Goal: Task Accomplishment & Management: Complete application form

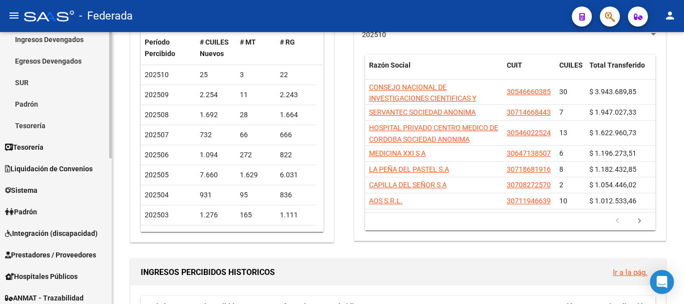
scroll to position [113, 0]
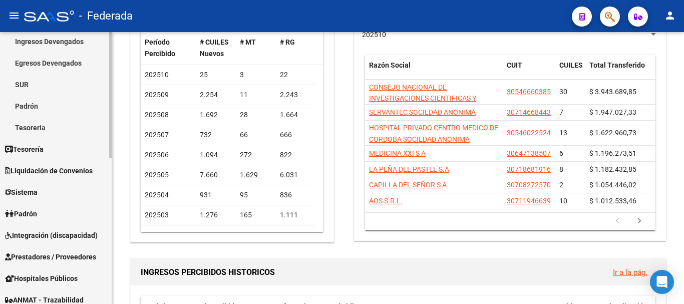
click at [45, 212] on link "Padrón" at bounding box center [56, 214] width 112 height 22
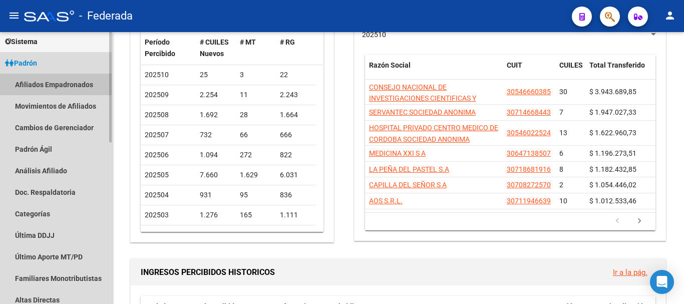
click at [67, 85] on link "Afiliados Empadronados" at bounding box center [56, 85] width 112 height 22
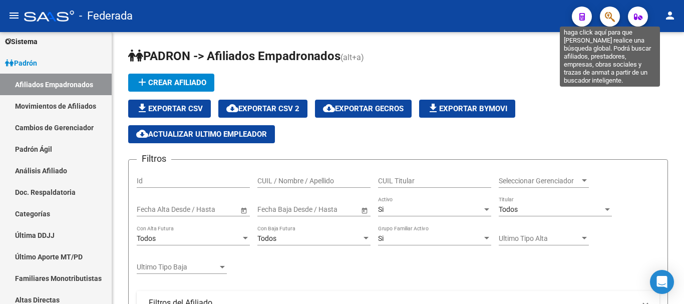
click at [611, 15] on icon "button" at bounding box center [610, 17] width 10 height 12
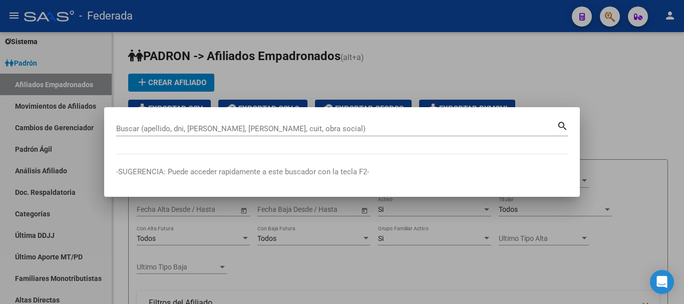
drag, startPoint x: 150, startPoint y: 124, endPoint x: 132, endPoint y: 125, distance: 17.6
click at [132, 125] on input "Buscar (apellido, dni, [PERSON_NAME], [PERSON_NAME], cuit, obra social)" at bounding box center [336, 128] width 441 height 9
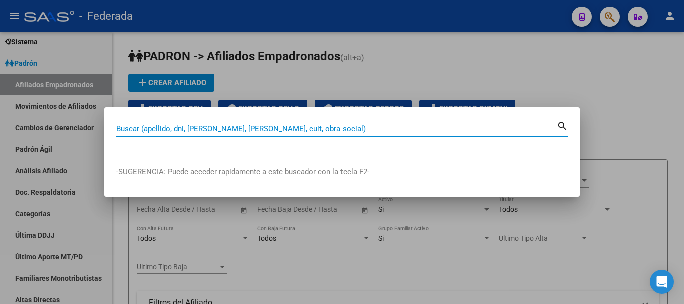
paste input "20-27298076-5"
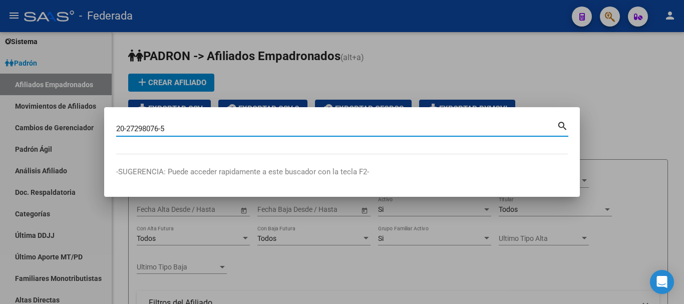
click at [561, 128] on mat-icon "search" at bounding box center [563, 125] width 12 height 12
type input "20272980765"
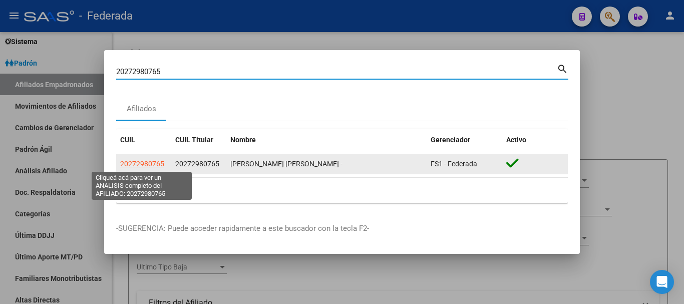
click at [135, 162] on span "20272980765" at bounding box center [142, 164] width 44 height 8
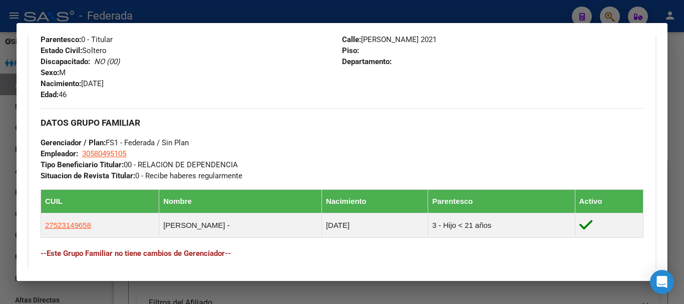
scroll to position [301, 0]
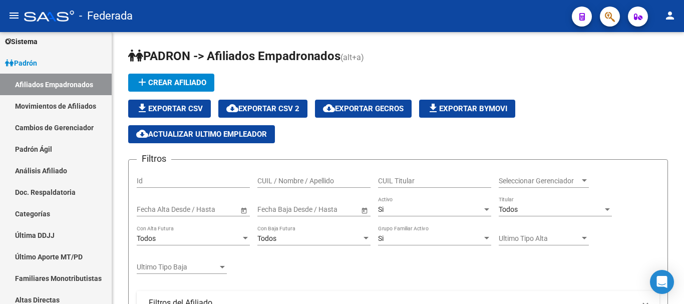
click at [612, 17] on icon "button" at bounding box center [610, 17] width 10 height 12
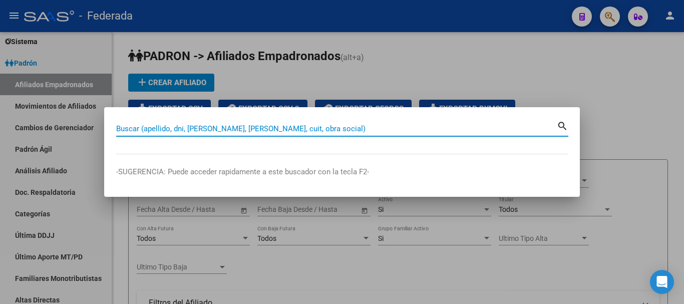
paste input "27-37114831-6"
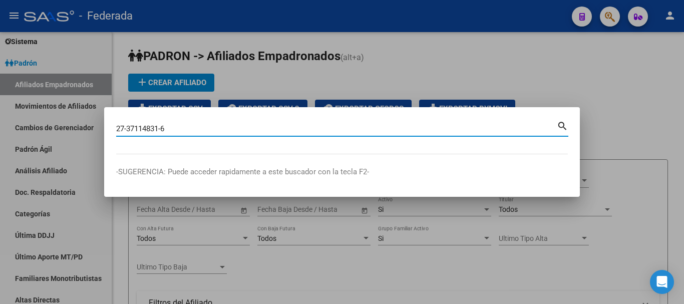
click at [562, 126] on mat-icon "search" at bounding box center [563, 125] width 12 height 12
type input "27371148316"
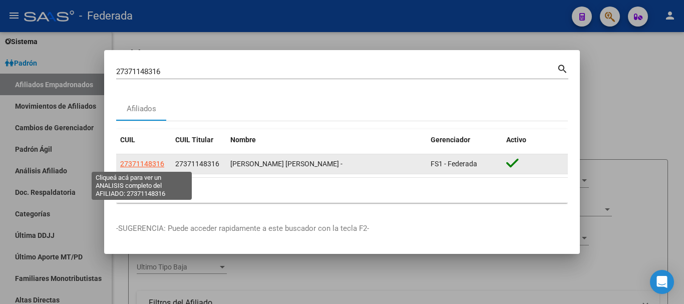
click at [140, 166] on span "27371148316" at bounding box center [142, 164] width 44 height 8
type textarea "27371148316"
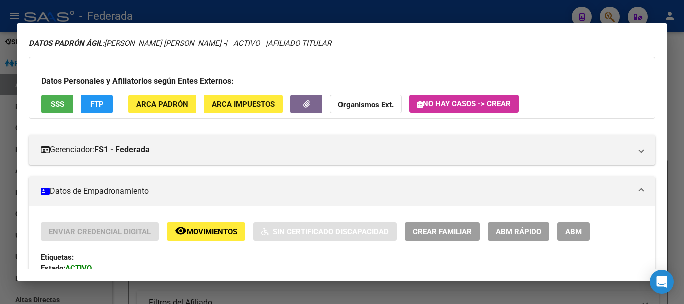
scroll to position [2, 0]
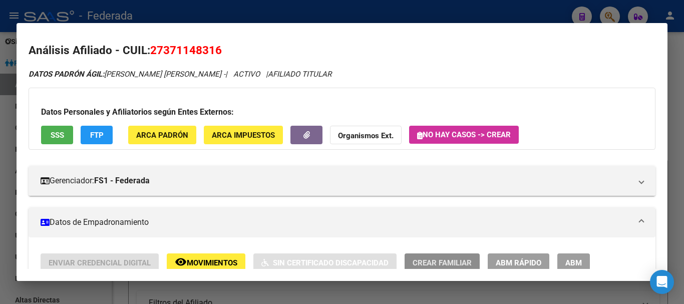
click at [424, 257] on button "Crear Familiar" at bounding box center [442, 263] width 75 height 19
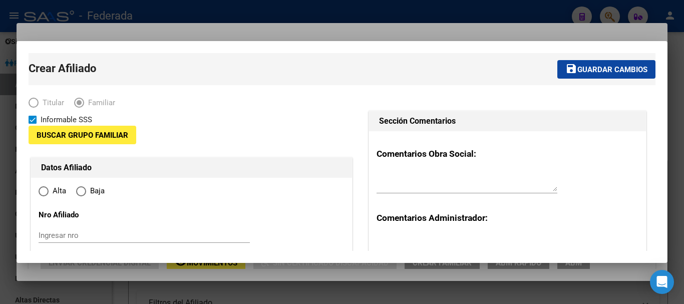
type input "30-70340495-9"
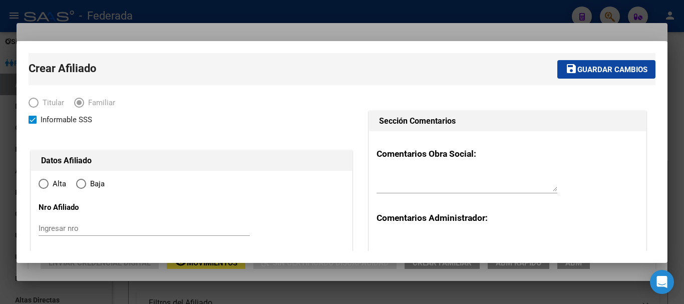
type input "ONCATIVO"
type input "5986"
type input "SAN MARTIN"
type input "00017"
radio input "true"
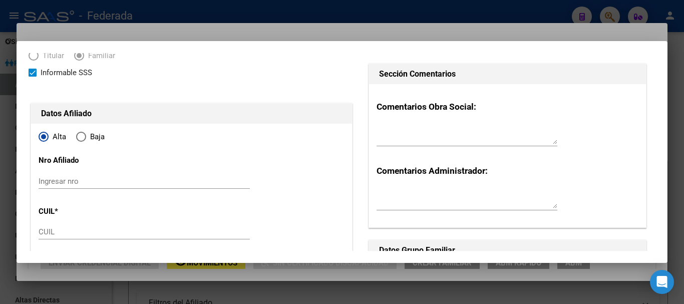
type input "30-70340495-9"
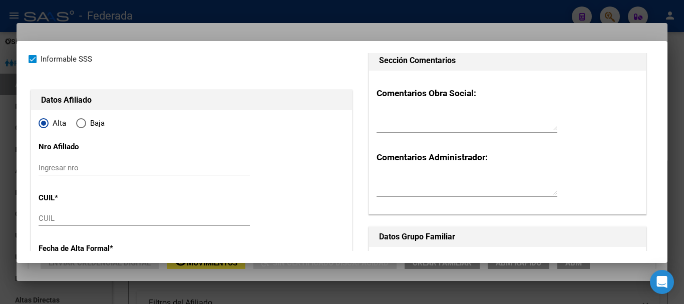
scroll to position [100, 0]
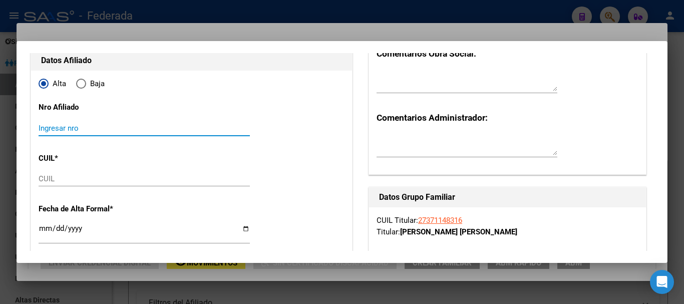
click at [55, 130] on input "Ingresar nro" at bounding box center [144, 128] width 211 height 9
type input "150253/02"
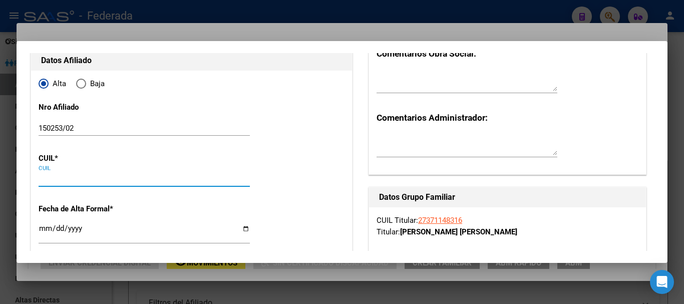
click at [45, 183] on input "CUIL" at bounding box center [144, 178] width 211 height 9
paste input "20-70659436-2"
type input "20-70659436-2"
type input "70659436"
type input "[PERSON_NAME]"
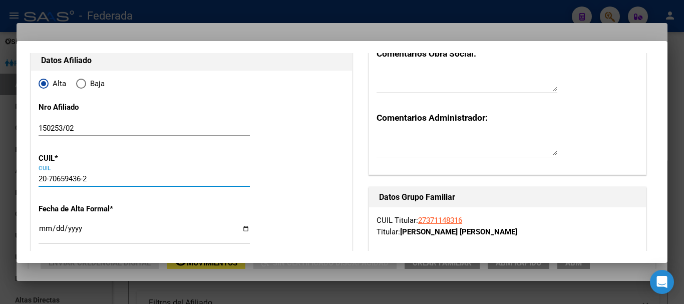
type input "[PERSON_NAME]"
type input "[DATE]"
type input "ONCATIVO"
type input "BELGRANO"
type input "1550"
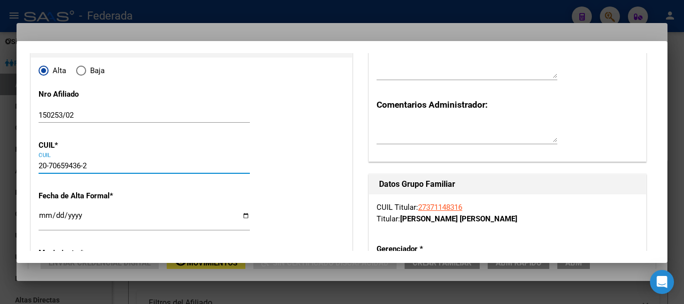
scroll to position [150, 0]
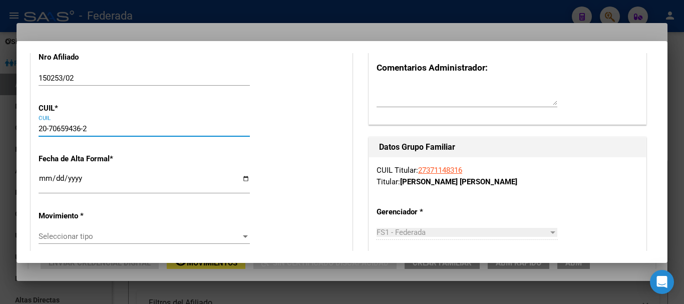
type input "20-70659436-2"
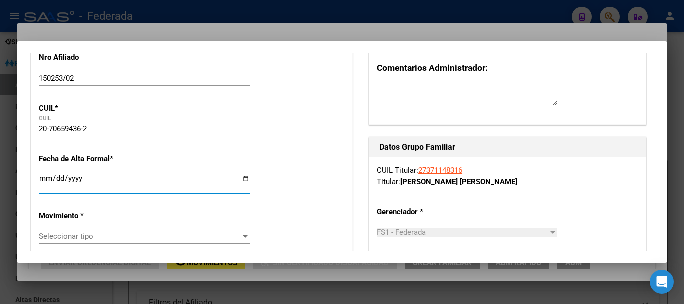
click at [42, 178] on input "Ingresar fecha" at bounding box center [144, 182] width 211 height 16
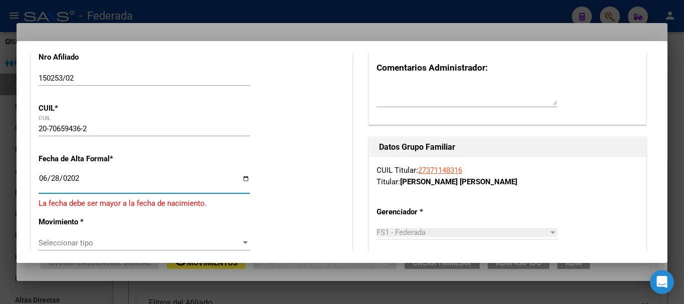
type input "[DATE]"
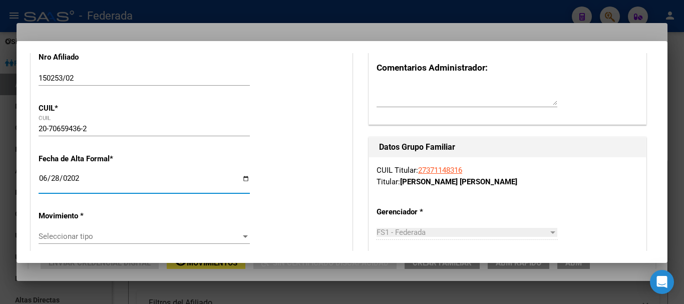
click at [59, 237] on span "Seleccionar tipo" at bounding box center [140, 236] width 202 height 9
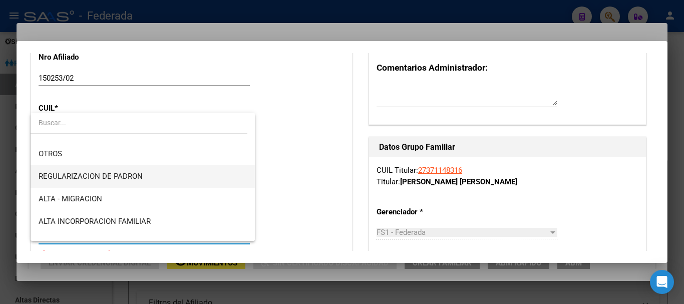
scroll to position [100, 0]
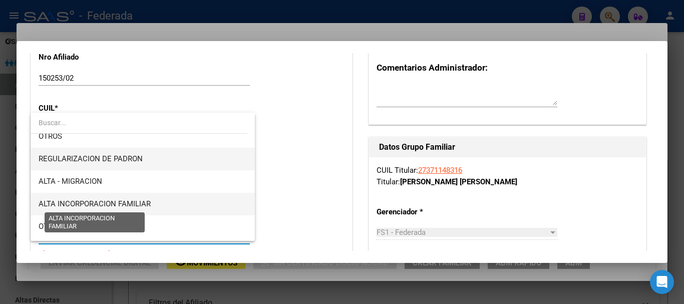
click at [127, 203] on span "ALTA INCORPORACION FAMILIAR" at bounding box center [95, 203] width 112 height 9
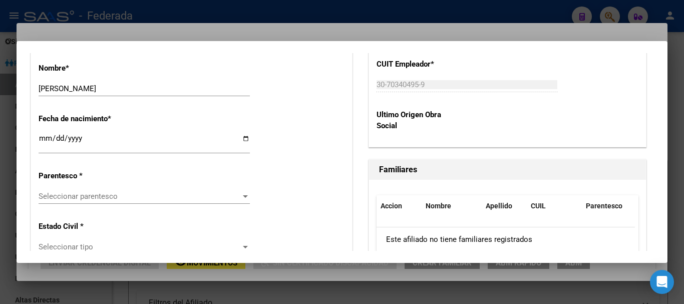
scroll to position [551, 0]
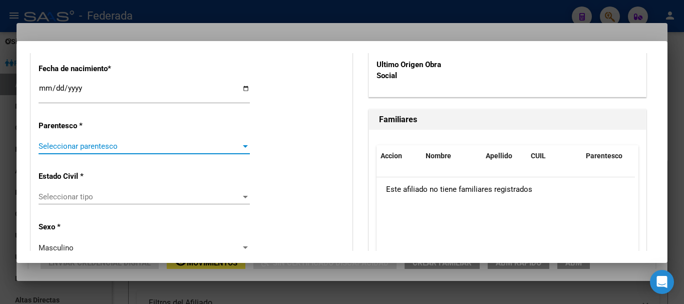
click at [104, 146] on span "Seleccionar parentesco" at bounding box center [140, 146] width 202 height 9
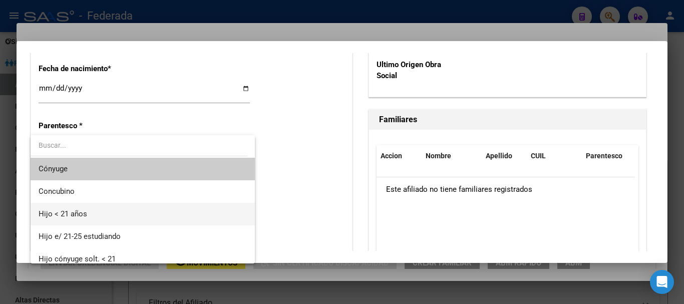
click at [69, 208] on span "Hijo < 21 años" at bounding box center [143, 214] width 208 height 23
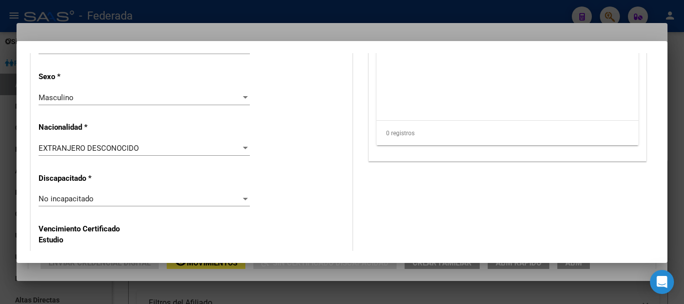
scroll to position [752, 0]
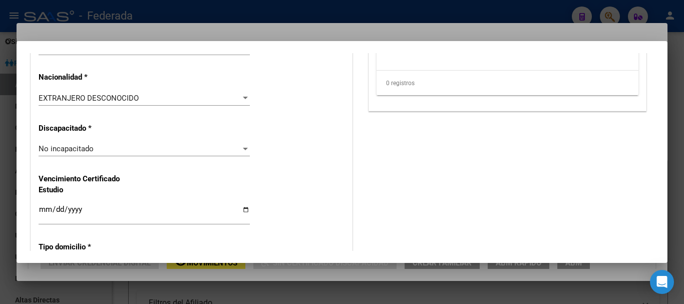
click at [95, 98] on span "EXTRANJERO DESCONOCIDO" at bounding box center [89, 98] width 100 height 9
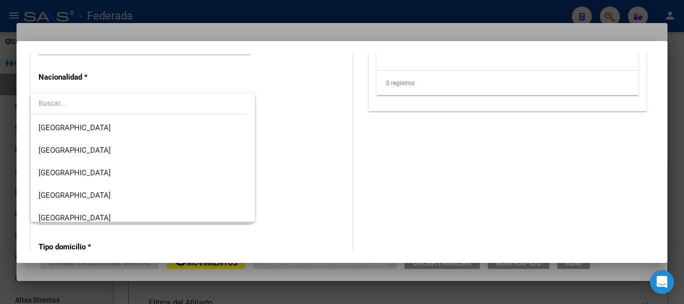
scroll to position [150, 0]
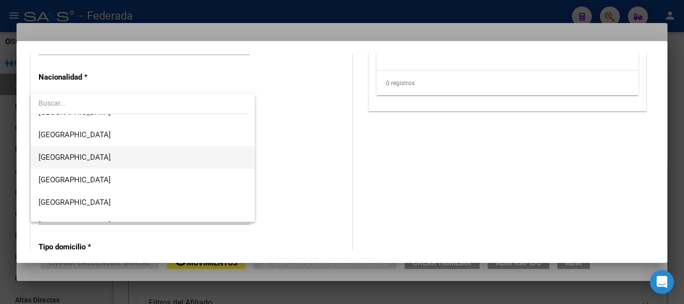
click at [81, 153] on span "[GEOGRAPHIC_DATA]" at bounding box center [143, 157] width 208 height 23
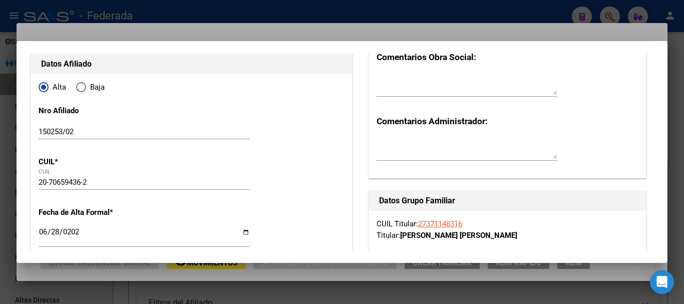
scroll to position [0, 0]
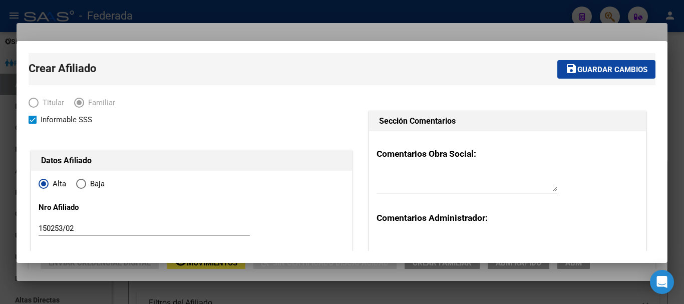
click at [610, 68] on span "Guardar cambios" at bounding box center [613, 69] width 70 height 9
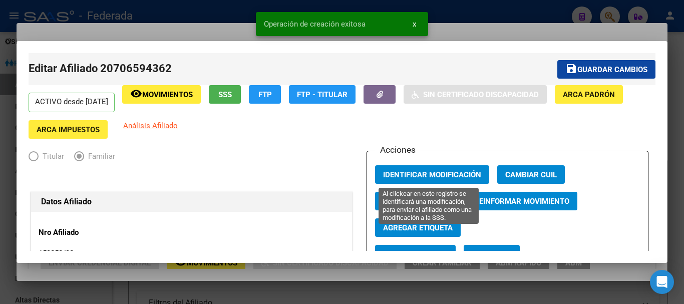
click at [408, 174] on span "Identificar Modificación" at bounding box center [432, 174] width 98 height 9
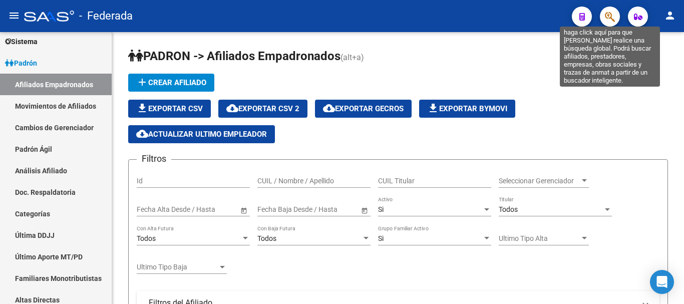
click at [611, 21] on icon "button" at bounding box center [610, 17] width 10 height 12
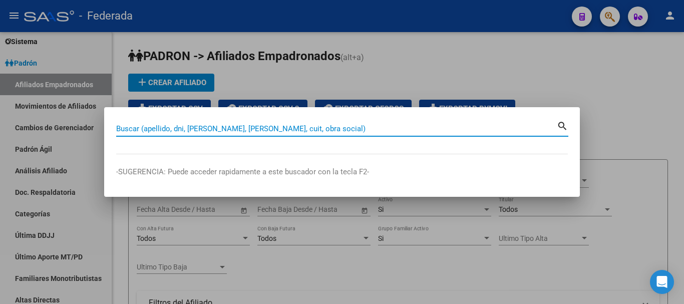
paste input "20-35471705-1"
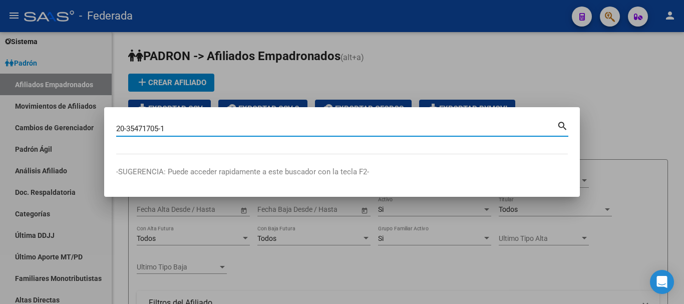
click at [562, 126] on mat-icon "search" at bounding box center [563, 125] width 12 height 12
type input "20354717051"
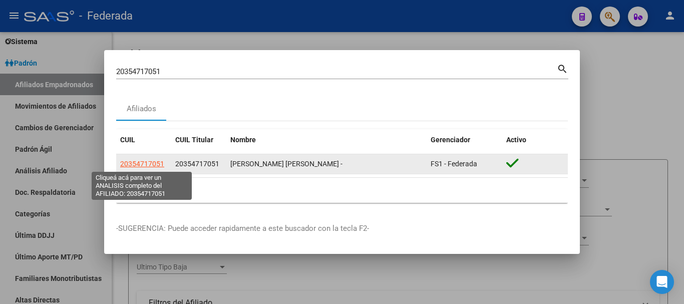
click at [147, 165] on span "20354717051" at bounding box center [142, 164] width 44 height 8
type textarea "20354717051"
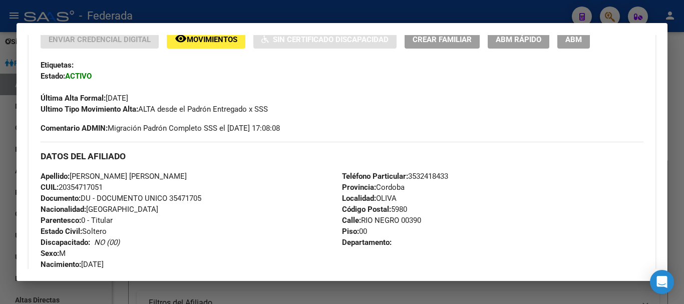
scroll to position [152, 0]
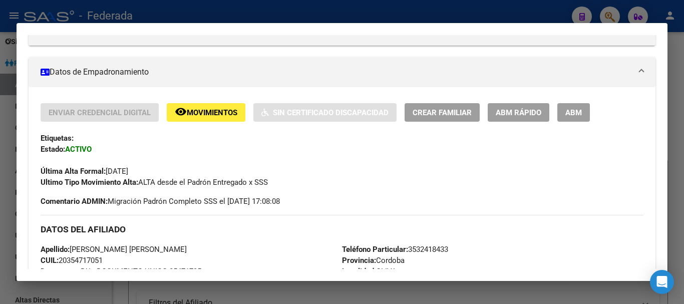
click at [438, 117] on span "Crear Familiar" at bounding box center [442, 112] width 59 height 9
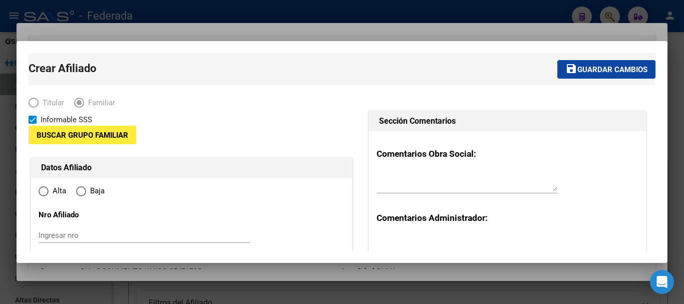
type input "30-65746844-0"
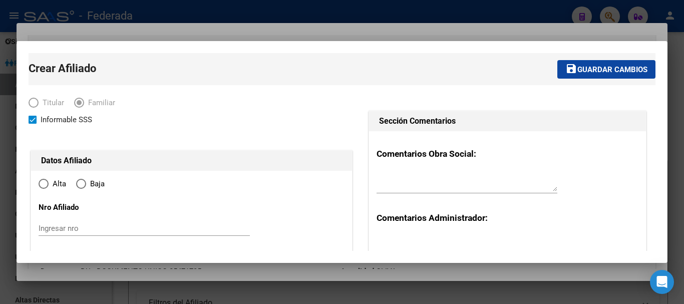
type input "OLIVA"
type input "5980"
type input "RIO NEGRO"
type input "00390"
radio input "true"
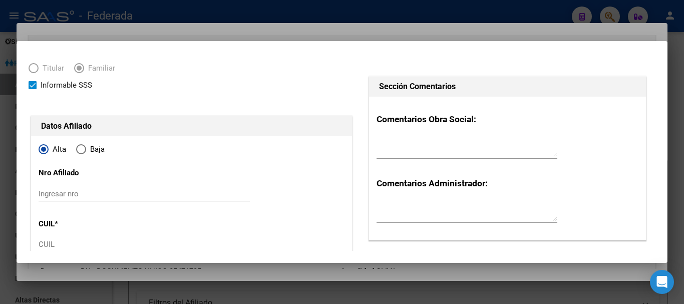
scroll to position [50, 0]
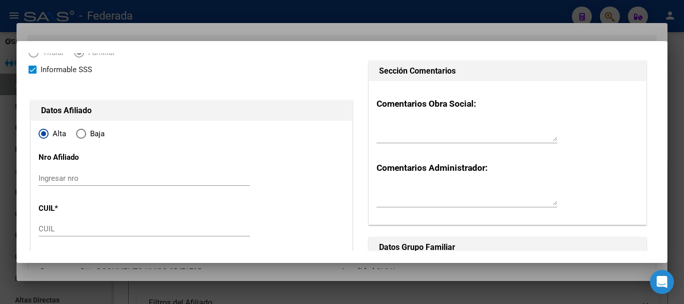
type input "30-65746844-0"
click at [68, 181] on input "Ingresar nro" at bounding box center [144, 178] width 211 height 9
type input "245600/02"
click at [58, 232] on input "CUIL" at bounding box center [144, 228] width 211 height 9
paste input "27-35668250-0"
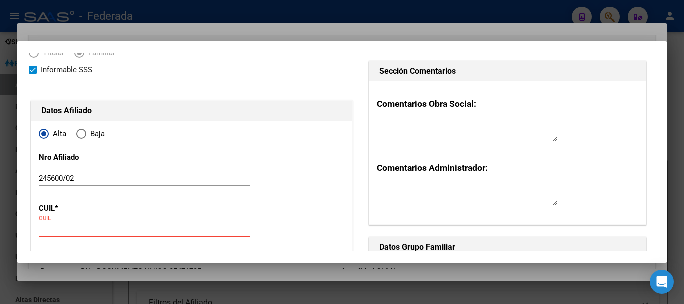
type input "27-35668250-0"
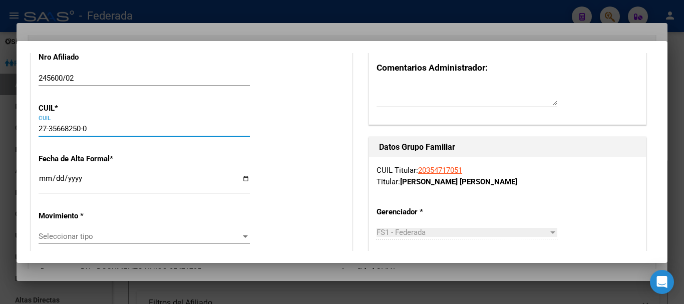
type input "35668250"
type input "PILLA"
type input "[PERSON_NAME]"
type input "[DATE]"
type input "ONCATIVO"
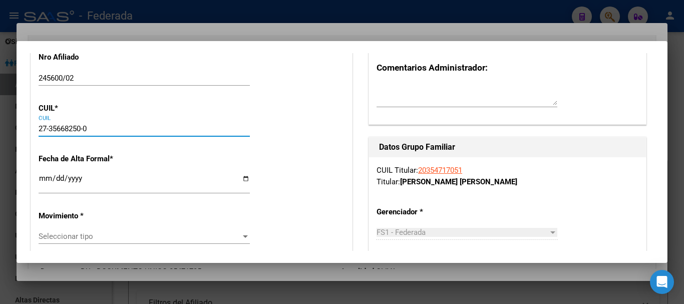
type input "5986"
type input "SAN MARTIN"
type input "268"
type input "27-35668250-0"
click at [45, 182] on input "Ingresar fecha" at bounding box center [144, 182] width 211 height 16
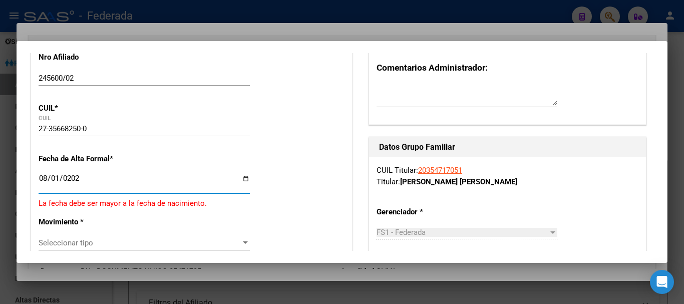
type input "[DATE]"
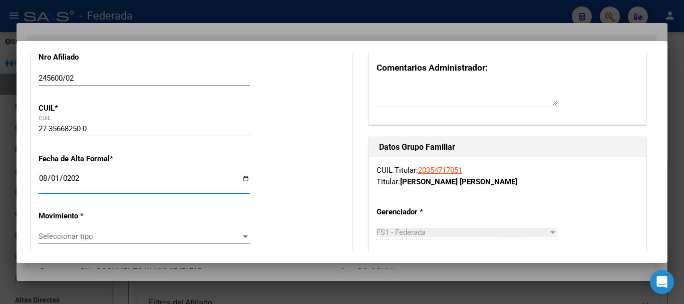
click at [81, 234] on span "Seleccionar tipo" at bounding box center [140, 236] width 202 height 9
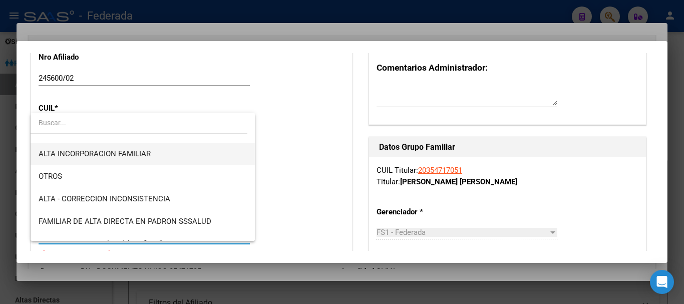
click at [133, 159] on span "ALTA INCORPORACION FAMILIAR" at bounding box center [143, 154] width 208 height 23
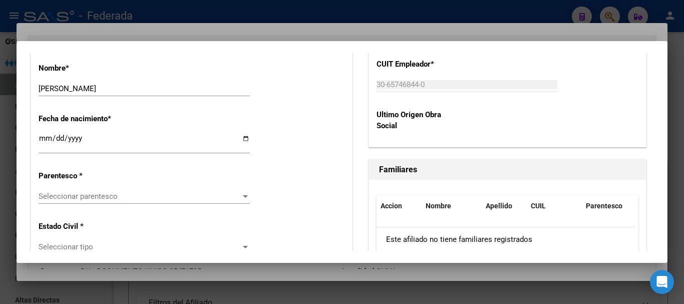
scroll to position [551, 0]
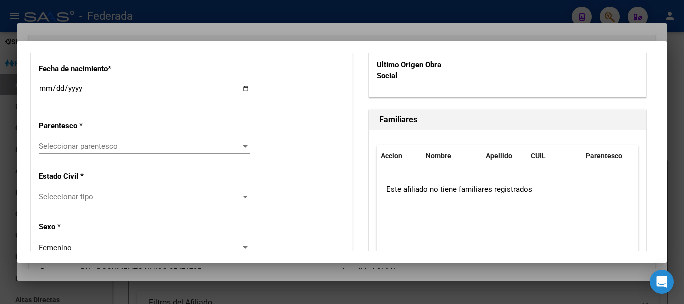
click at [126, 149] on span "Seleccionar parentesco" at bounding box center [140, 146] width 202 height 9
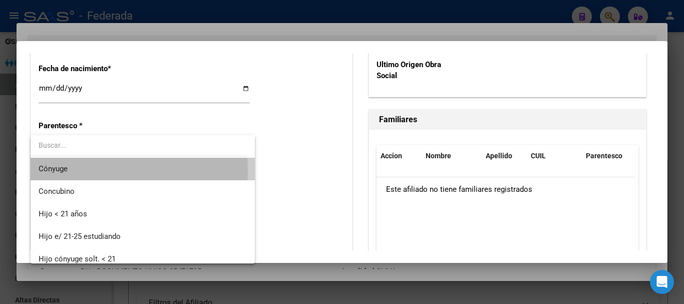
click at [78, 170] on span "Cónyuge" at bounding box center [143, 169] width 208 height 23
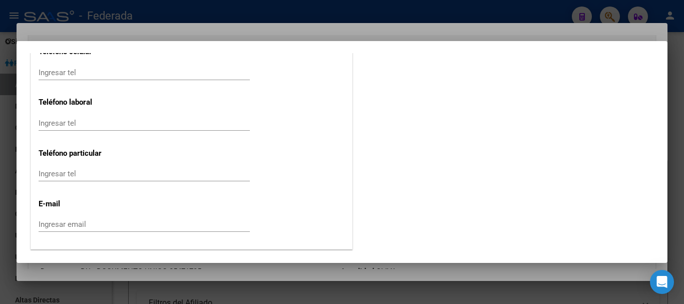
scroll to position [1377, 0]
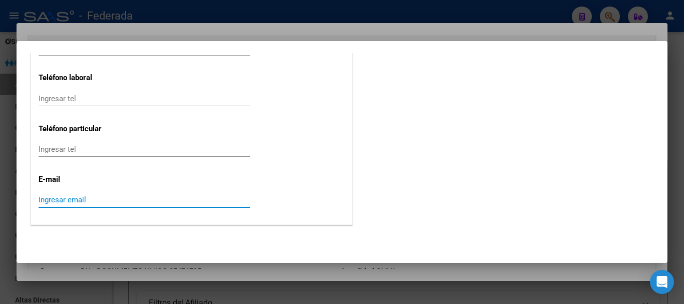
click at [51, 197] on input "Ingresar email" at bounding box center [144, 199] width 211 height 9
paste input "[EMAIL_ADDRESS][DOMAIN_NAME]"
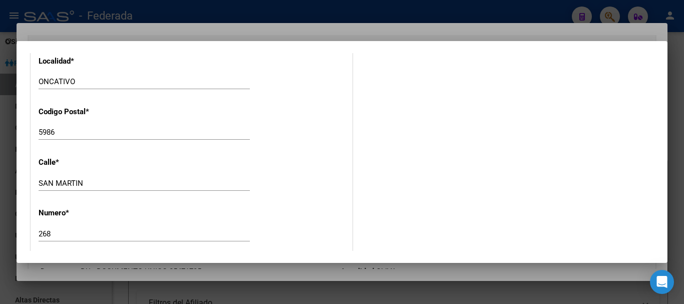
scroll to position [976, 0]
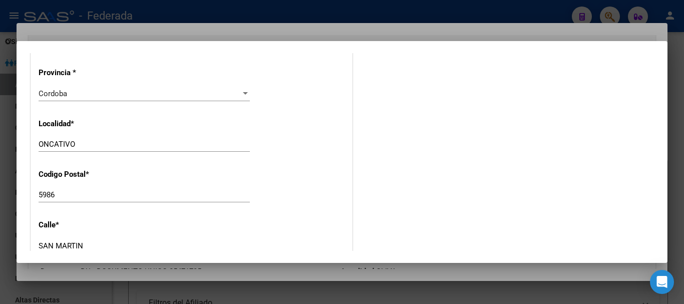
type input "[EMAIL_ADDRESS][DOMAIN_NAME]"
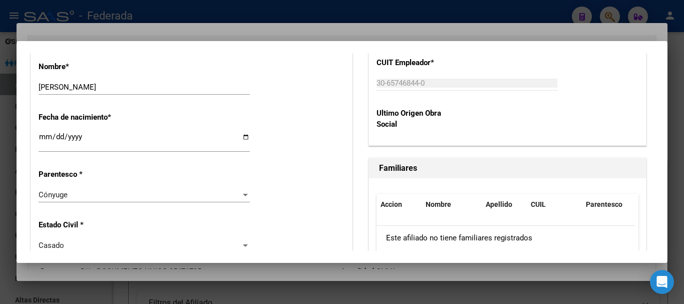
scroll to position [0, 0]
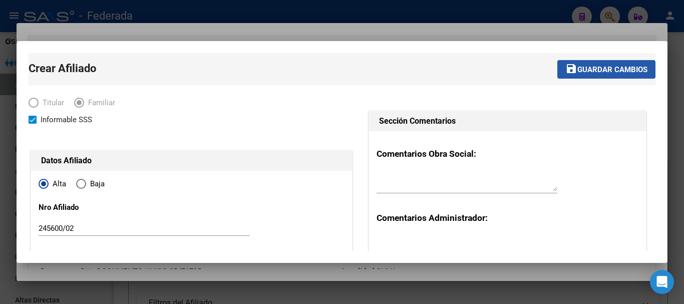
click at [587, 68] on span "Guardar cambios" at bounding box center [613, 69] width 70 height 9
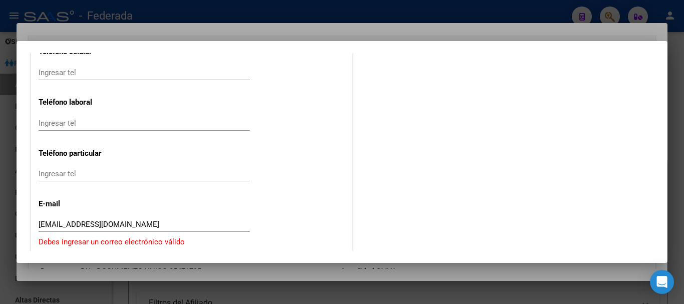
scroll to position [1383, 0]
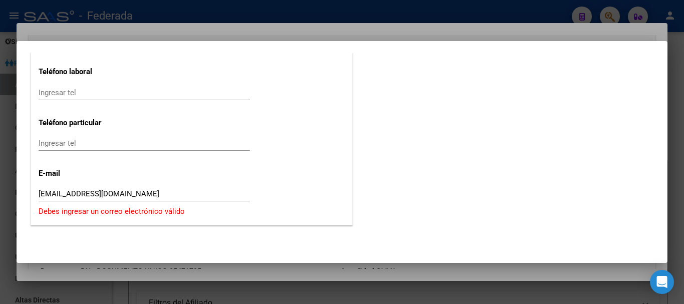
click at [102, 193] on input "[EMAIL_ADDRESS][DOMAIN_NAME]" at bounding box center [144, 193] width 211 height 9
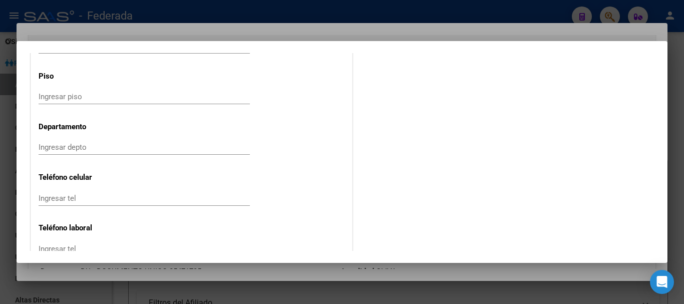
scroll to position [0, 0]
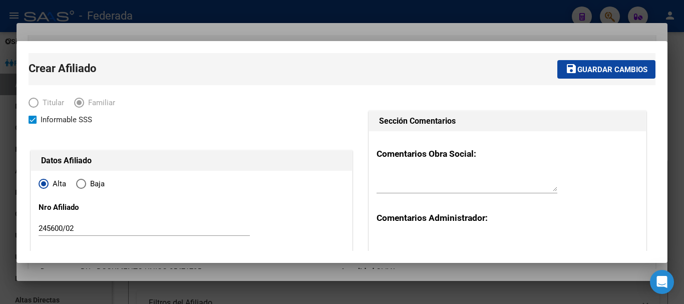
click at [627, 65] on span "save Guardar cambios" at bounding box center [607, 69] width 82 height 9
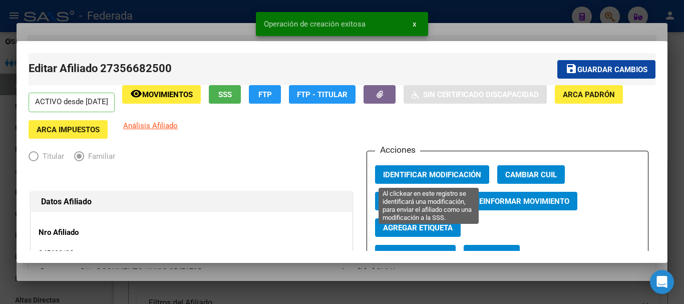
click at [443, 171] on span "Identificar Modificación" at bounding box center [432, 174] width 98 height 9
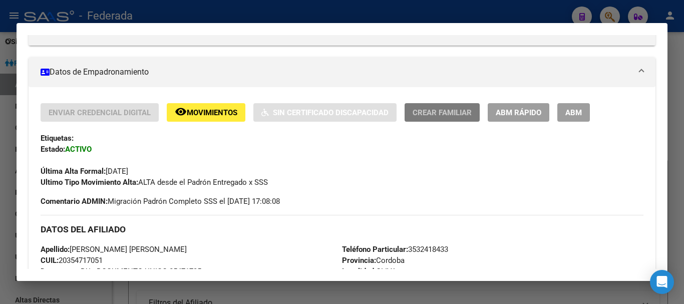
click at [433, 116] on span "Crear Familiar" at bounding box center [442, 112] width 59 height 9
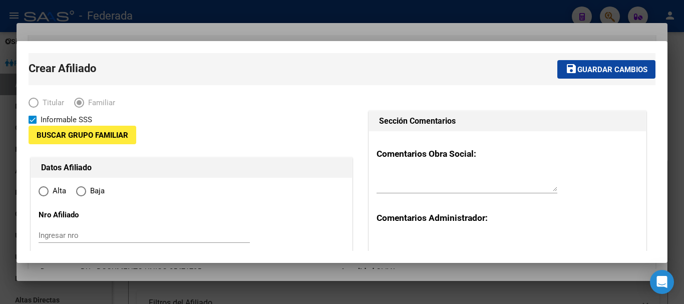
type input "30-65746844-0"
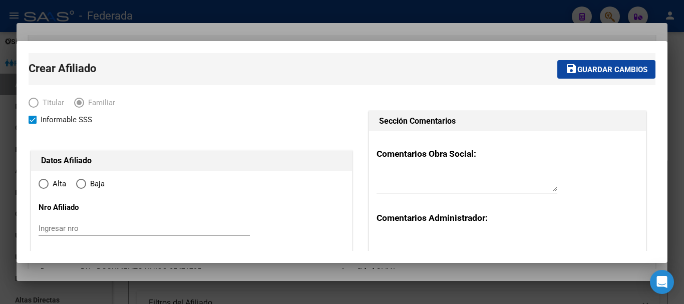
type input "OLIVA"
type input "5980"
type input "RIO NEGRO"
type input "00390"
radio input "true"
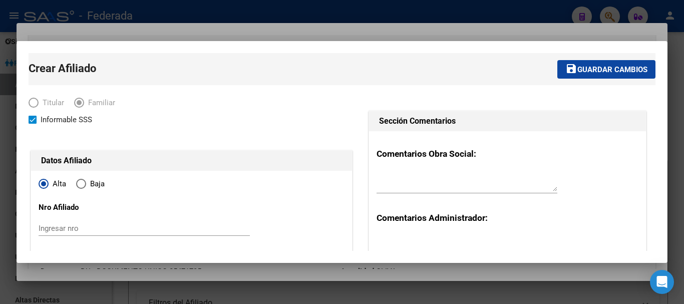
type input "30-65746844-0"
click at [57, 229] on input "Ingresar nro" at bounding box center [144, 228] width 211 height 9
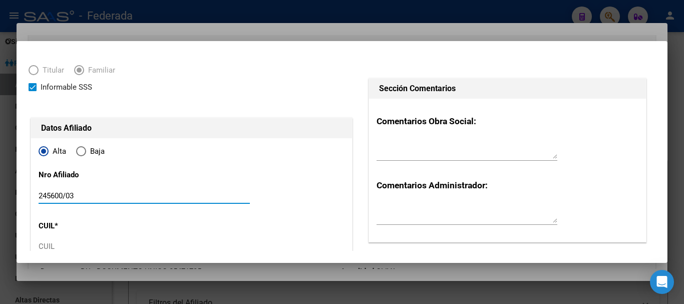
scroll to position [50, 0]
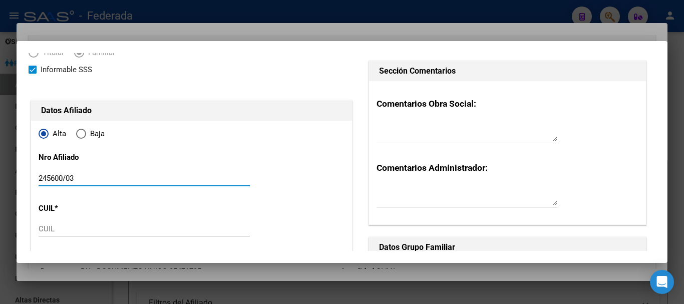
type input "245600/03"
click at [91, 229] on input "CUIL" at bounding box center [144, 228] width 211 height 9
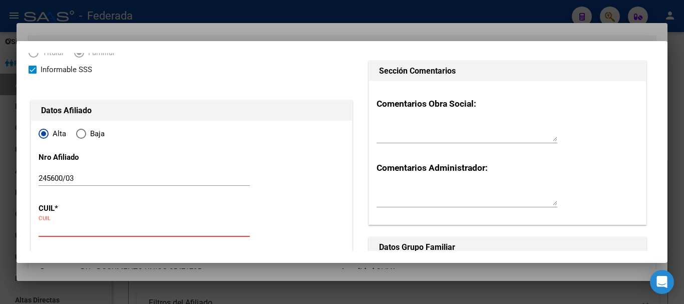
paste input "27-59899679-8"
type input "27-59899679-8"
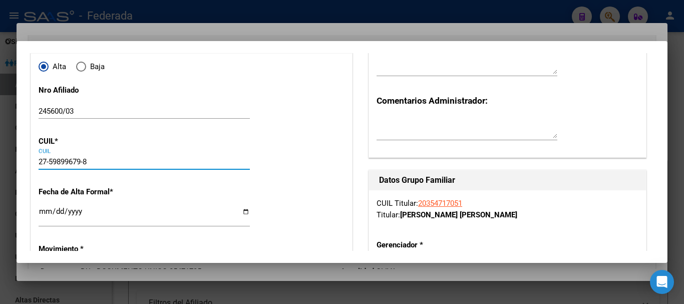
type input "59899679"
type input "BARRERA"
type input "[PERSON_NAME]"
type input "[DATE]"
type input "OLIVA"
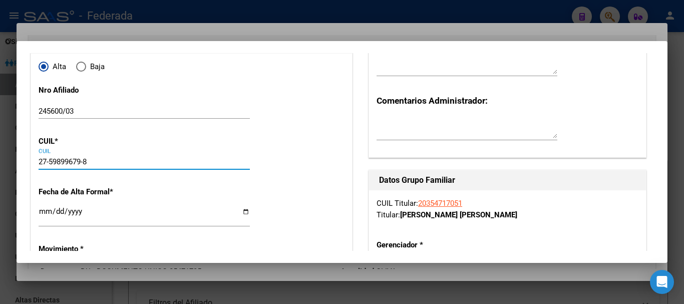
type input "RIO NEGRO"
type input "379"
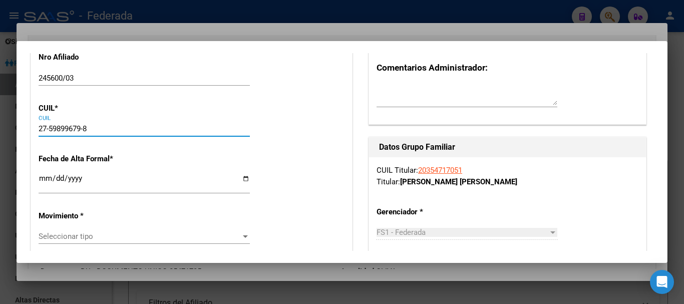
type input "27-59899679-8"
click at [45, 182] on input "Ingresar fecha" at bounding box center [144, 182] width 211 height 16
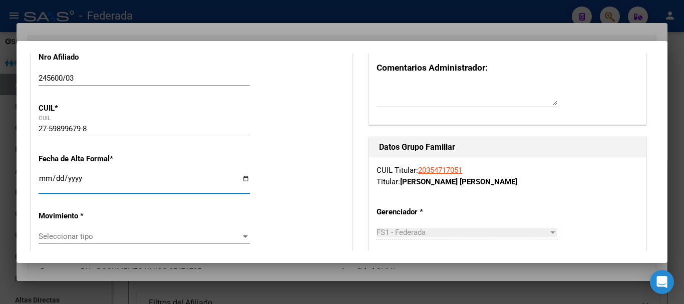
click at [45, 182] on input "Ingresar fecha" at bounding box center [144, 182] width 211 height 16
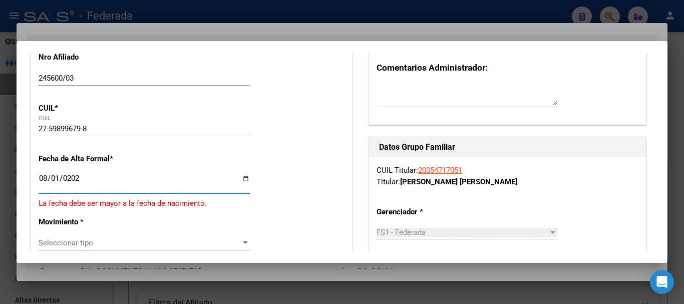
type input "[DATE]"
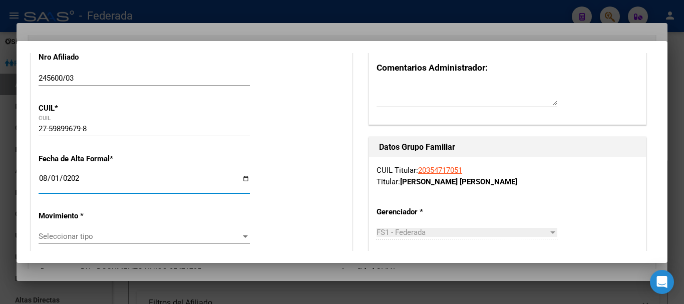
click at [87, 233] on span "Seleccionar tipo" at bounding box center [140, 236] width 202 height 9
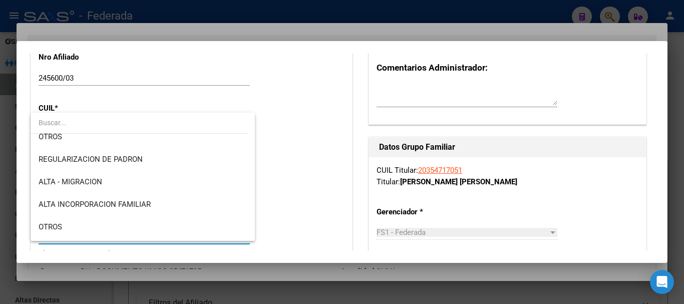
scroll to position [100, 0]
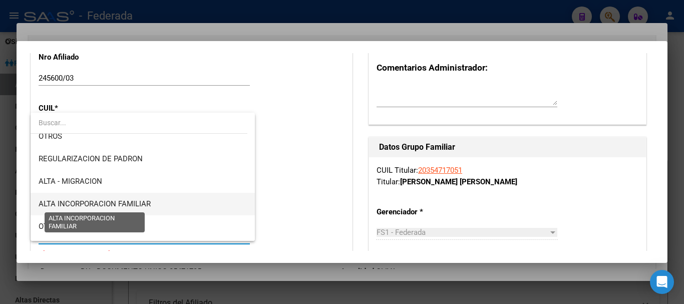
click at [137, 202] on span "ALTA INCORPORACION FAMILIAR" at bounding box center [95, 203] width 112 height 9
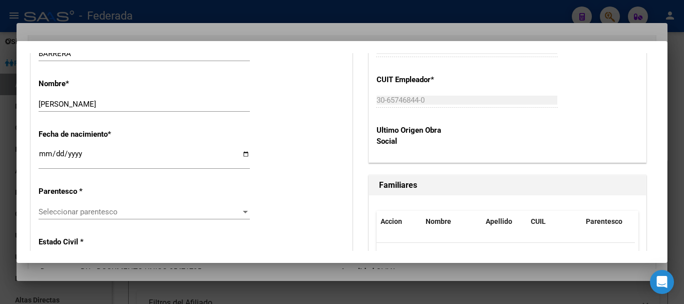
scroll to position [501, 0]
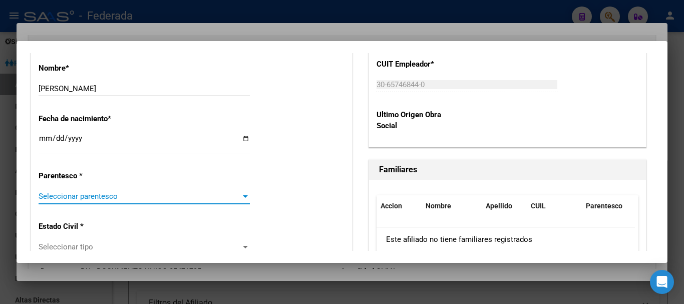
click at [113, 197] on span "Seleccionar parentesco" at bounding box center [140, 196] width 202 height 9
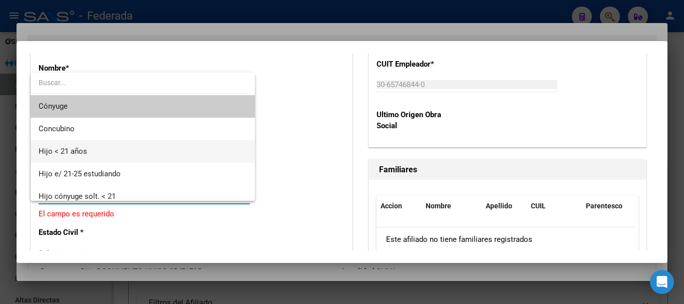
click at [99, 156] on span "Hijo < 21 años" at bounding box center [143, 151] width 208 height 23
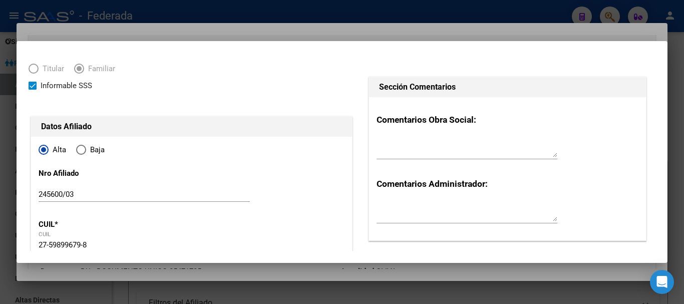
scroll to position [0, 0]
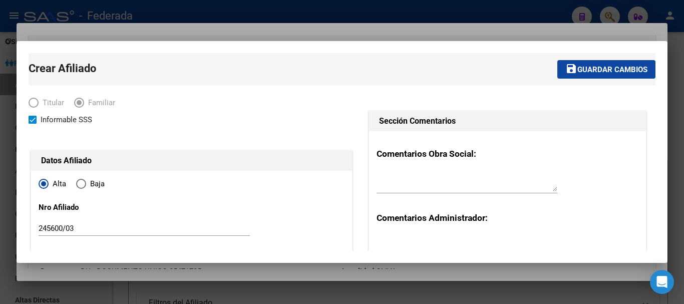
click at [634, 72] on span "Guardar cambios" at bounding box center [613, 69] width 70 height 9
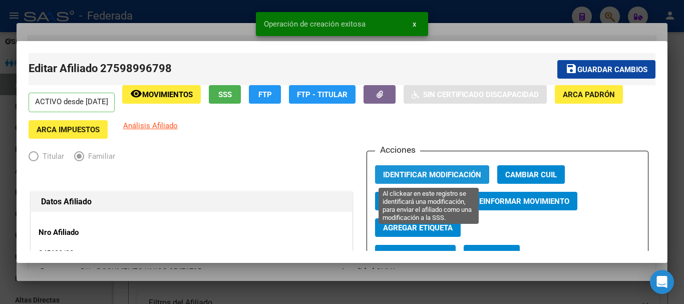
click at [410, 173] on span "Identificar Modificación" at bounding box center [432, 174] width 98 height 9
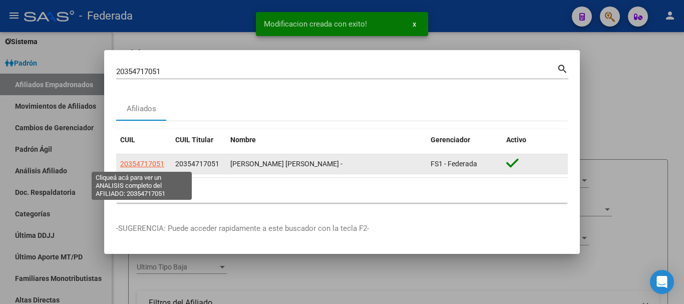
click at [147, 162] on span "20354717051" at bounding box center [142, 164] width 44 height 8
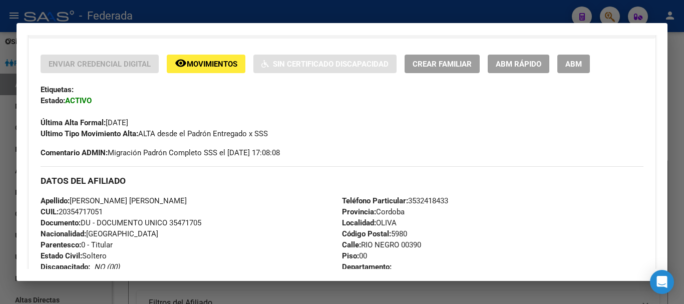
scroll to position [178, 0]
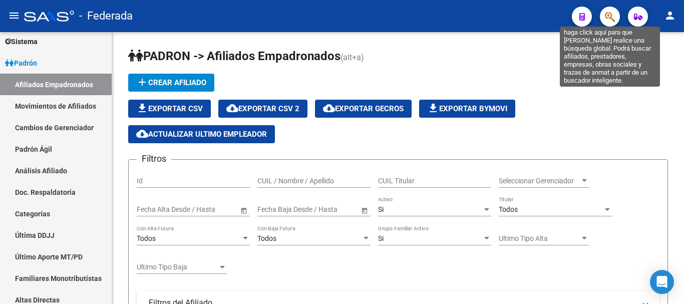
click at [615, 18] on icon "button" at bounding box center [610, 17] width 10 height 12
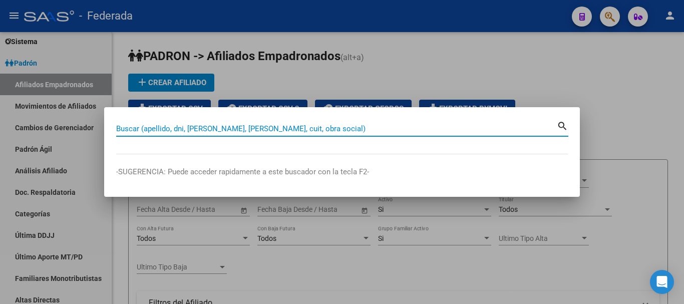
paste input "27-22491678-2"
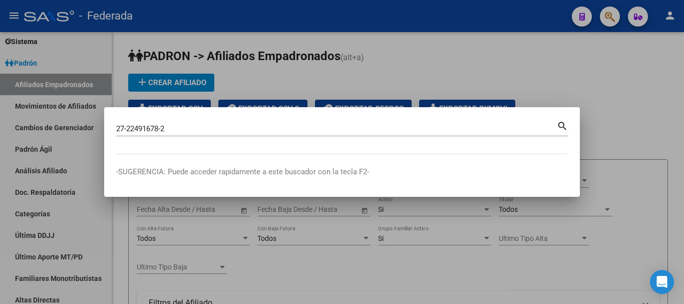
click at [560, 123] on mat-icon "search" at bounding box center [563, 125] width 12 height 12
type input "27224916782"
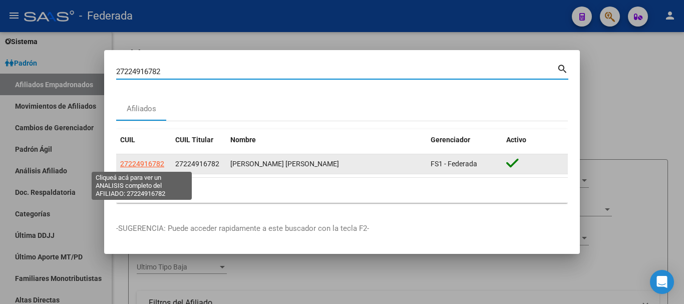
click at [147, 163] on span "27224916782" at bounding box center [142, 164] width 44 height 8
type textarea "27224916782"
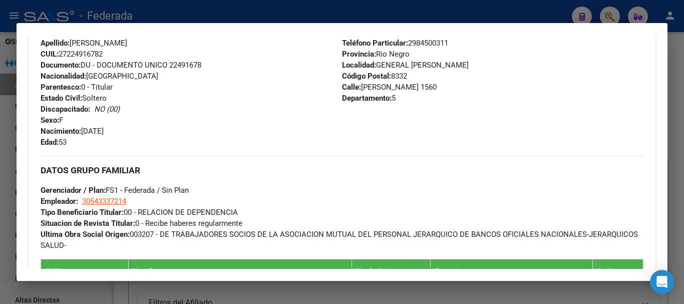
scroll to position [451, 0]
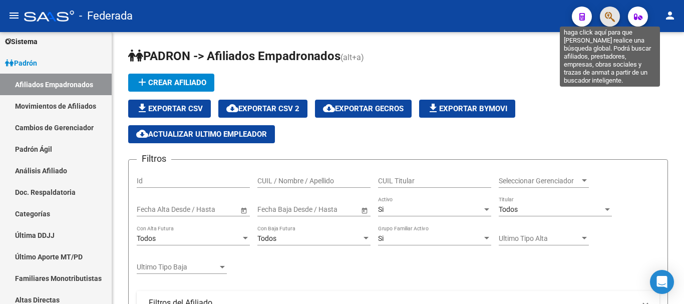
click at [606, 18] on icon "button" at bounding box center [610, 17] width 10 height 12
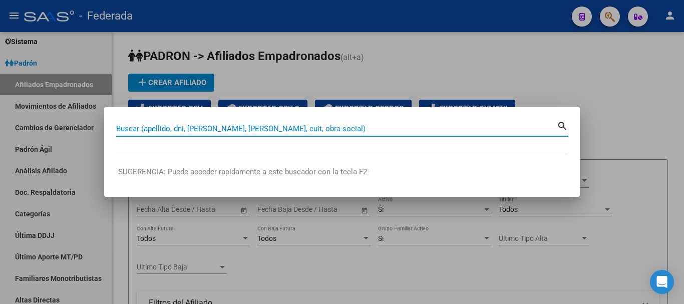
paste input "20-23356325-1"
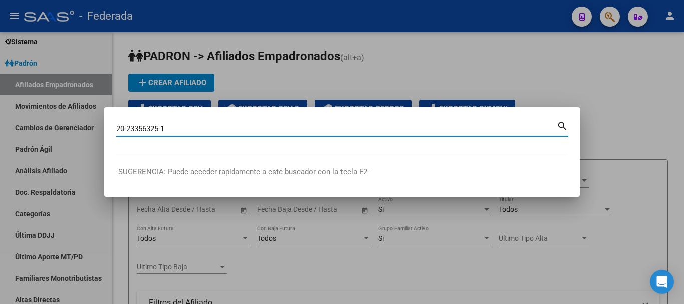
type input "20233563251"
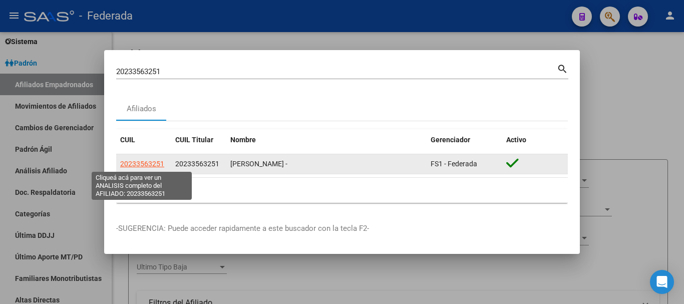
click at [150, 160] on span "20233563251" at bounding box center [142, 164] width 44 height 8
type textarea "20233563251"
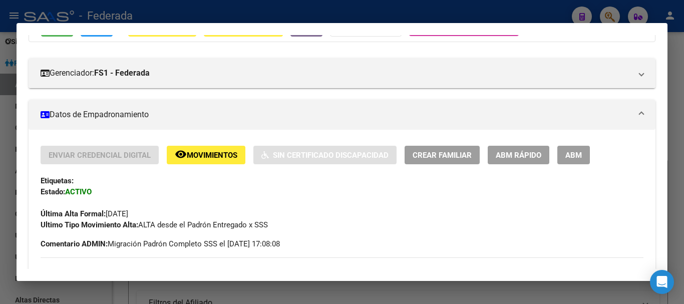
scroll to position [100, 0]
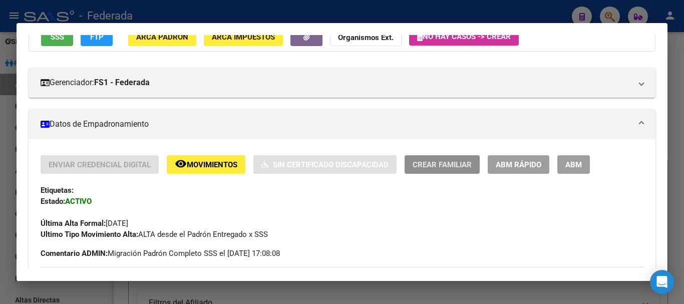
click at [426, 161] on span "Crear Familiar" at bounding box center [442, 164] width 59 height 9
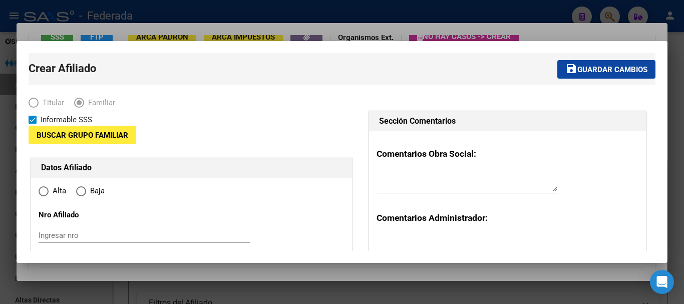
type input "30-53930138-8"
type input "VENADO TUERTO"
type input "2600"
type input "ESPAYA"
type input "2664"
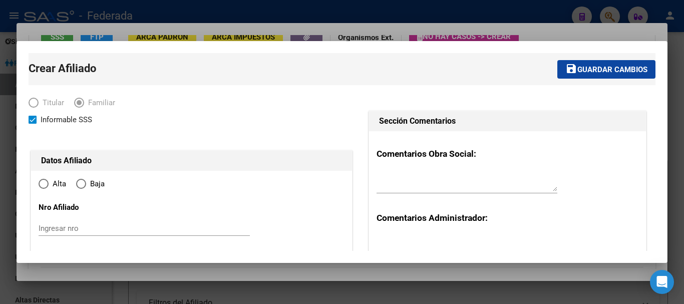
radio input "true"
type input "30-53930138-8"
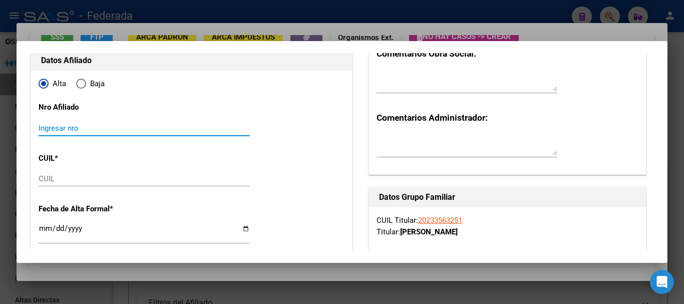
click at [53, 132] on input "Ingresar nro" at bounding box center [144, 128] width 211 height 9
type input "272141/03"
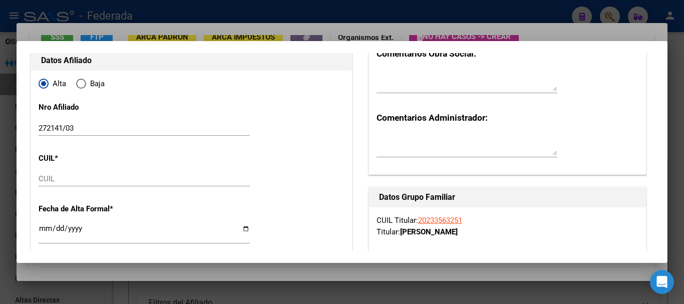
click at [54, 171] on div "CUIL" at bounding box center [144, 178] width 211 height 15
paste input "27-29977373-1"
type input "27-29977373-1"
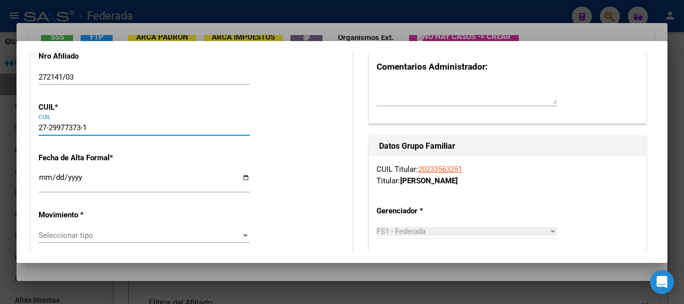
scroll to position [200, 0]
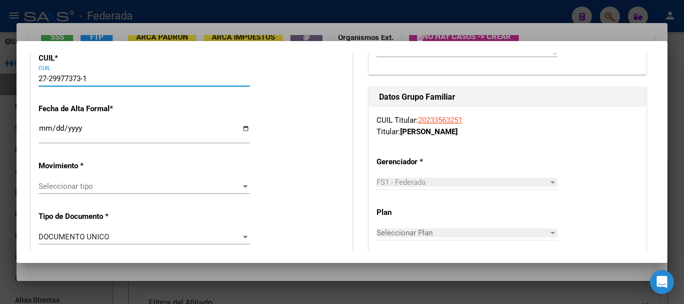
type input "29977373"
type input "[PERSON_NAME]"
type input "[DATE]"
type input "VENADO TUERTO"
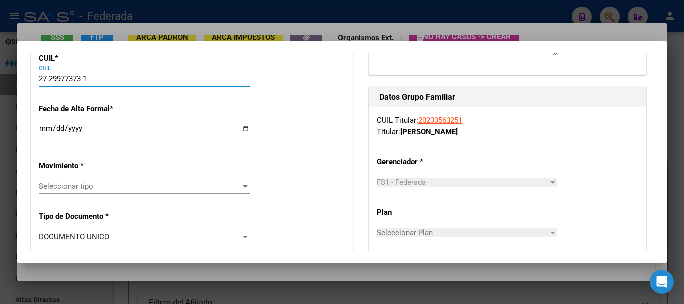
type input "[GEOGRAPHIC_DATA]"
type input "2664"
type input "27-29977373-1"
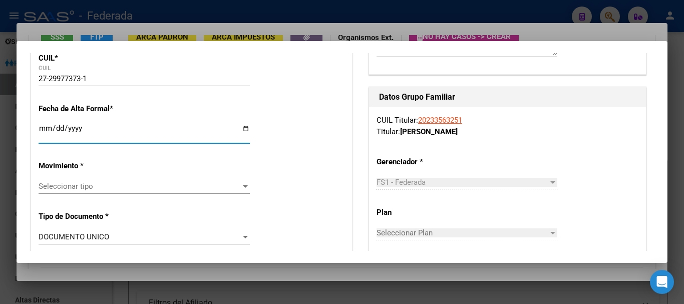
click at [43, 127] on input "Ingresar fecha" at bounding box center [144, 132] width 211 height 16
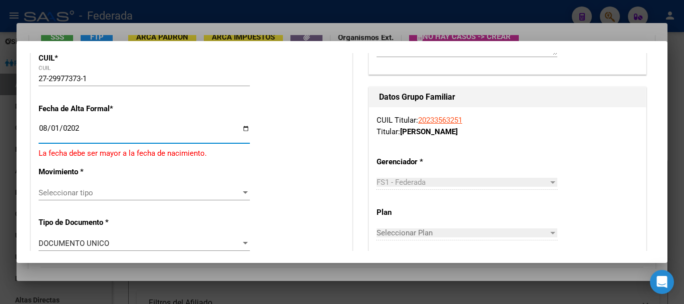
type input "[DATE]"
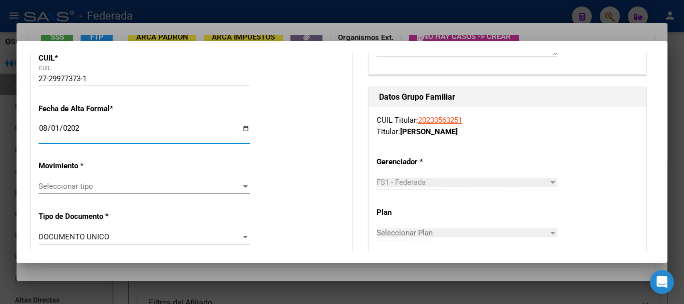
click at [64, 185] on span "Seleccionar tipo" at bounding box center [140, 186] width 202 height 9
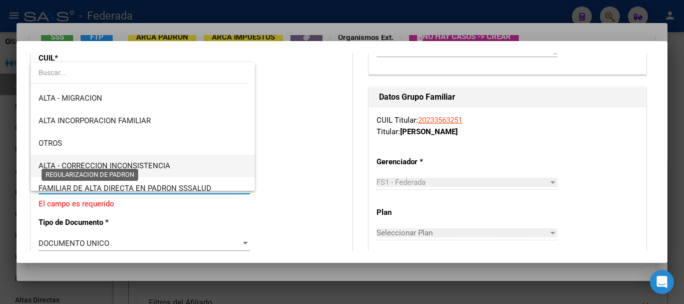
scroll to position [150, 0]
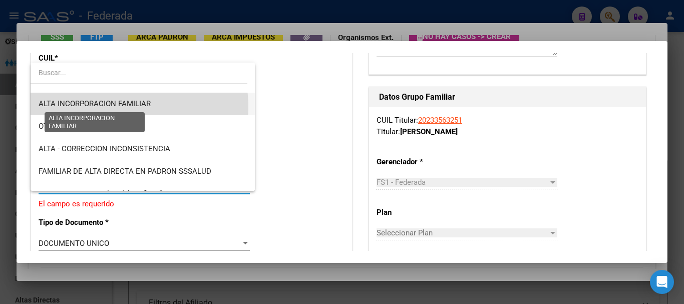
click at [120, 107] on span "ALTA INCORPORACION FAMILIAR" at bounding box center [95, 103] width 112 height 9
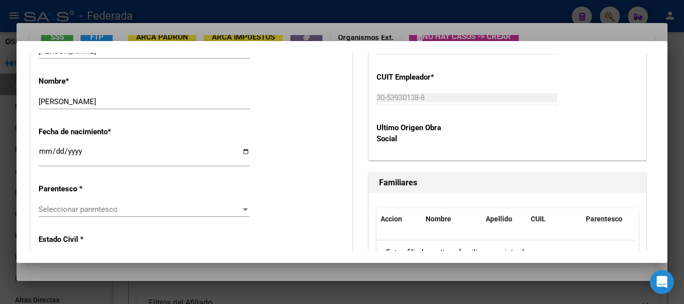
scroll to position [501, 0]
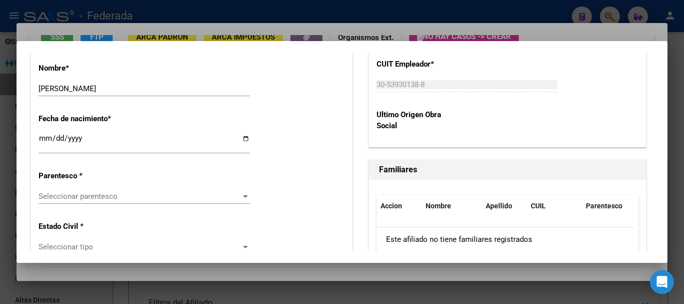
click at [87, 191] on div "Seleccionar parentesco Seleccionar parentesco" at bounding box center [144, 196] width 211 height 15
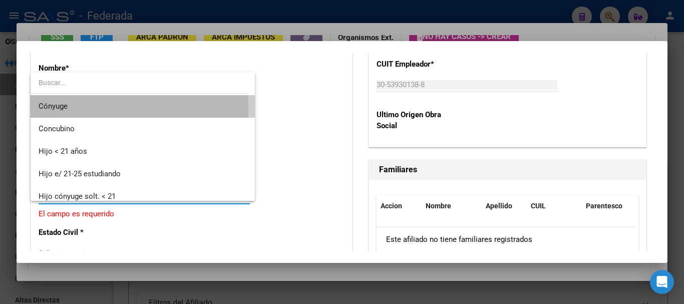
click at [75, 110] on span "Cónyuge" at bounding box center [143, 106] width 208 height 23
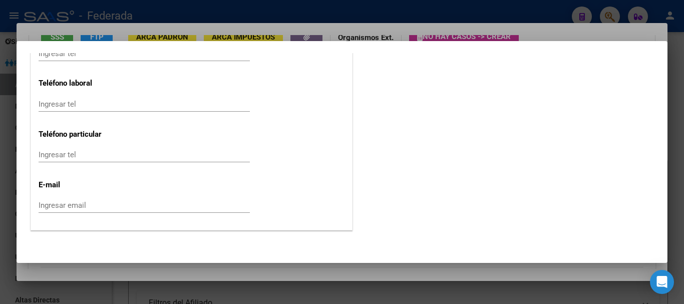
scroll to position [1377, 0]
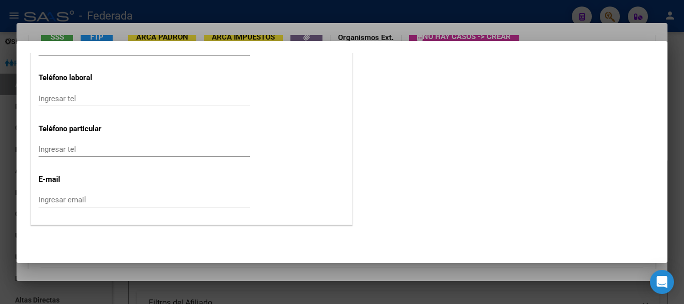
click at [45, 199] on input "Ingresar email" at bounding box center [144, 199] width 211 height 9
paste input "[EMAIL_ADDRESS][DOMAIN_NAME]"
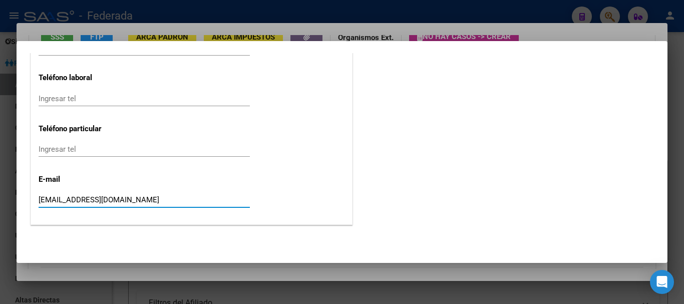
type input "[EMAIL_ADDRESS][DOMAIN_NAME]"
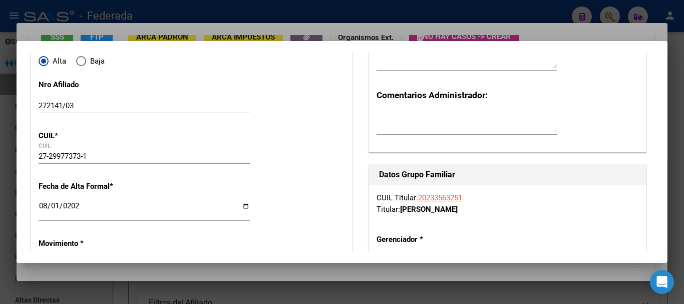
scroll to position [0, 0]
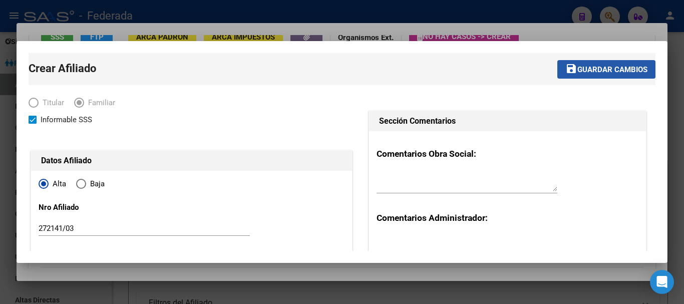
click at [594, 68] on span "Guardar cambios" at bounding box center [613, 69] width 70 height 9
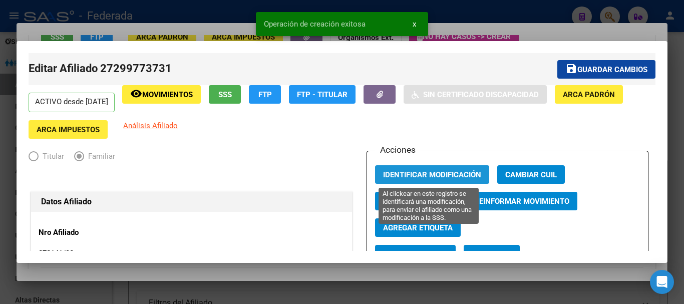
click at [419, 172] on span "Identificar Modificación" at bounding box center [432, 174] width 98 height 9
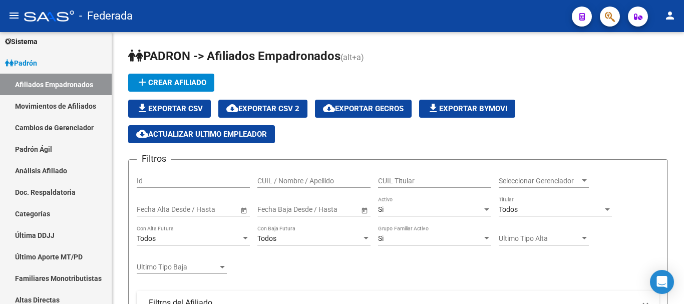
click at [610, 24] on span "button" at bounding box center [610, 17] width 10 height 21
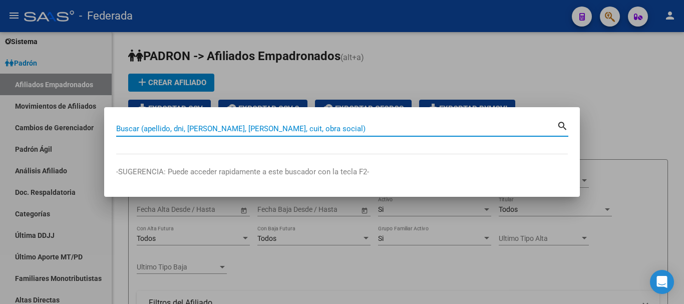
paste input "20-29669422-4"
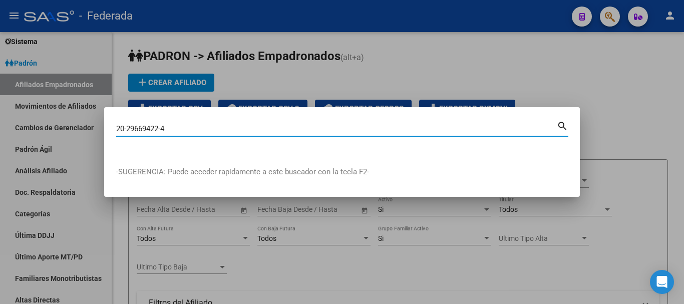
click at [562, 127] on mat-icon "search" at bounding box center [563, 125] width 12 height 12
type input "20296694224"
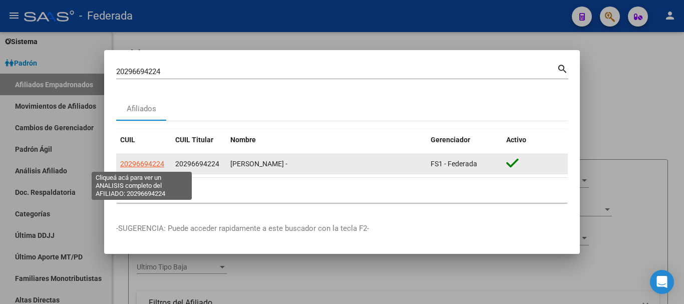
click at [132, 164] on span "20296694224" at bounding box center [142, 164] width 44 height 8
type textarea "20296694224"
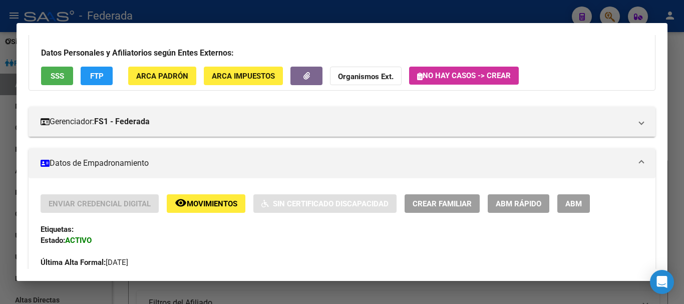
scroll to position [150, 0]
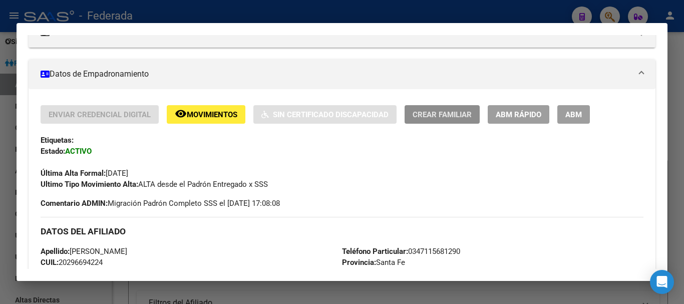
click at [438, 114] on span "Crear Familiar" at bounding box center [442, 114] width 59 height 9
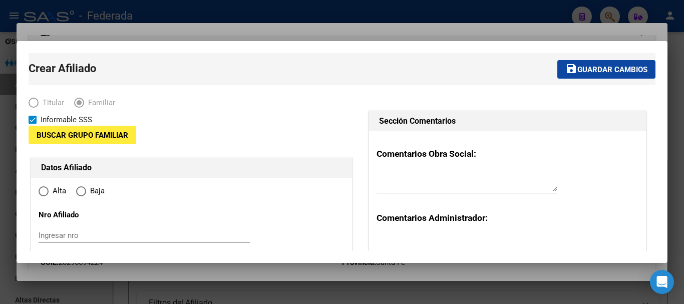
type input "30-71518042-8"
type input "LAS ROSAS"
type input "2520"
type input "[PERSON_NAME] 642"
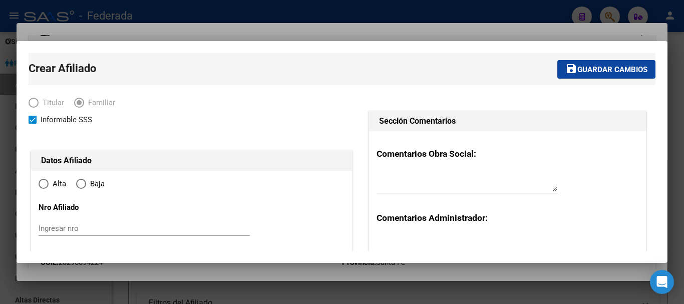
radio input "true"
type input "30-71518042-8"
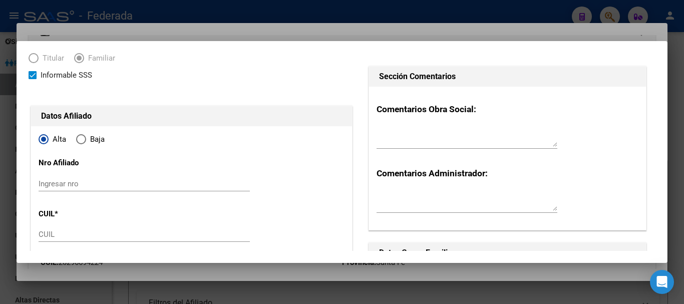
scroll to position [50, 0]
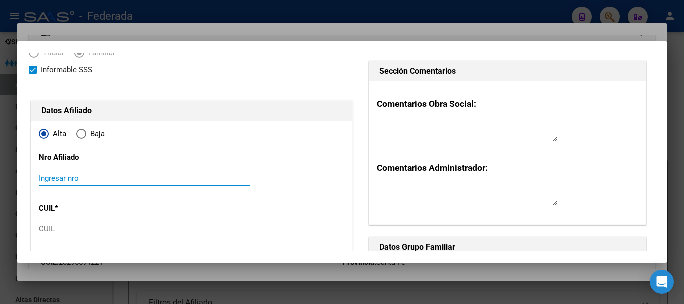
click at [66, 180] on input "Ingresar nro" at bounding box center [144, 178] width 211 height 9
type input "290679/03"
drag, startPoint x: 82, startPoint y: 233, endPoint x: 58, endPoint y: 228, distance: 24.1
click at [81, 233] on input "CUIL" at bounding box center [144, 228] width 211 height 9
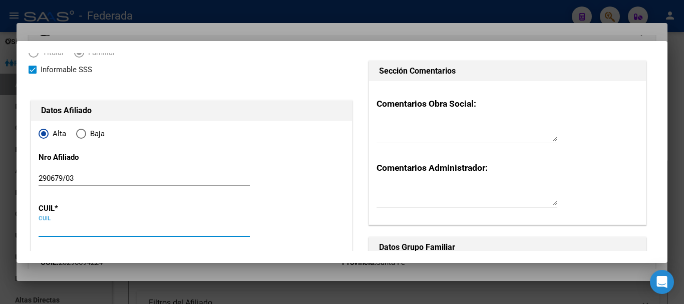
paste input "20-70376247-7"
type input "20-70376247-7"
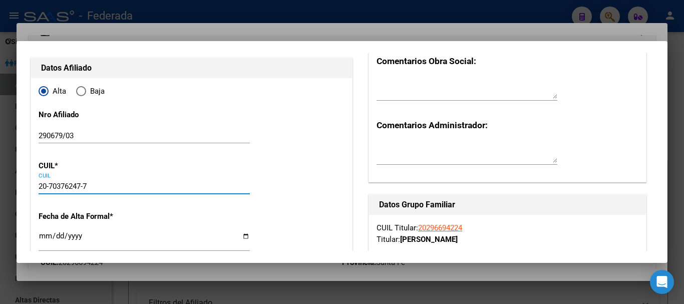
scroll to position [150, 0]
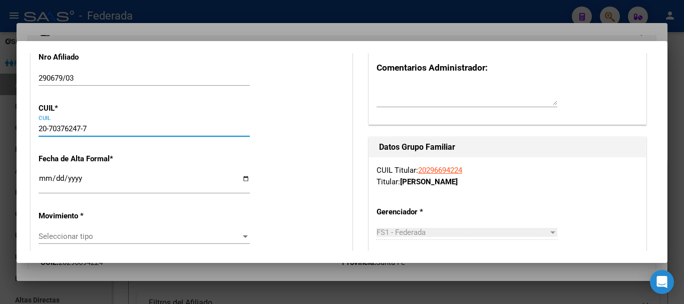
type input "70376247"
type input "[PERSON_NAME]"
type input "[DATE]"
type input "LAS ROSAS"
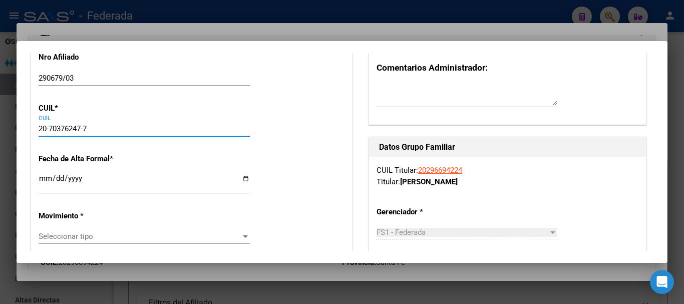
type input "[PERSON_NAME]"
type input "642"
type input "20-70376247-7"
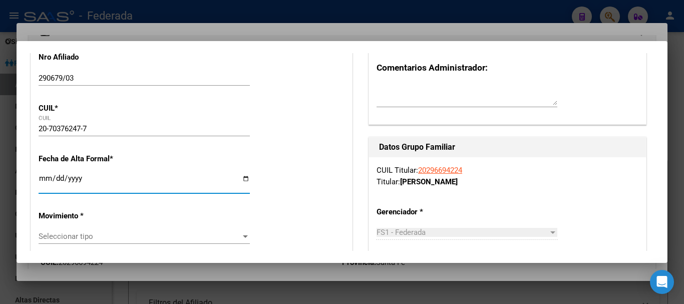
click at [45, 176] on input "Ingresar fecha" at bounding box center [144, 182] width 211 height 16
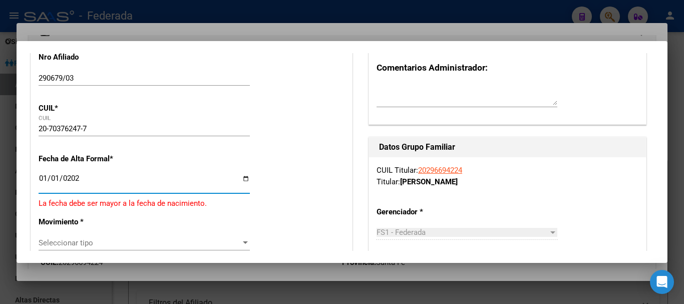
type input "[DATE]"
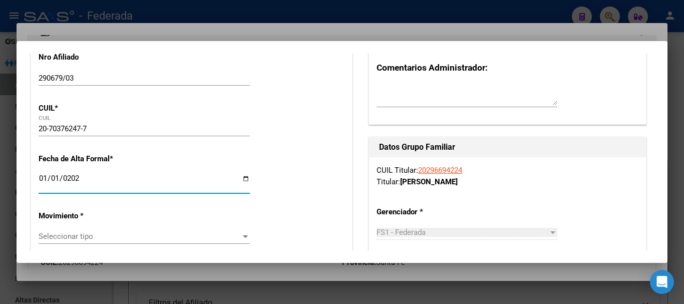
scroll to position [200, 0]
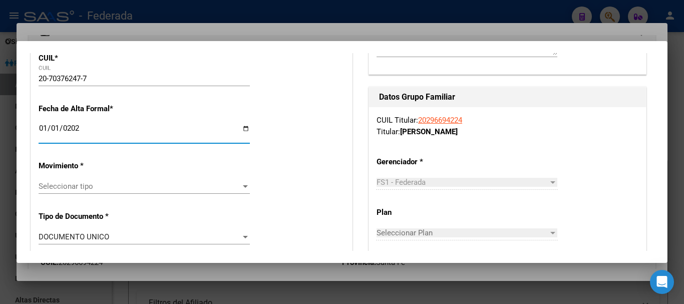
click at [92, 186] on span "Seleccionar tipo" at bounding box center [140, 186] width 202 height 9
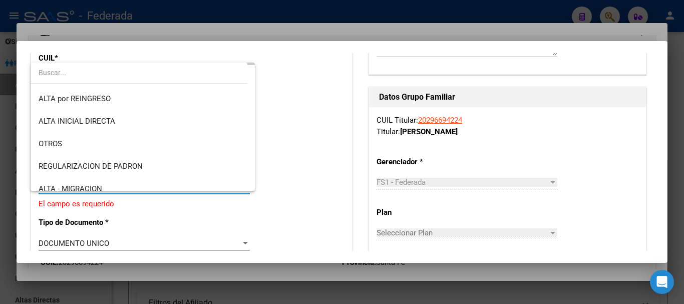
scroll to position [100, 0]
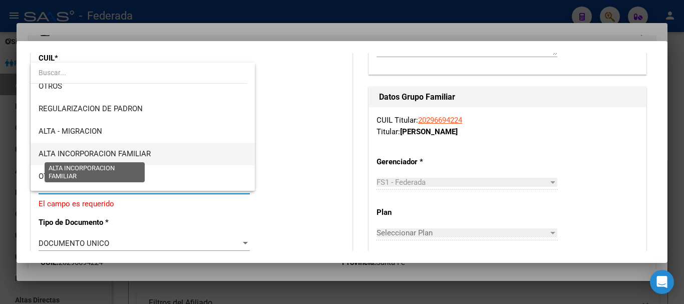
click at [138, 151] on span "ALTA INCORPORACION FAMILIAR" at bounding box center [95, 153] width 112 height 9
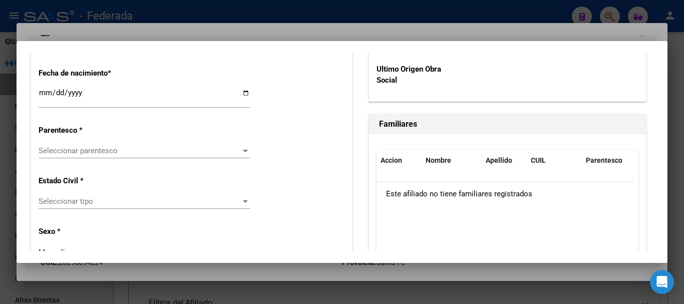
scroll to position [551, 0]
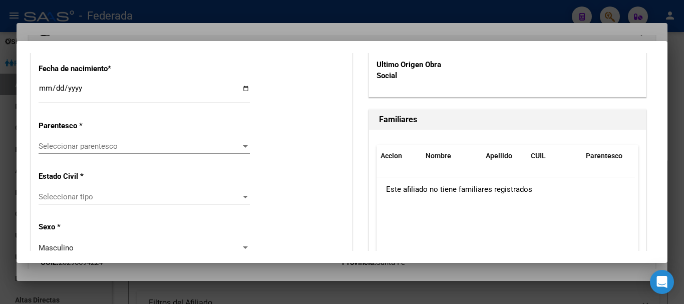
click at [142, 145] on span "Seleccionar parentesco" at bounding box center [140, 146] width 202 height 9
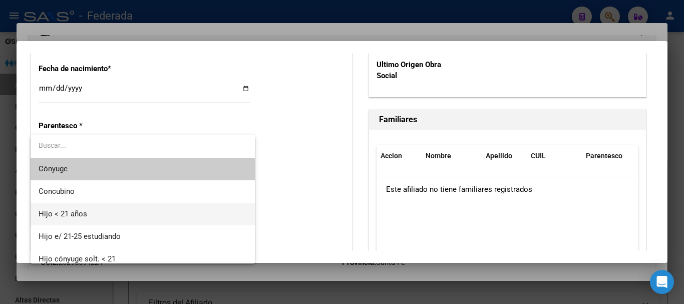
click at [87, 209] on span "Hijo < 21 años" at bounding box center [143, 214] width 208 height 23
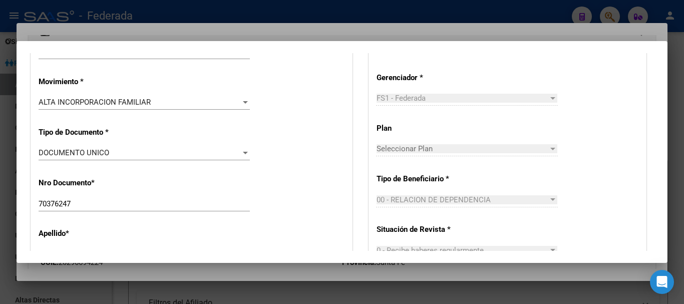
scroll to position [0, 0]
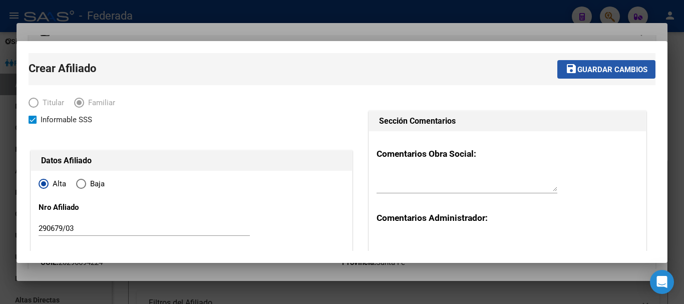
click at [612, 68] on span "Guardar cambios" at bounding box center [613, 69] width 70 height 9
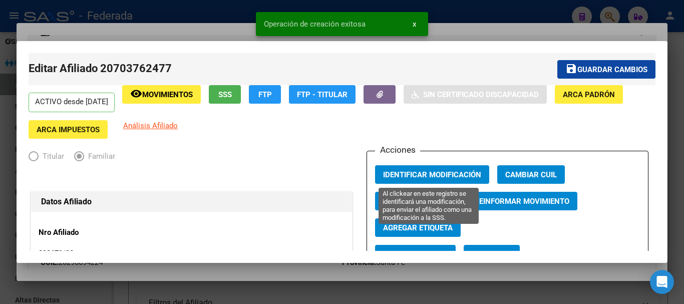
click at [421, 172] on span "Identificar Modificación" at bounding box center [432, 174] width 98 height 9
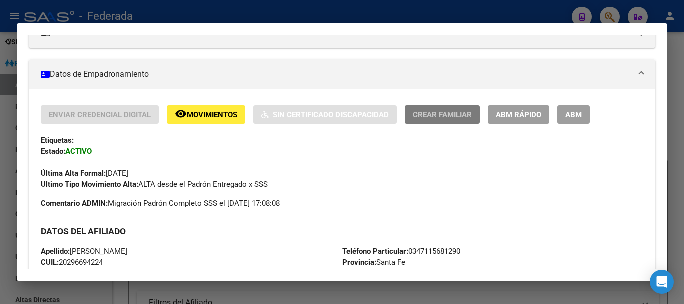
click at [443, 117] on span "Crear Familiar" at bounding box center [442, 114] width 59 height 9
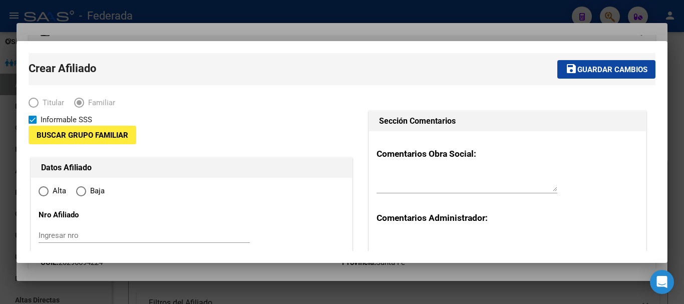
type input "30-71518042-8"
type input "LAS ROSAS"
type input "2520"
type input "[PERSON_NAME] 642"
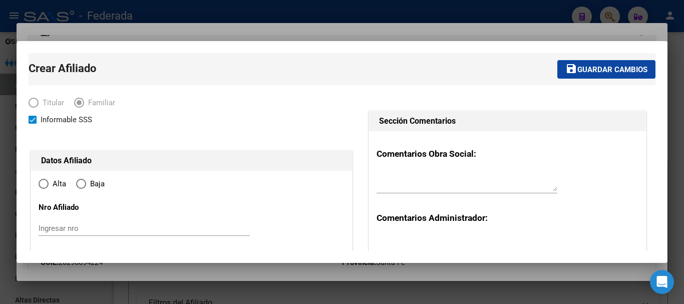
radio input "true"
type input "30-71518042-8"
click at [57, 226] on input "Ingresar nro" at bounding box center [144, 228] width 211 height 9
type input "290679/05"
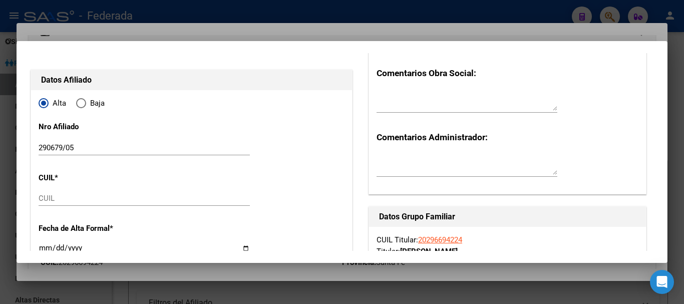
scroll to position [100, 0]
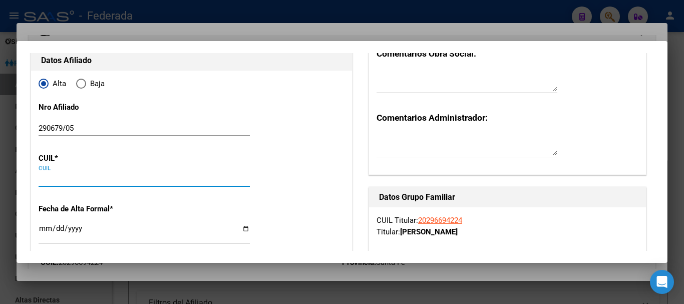
click at [54, 181] on input "CUIL" at bounding box center [144, 178] width 211 height 9
paste input "27-43715834-2"
type input "27-43715834-2"
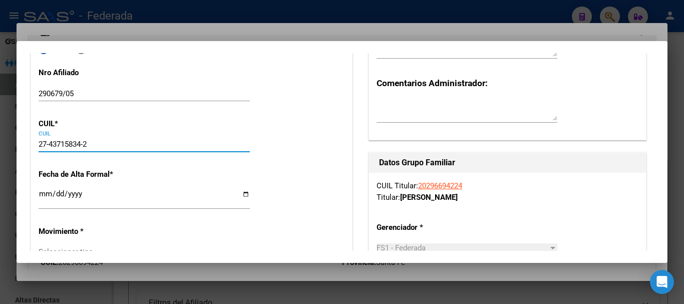
scroll to position [150, 0]
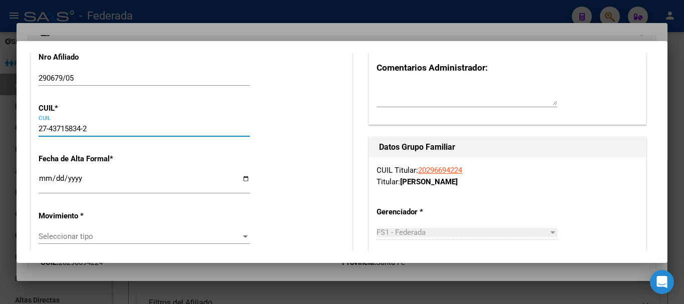
type input "43715834"
type input "[PERSON_NAME]"
type input "[PERSON_NAME][DATE]"
type input "[DATE]"
type input "LAS ROSAS"
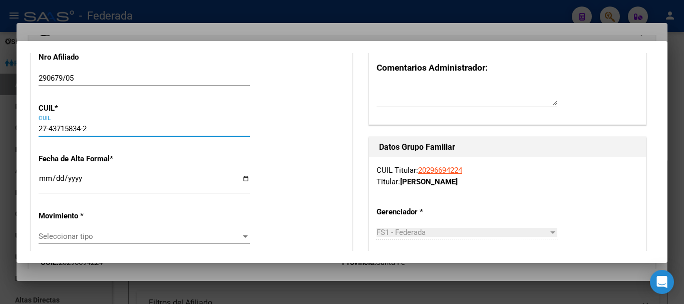
type input "[PERSON_NAME]"
type input "19"
type input "27-43715834-2"
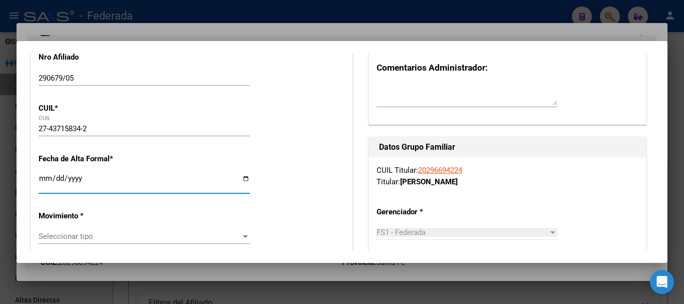
click at [41, 179] on input "Ingresar fecha" at bounding box center [144, 182] width 211 height 16
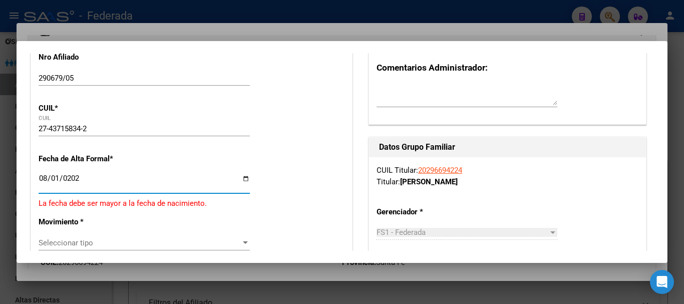
type input "[DATE]"
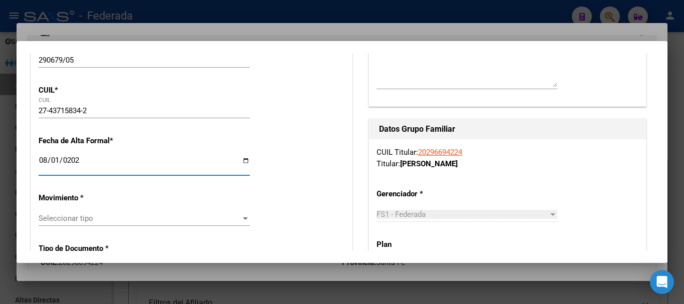
scroll to position [200, 0]
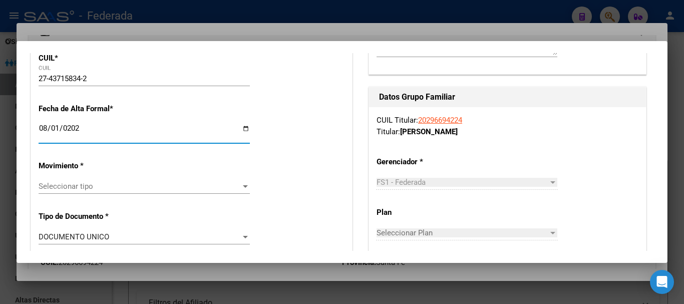
click at [103, 188] on span "Seleccionar tipo" at bounding box center [140, 186] width 202 height 9
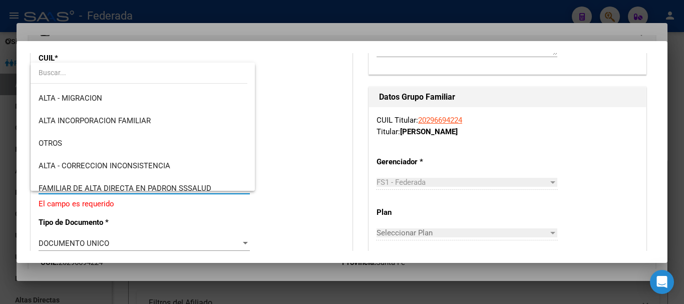
scroll to position [150, 0]
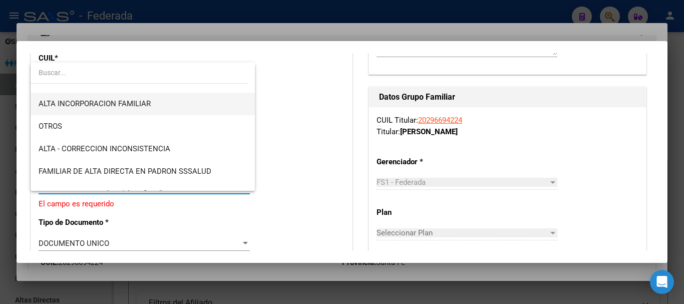
click at [152, 107] on span "ALTA INCORPORACION FAMILIAR" at bounding box center [143, 104] width 208 height 23
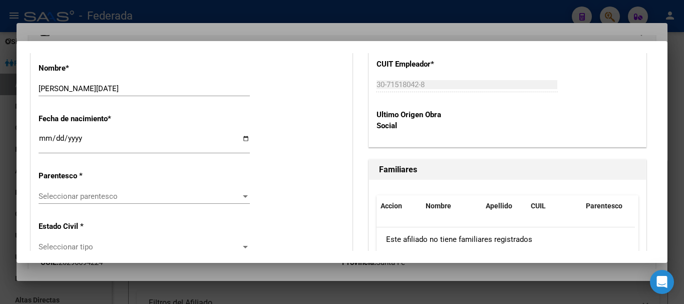
scroll to position [551, 0]
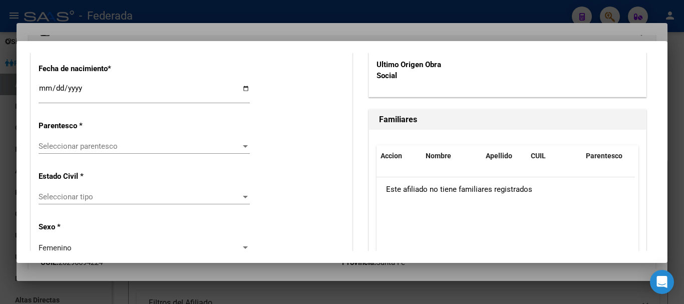
click at [102, 151] on div "Seleccionar parentesco Seleccionar parentesco" at bounding box center [144, 146] width 211 height 15
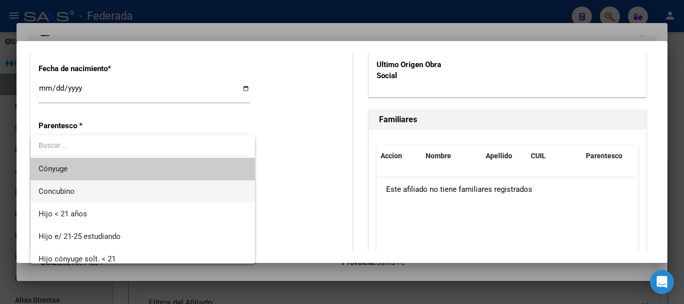
scroll to position [50, 0]
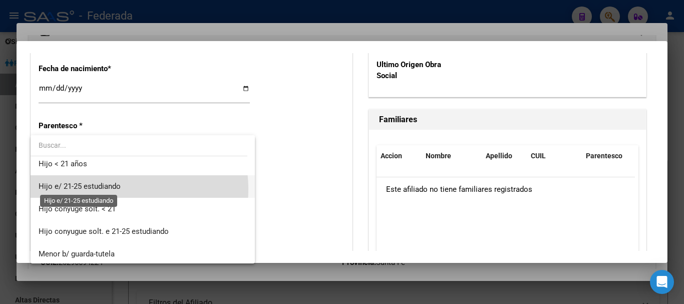
click at [118, 189] on span "Hijo e/ 21-25 estudiando" at bounding box center [80, 186] width 82 height 9
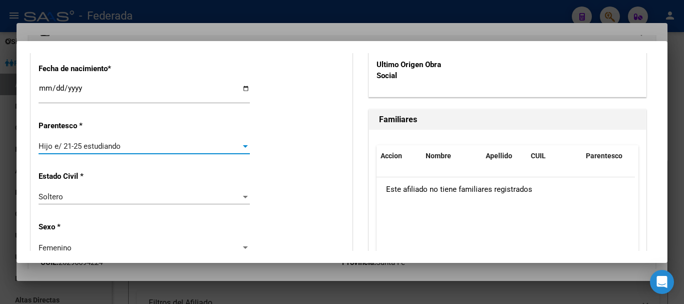
click at [138, 149] on div "Hijo e/ 21-25 estudiando" at bounding box center [140, 146] width 202 height 9
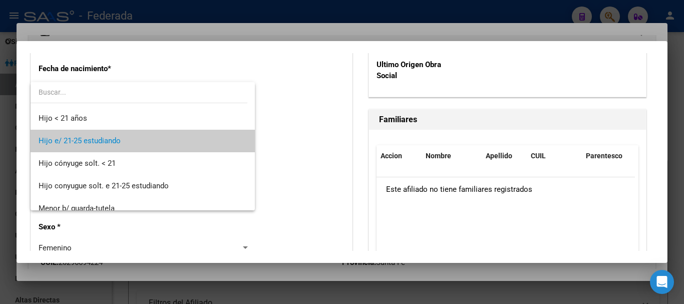
scroll to position [37, 0]
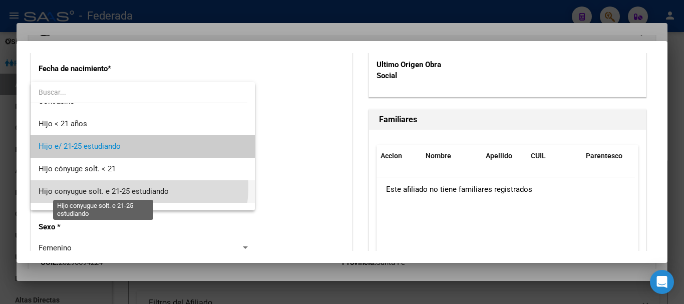
click at [124, 187] on span "Hijo conyugue solt. e 21-25 estudiando" at bounding box center [104, 191] width 130 height 9
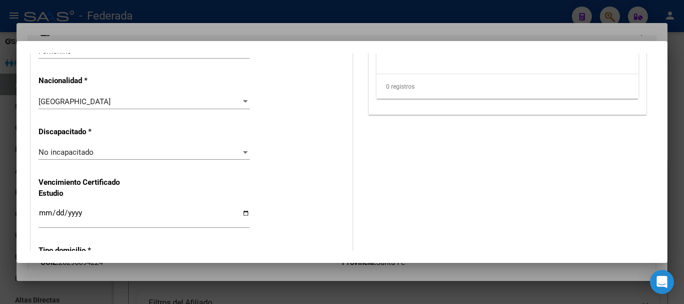
scroll to position [752, 0]
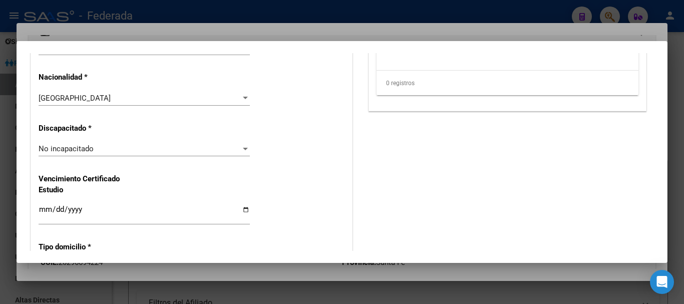
click at [51, 215] on input "Ingresar fecha" at bounding box center [144, 213] width 211 height 16
type input "[DATE]"
click at [150, 210] on input "[DATE]" at bounding box center [144, 213] width 211 height 16
click at [141, 202] on div "Alta Baja Nro Afiliado 290679/05 Ingresar nro CUIL * 27-43715834-2 CUIL ARCA Pa…" at bounding box center [191, 134] width 321 height 1431
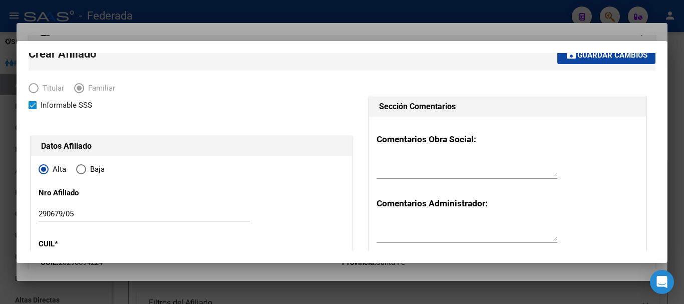
scroll to position [0, 0]
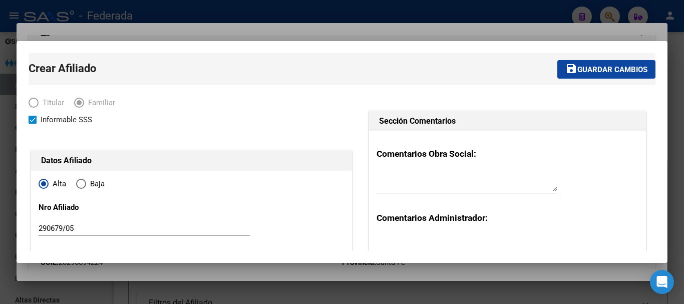
click at [618, 67] on span "Guardar cambios" at bounding box center [613, 69] width 70 height 9
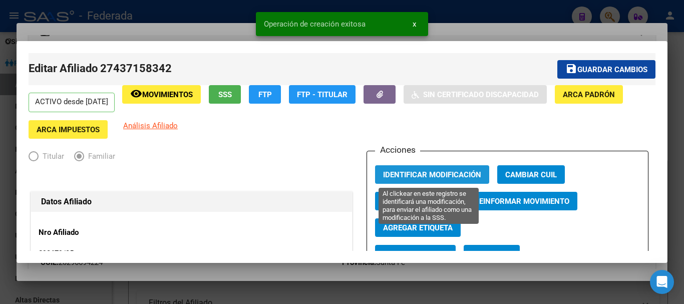
click at [395, 172] on span "Identificar Modificación" at bounding box center [432, 174] width 98 height 9
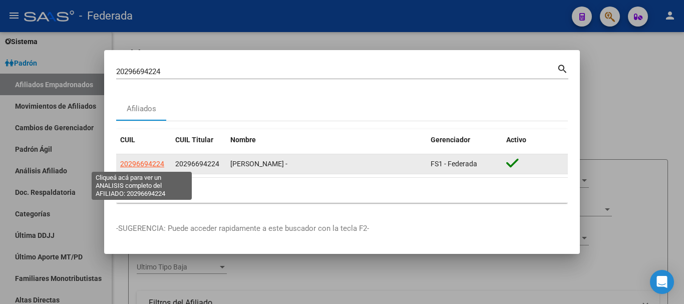
click at [141, 164] on span "20296694224" at bounding box center [142, 164] width 44 height 8
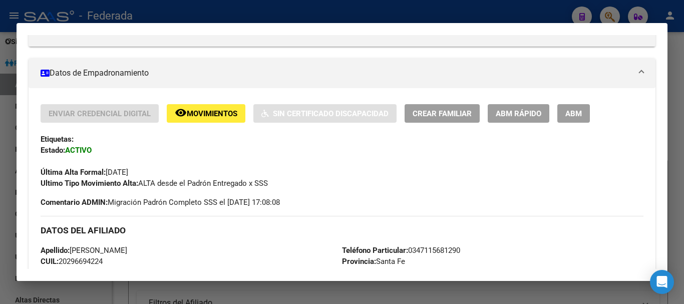
scroll to position [150, 0]
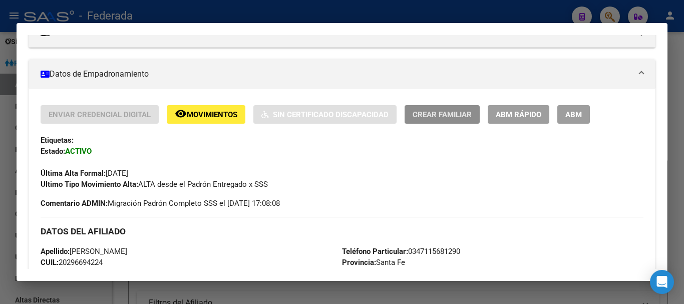
click at [436, 118] on span "Crear Familiar" at bounding box center [442, 114] width 59 height 9
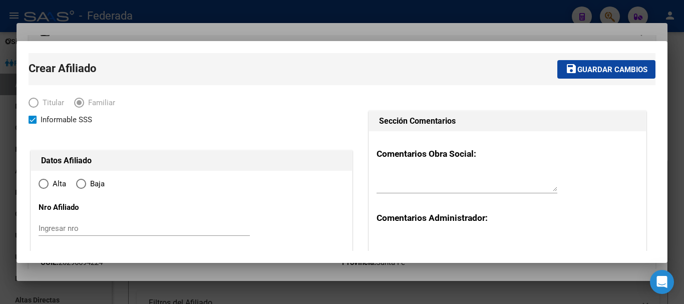
type input "30-71518042-8"
type input "LAS ROSAS"
type input "2520"
type input "[PERSON_NAME] 642"
radio input "true"
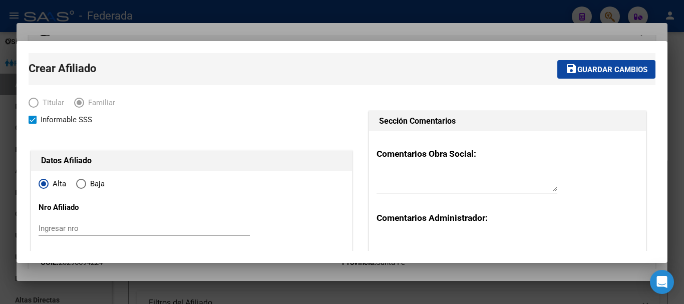
type input "30-71518042-8"
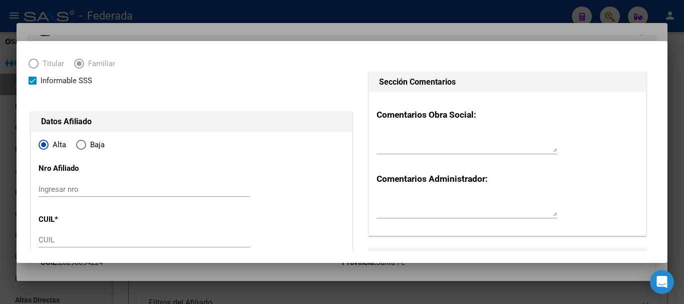
scroll to position [50, 0]
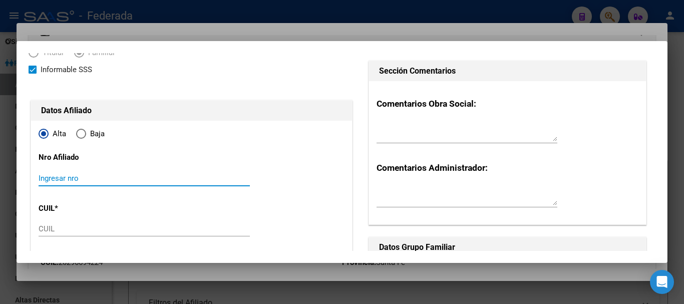
click at [46, 177] on input "Ingresar nro" at bounding box center [144, 178] width 211 height 9
type input "290679/04"
click at [62, 226] on input "CUIL" at bounding box center [144, 228] width 211 height 9
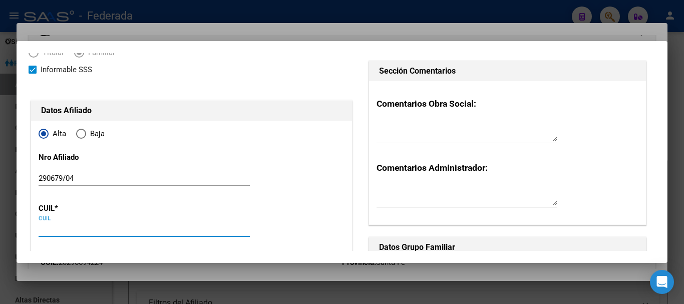
paste input "27-31779046-0"
type input "27-31779046-0"
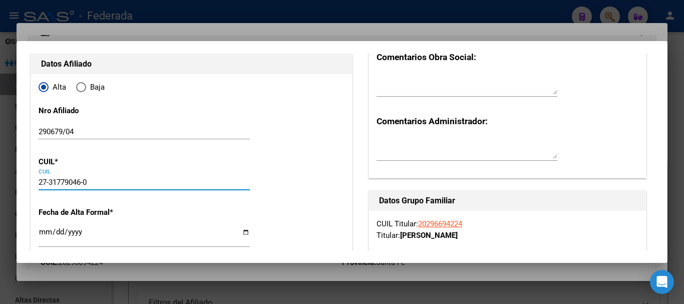
scroll to position [150, 0]
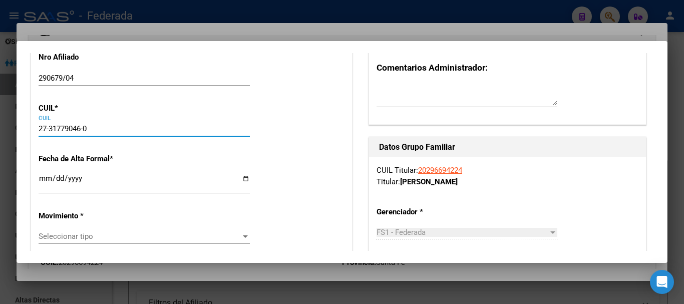
type input "31779046"
type input "FRONTERA"
type input "[PERSON_NAME]"
type input "[DATE]"
type input "CANADA [PERSON_NAME]"
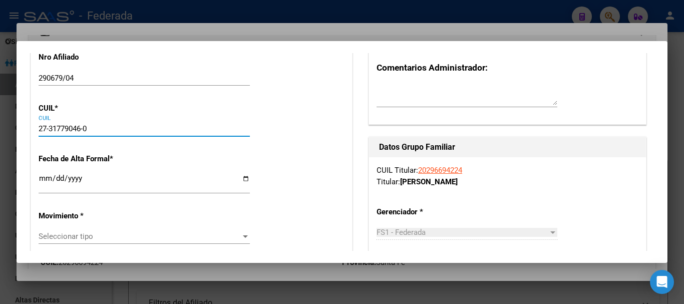
type input "2500"
type input "ROLDµN"
type input "109"
type input "27-31779046-0"
click at [45, 178] on input "Ingresar fecha" at bounding box center [144, 182] width 211 height 16
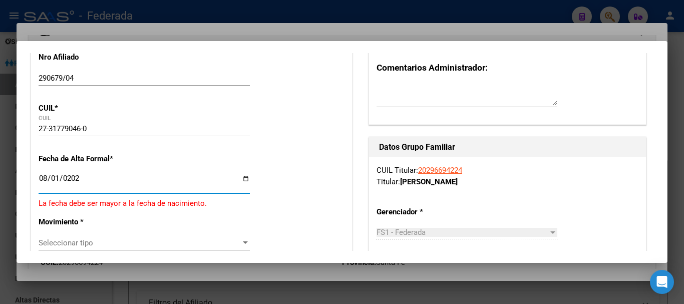
type input "[DATE]"
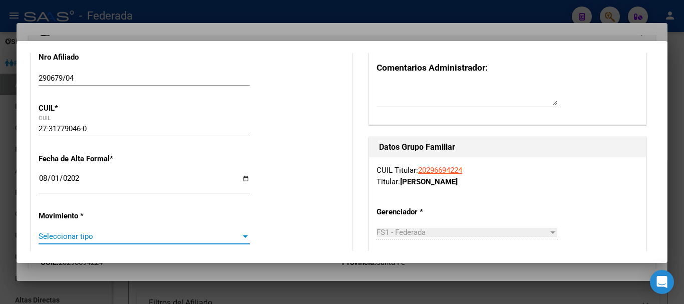
click at [60, 237] on span "Seleccionar tipo" at bounding box center [140, 236] width 202 height 9
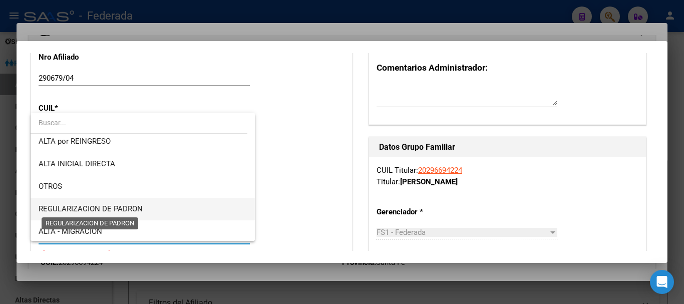
scroll to position [100, 0]
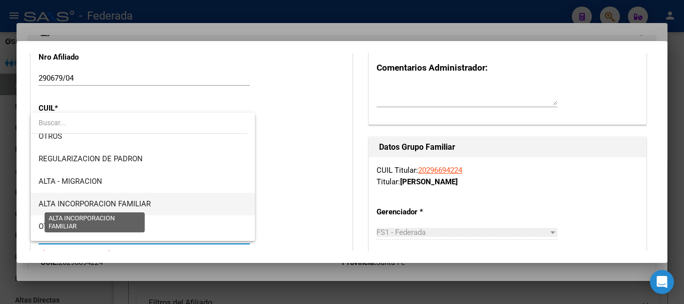
click at [112, 202] on span "ALTA INCORPORACION FAMILIAR" at bounding box center [95, 203] width 112 height 9
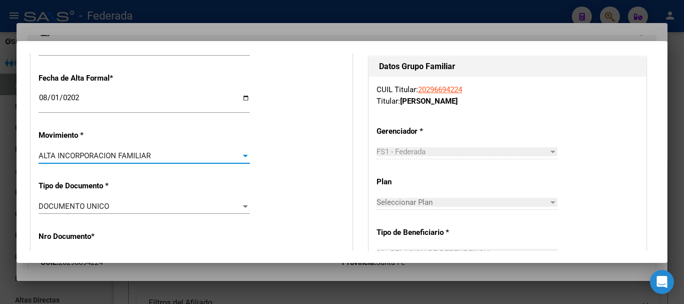
scroll to position [251, 0]
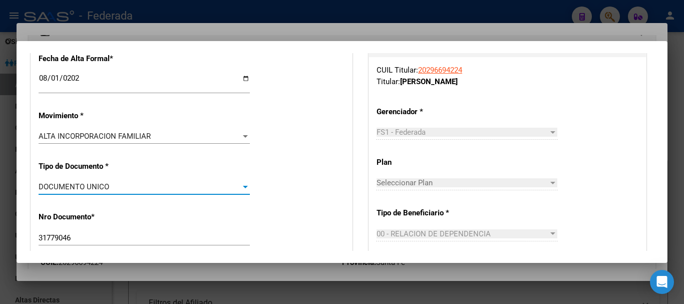
click at [114, 185] on div "DOCUMENTO UNICO" at bounding box center [140, 186] width 202 height 9
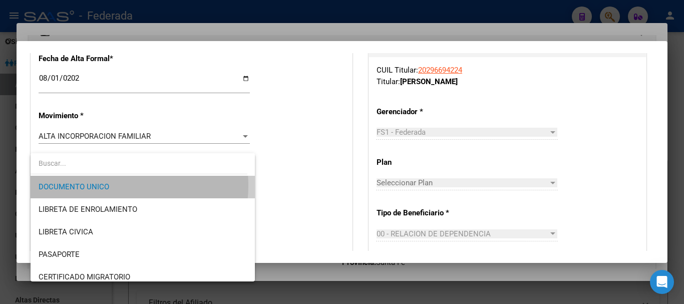
click at [114, 185] on span "DOCUMENTO UNICO" at bounding box center [143, 187] width 208 height 23
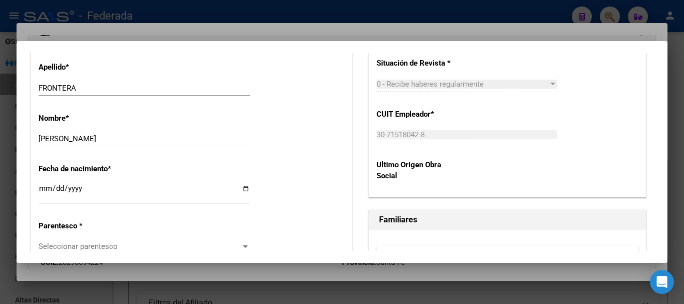
scroll to position [501, 0]
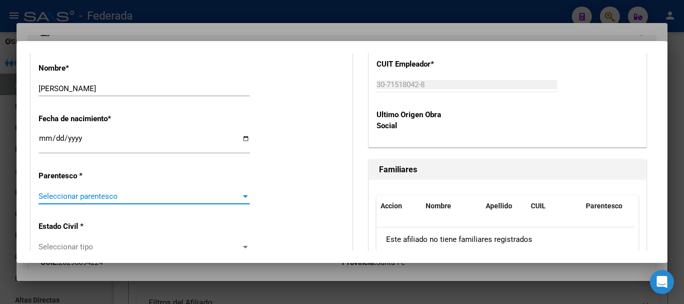
click at [123, 197] on span "Seleccionar parentesco" at bounding box center [140, 196] width 202 height 9
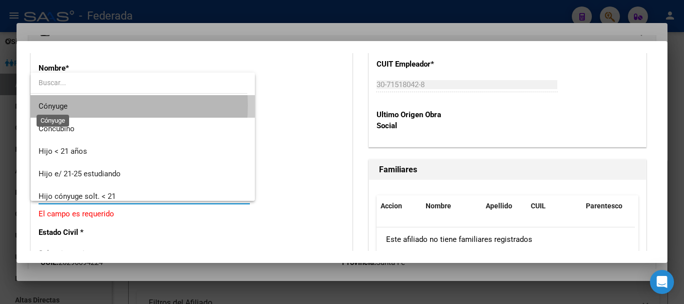
click at [66, 105] on span "Cónyuge" at bounding box center [53, 106] width 29 height 9
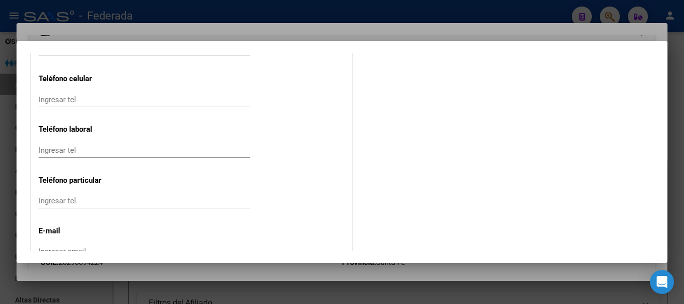
scroll to position [1377, 0]
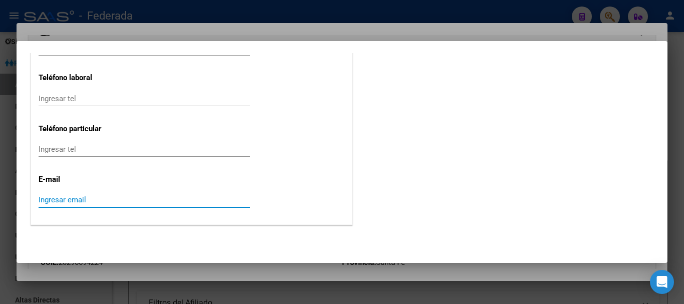
click at [61, 201] on input "Ingresar email" at bounding box center [144, 199] width 211 height 9
paste input "[EMAIL_ADDRESS][DOMAIN_NAME]"
type input "[EMAIL_ADDRESS][DOMAIN_NAME]"
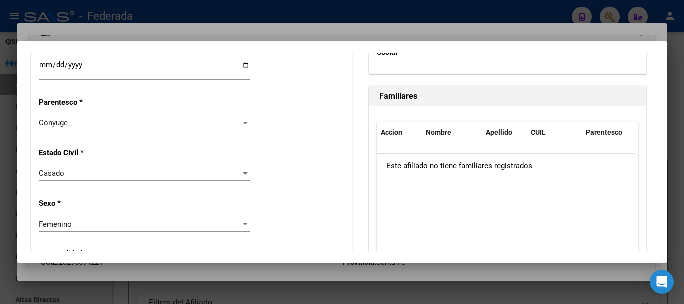
scroll to position [0, 0]
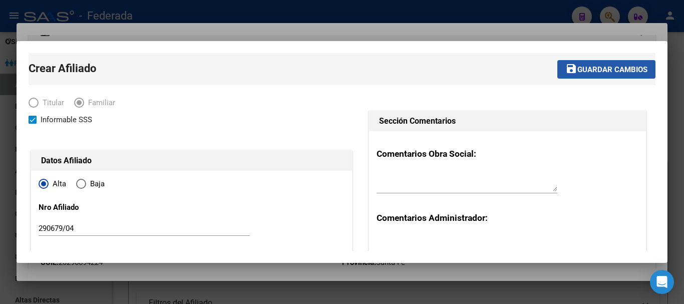
click at [597, 67] on span "Guardar cambios" at bounding box center [613, 69] width 70 height 9
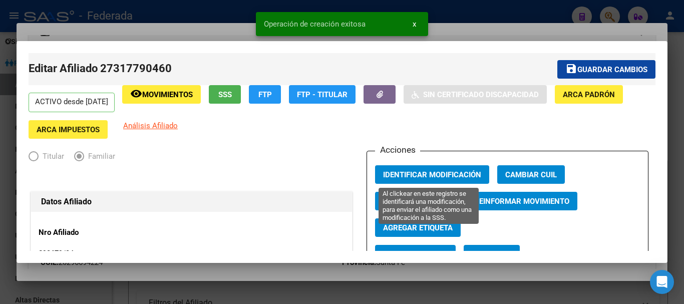
click at [421, 171] on span "Identificar Modificación" at bounding box center [432, 174] width 98 height 9
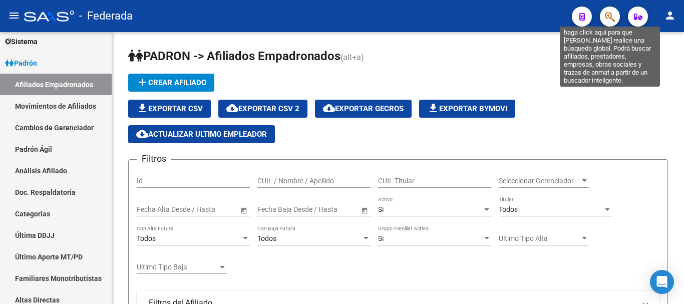
click at [614, 13] on icon "button" at bounding box center [610, 17] width 10 height 12
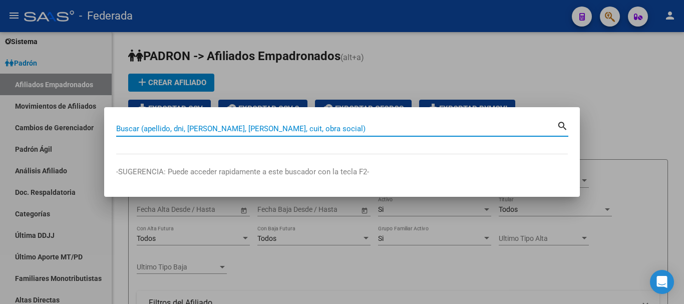
paste input "20-29669422-4"
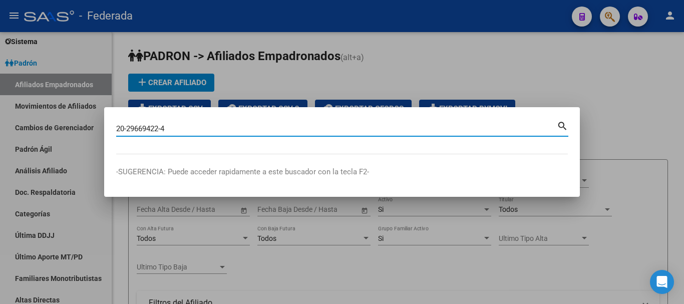
click at [558, 126] on mat-icon "search" at bounding box center [563, 125] width 12 height 12
type input "20296694224"
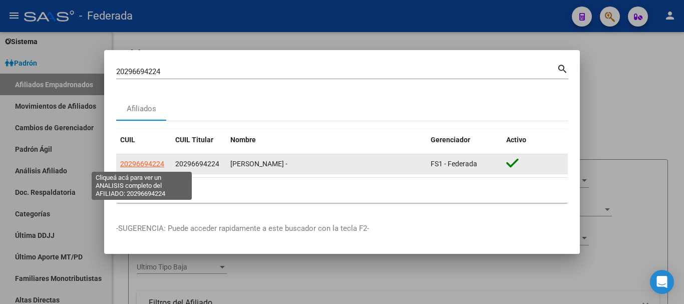
click at [147, 162] on span "20296694224" at bounding box center [142, 164] width 44 height 8
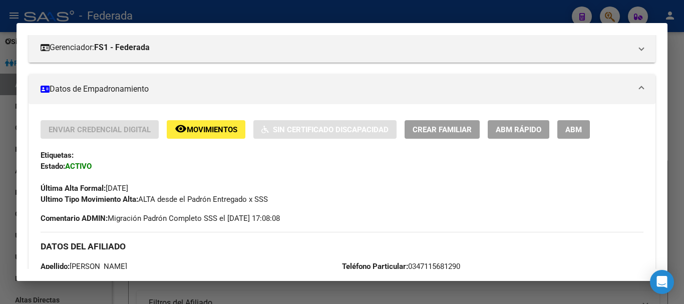
scroll to position [150, 0]
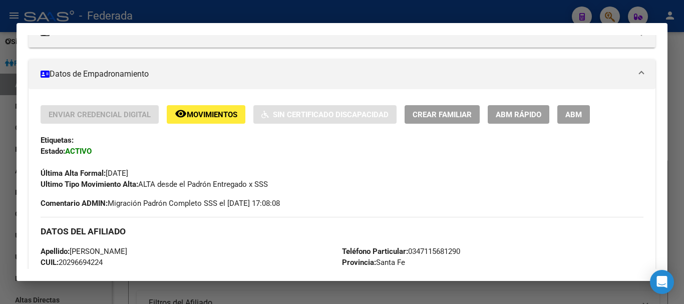
click at [447, 116] on span "Crear Familiar" at bounding box center [442, 114] width 59 height 9
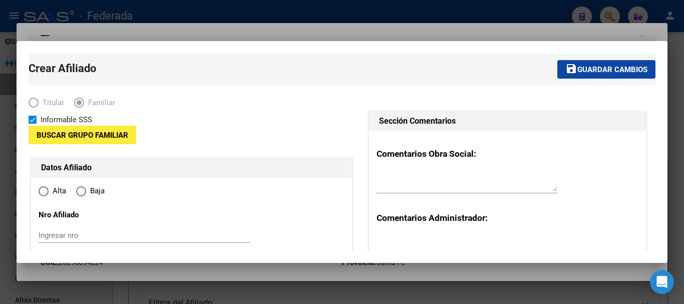
type input "30-71518042-8"
type input "LAS ROSAS"
type input "2520"
type input "[PERSON_NAME] 642"
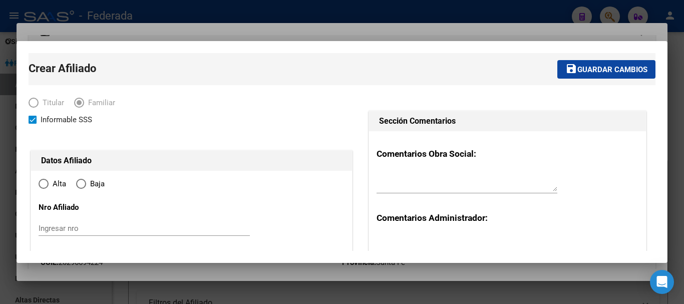
radio input "true"
click at [70, 226] on input "Ingresar nro" at bounding box center [144, 228] width 211 height 9
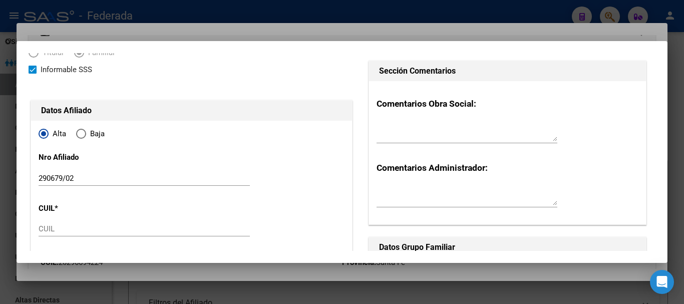
scroll to position [100, 0]
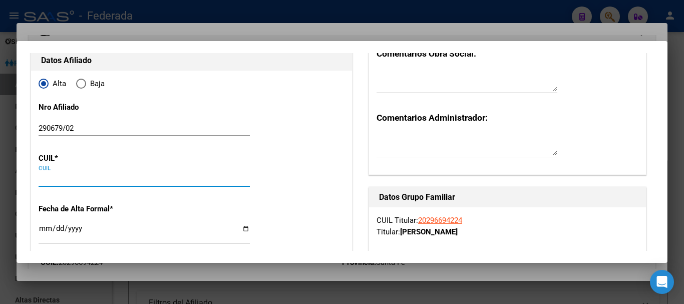
click at [54, 179] on input "CUIL" at bounding box center [144, 178] width 211 height 9
paste input "20-45215825-7"
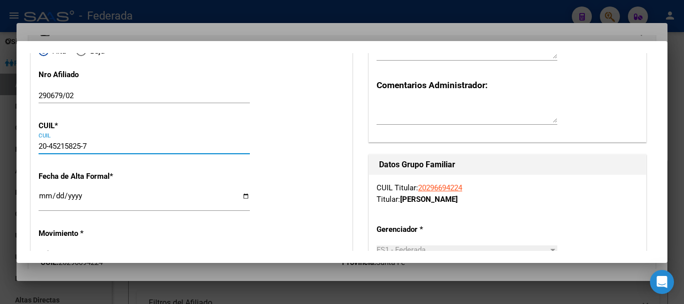
scroll to position [150, 0]
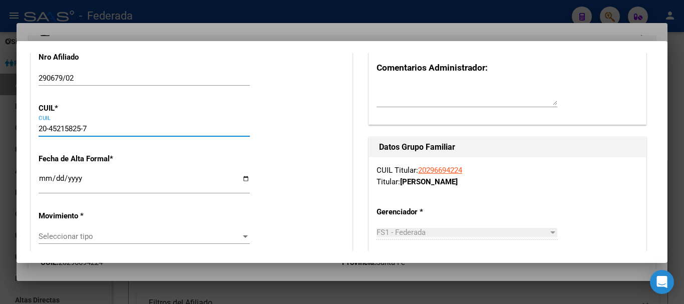
click at [46, 179] on input "Ingresar fecha" at bounding box center [144, 182] width 211 height 16
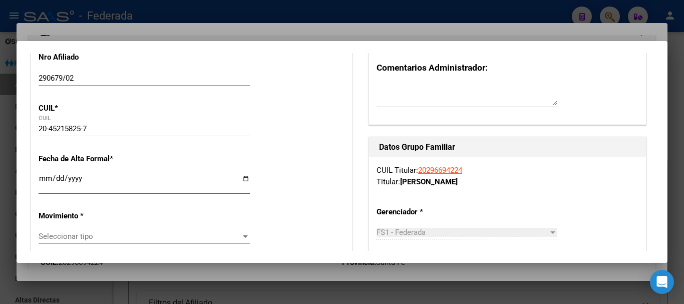
click at [76, 237] on span "Seleccionar tipo" at bounding box center [140, 236] width 202 height 9
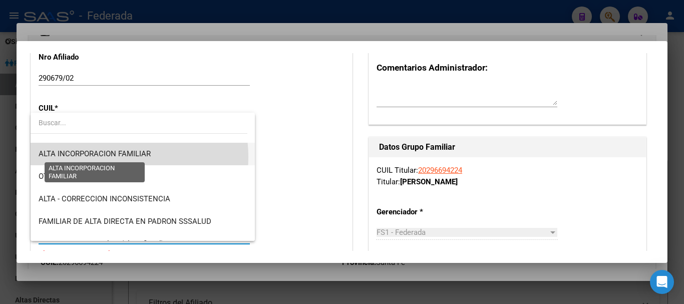
click at [122, 157] on span "ALTA INCORPORACION FAMILIAR" at bounding box center [95, 153] width 112 height 9
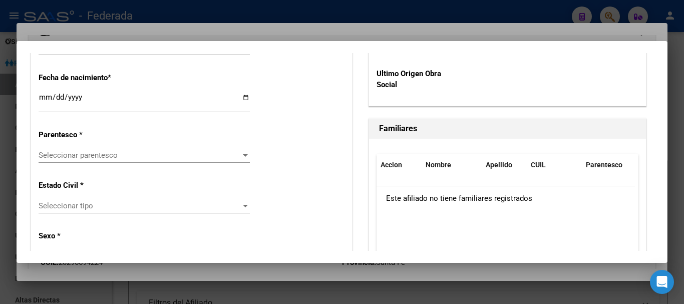
scroll to position [551, 0]
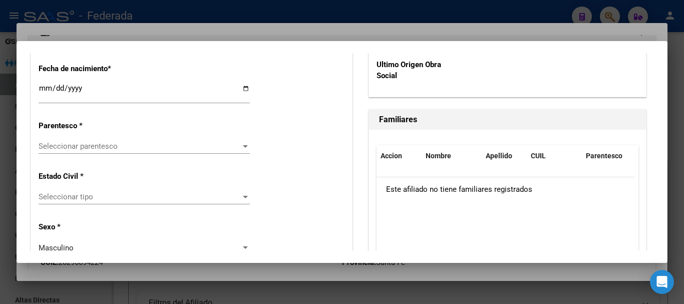
click at [146, 148] on span "Seleccionar parentesco" at bounding box center [140, 146] width 202 height 9
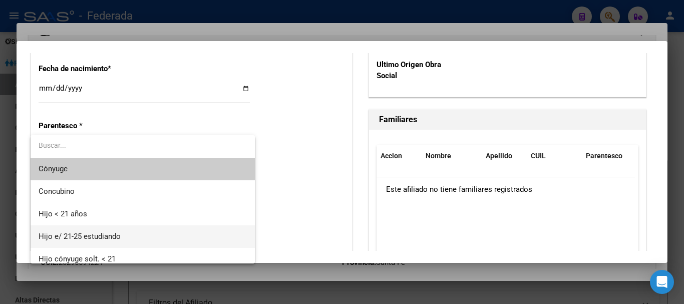
click at [123, 232] on span "Hijo e/ 21-25 estudiando" at bounding box center [143, 236] width 208 height 23
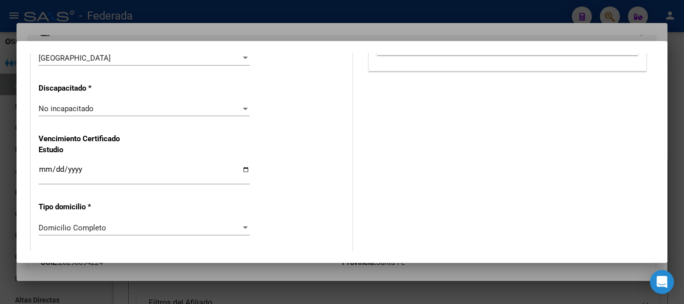
scroll to position [802, 0]
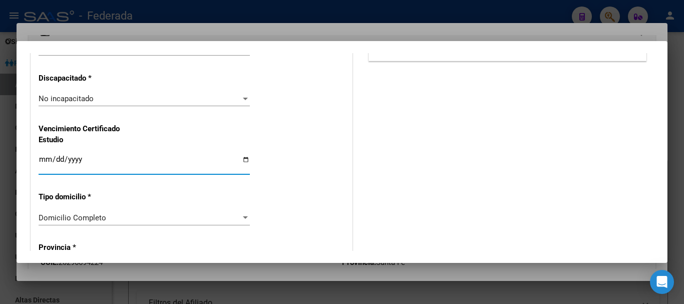
click at [44, 161] on input "Ingresar fecha" at bounding box center [144, 163] width 211 height 16
click at [176, 156] on input "[DATE]" at bounding box center [144, 163] width 211 height 16
click at [293, 161] on div "Alta Baja Nro Afiliado 290679/02 Ingresar nro CUIL * 20-45215825-7 CUIL ARCA Pa…" at bounding box center [191, 84] width 321 height 1431
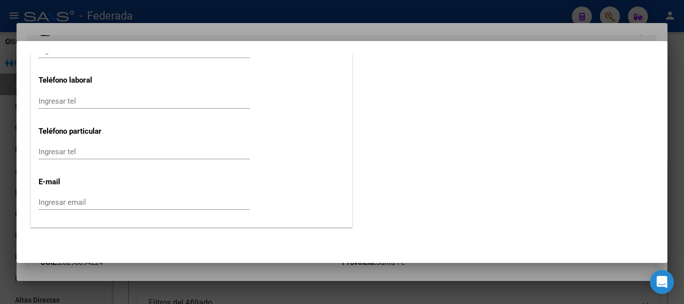
scroll to position [1377, 0]
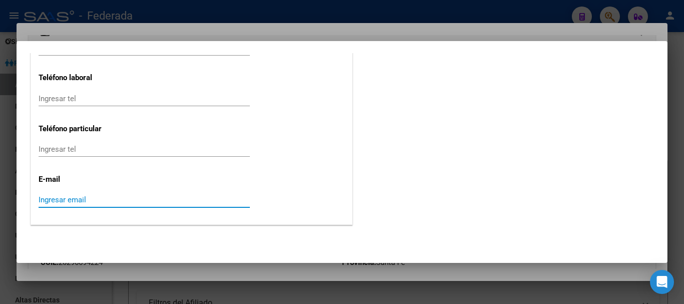
click at [51, 201] on input "Ingresar email" at bounding box center [144, 199] width 211 height 9
paste input "[EMAIL_ADDRESS][DOMAIN_NAME]"
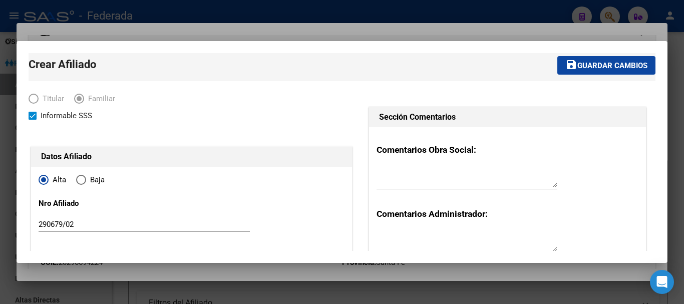
scroll to position [0, 0]
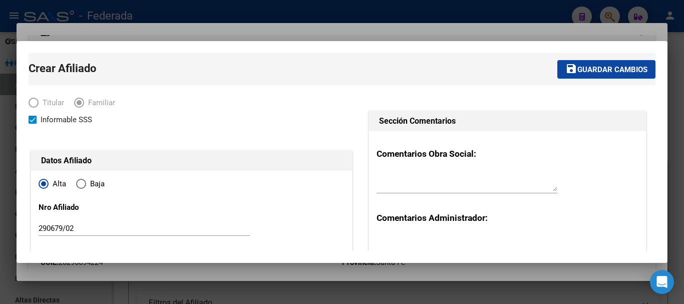
click at [611, 66] on span "Guardar cambios" at bounding box center [613, 69] width 70 height 9
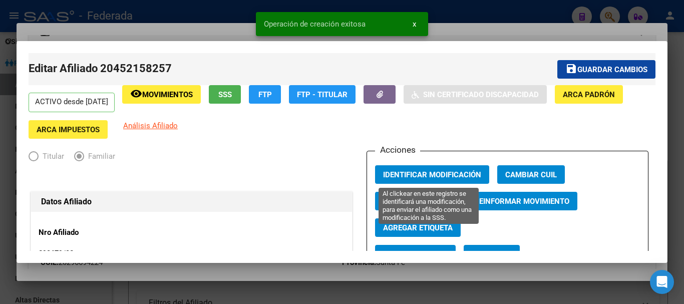
click at [430, 168] on button "Identificar Modificación" at bounding box center [432, 174] width 114 height 19
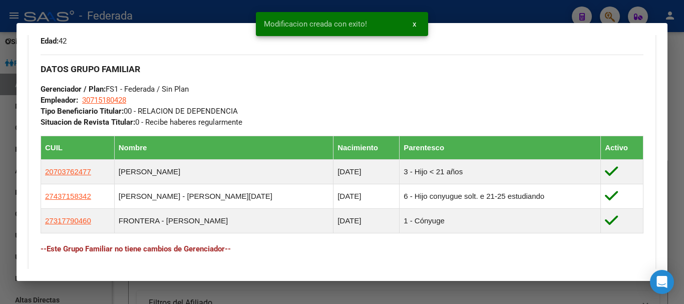
scroll to position [501, 0]
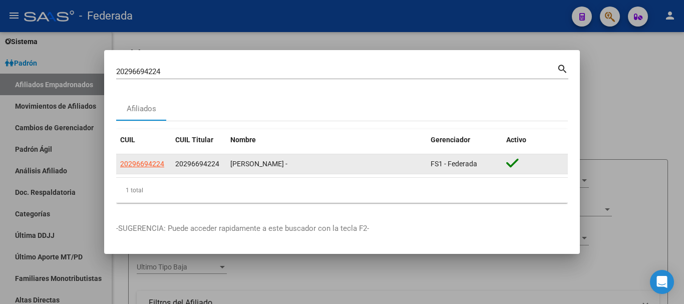
click at [138, 169] on app-link-go-to "20296694224" at bounding box center [142, 164] width 44 height 12
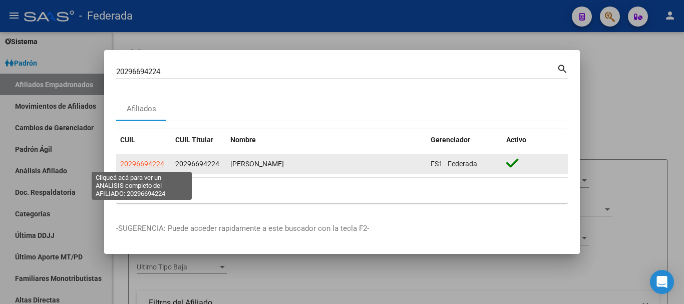
click at [139, 167] on span "20296694224" at bounding box center [142, 164] width 44 height 8
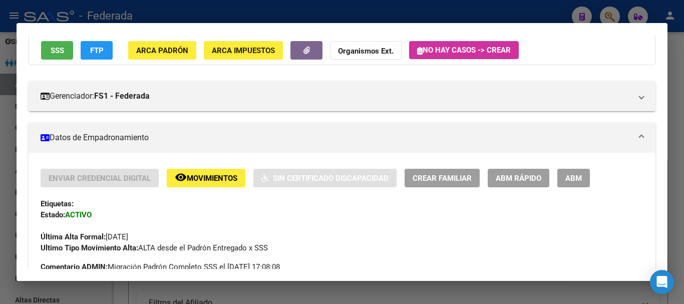
scroll to position [78, 0]
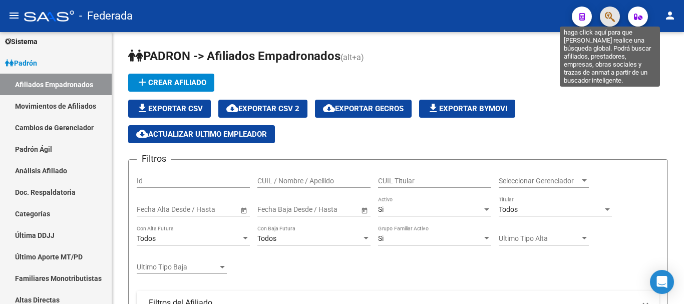
click at [611, 16] on icon "button" at bounding box center [610, 17] width 10 height 12
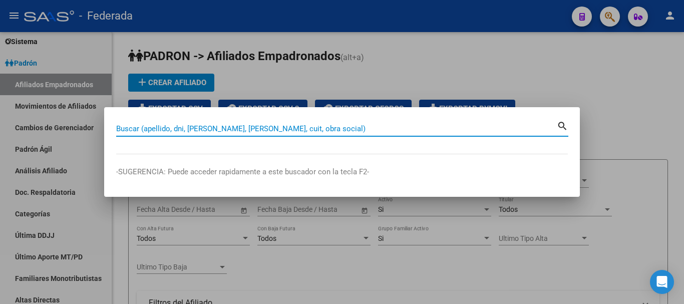
paste input "20-31099777-4"
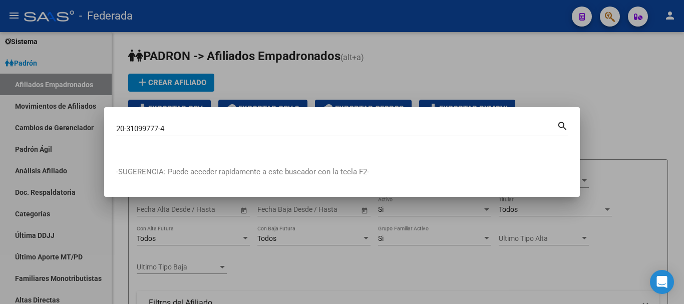
click at [560, 124] on mat-icon "search" at bounding box center [563, 125] width 12 height 12
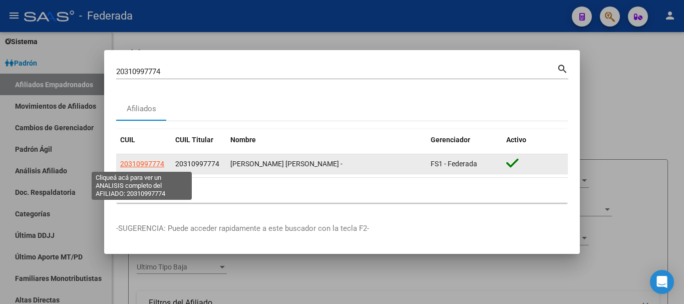
click at [155, 161] on span "20310997774" at bounding box center [142, 164] width 44 height 8
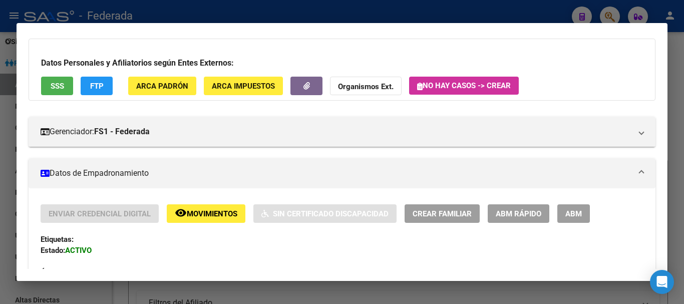
scroll to position [38, 0]
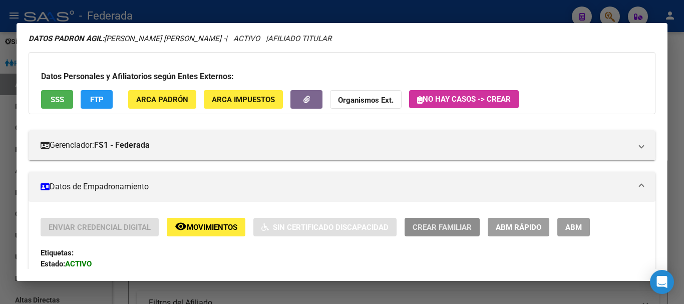
click at [419, 224] on span "Crear Familiar" at bounding box center [442, 227] width 59 height 9
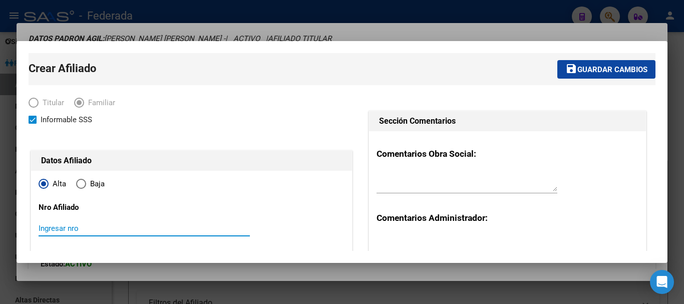
click at [72, 228] on input "Ingresar nro" at bounding box center [144, 228] width 211 height 9
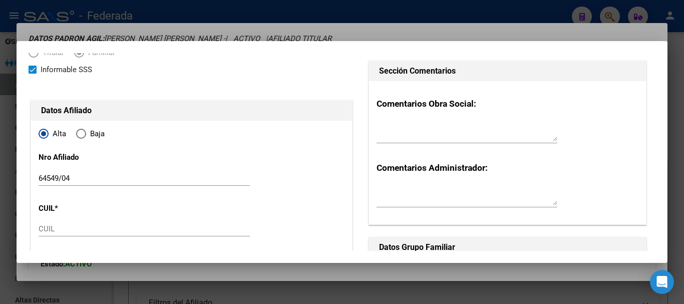
scroll to position [100, 0]
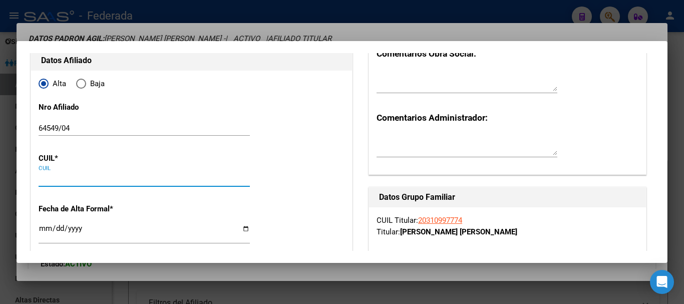
click at [54, 180] on input "CUIL" at bounding box center [144, 178] width 211 height 9
paste input "20-70736533-2"
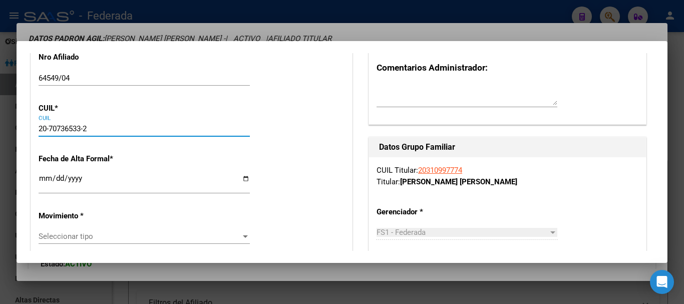
click at [43, 180] on input "Ingresar fecha" at bounding box center [144, 182] width 211 height 16
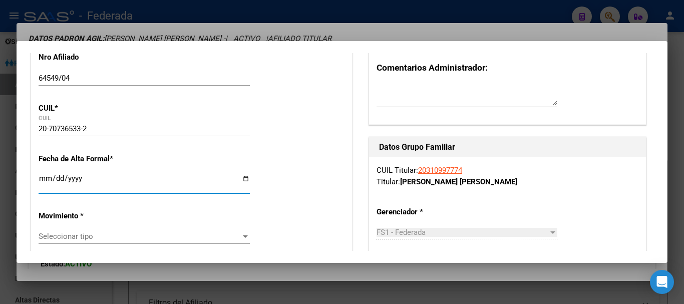
click at [62, 240] on span "Seleccionar tipo" at bounding box center [140, 236] width 202 height 9
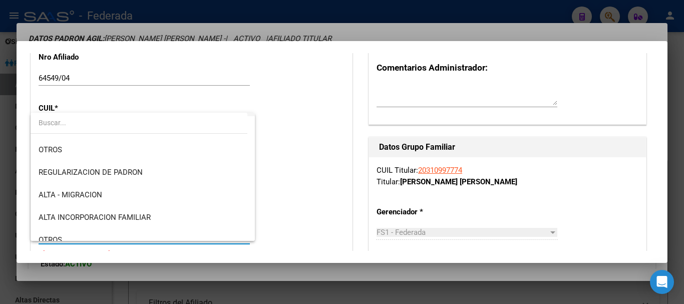
scroll to position [100, 0]
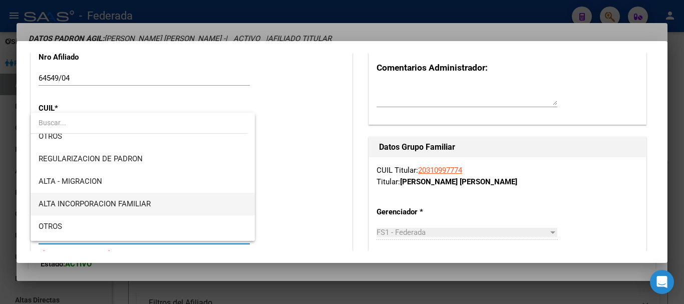
click at [127, 199] on span "ALTA INCORPORACION FAMILIAR" at bounding box center [95, 203] width 112 height 9
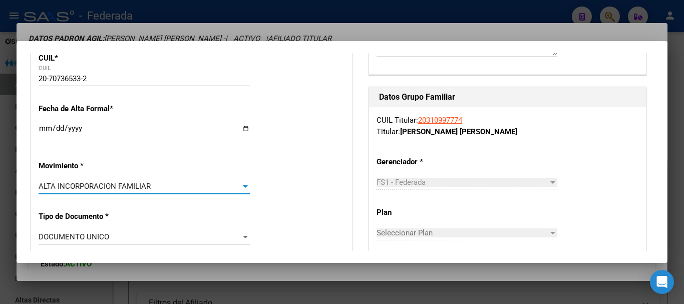
scroll to position [251, 0]
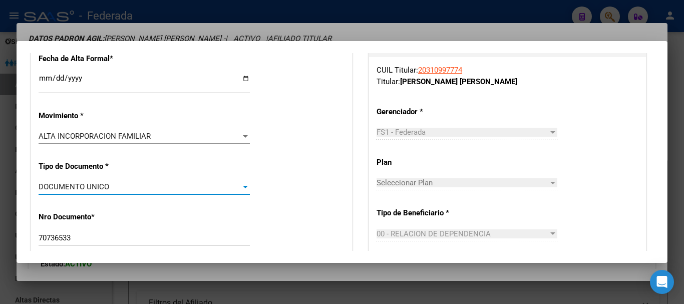
click at [136, 185] on div "DOCUMENTO UNICO" at bounding box center [140, 186] width 202 height 9
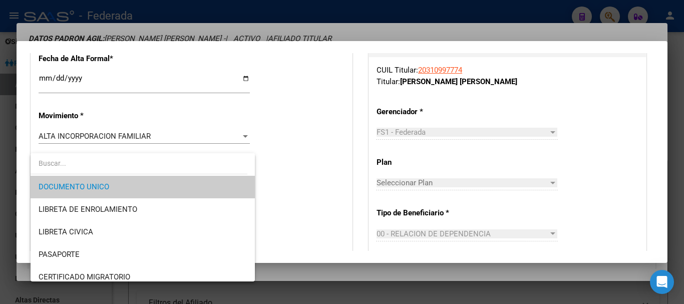
click at [136, 185] on span "DOCUMENTO UNICO" at bounding box center [143, 187] width 208 height 23
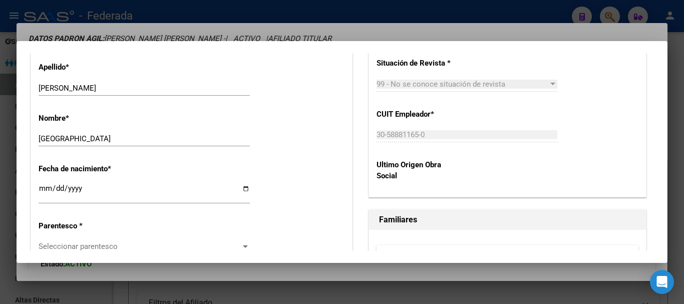
scroll to position [501, 0]
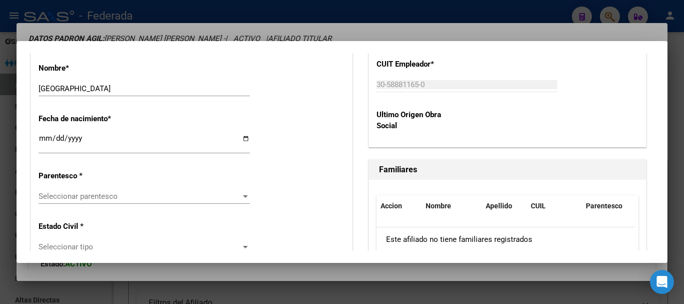
click at [129, 191] on div "Seleccionar parentesco Seleccionar parentesco" at bounding box center [144, 196] width 211 height 15
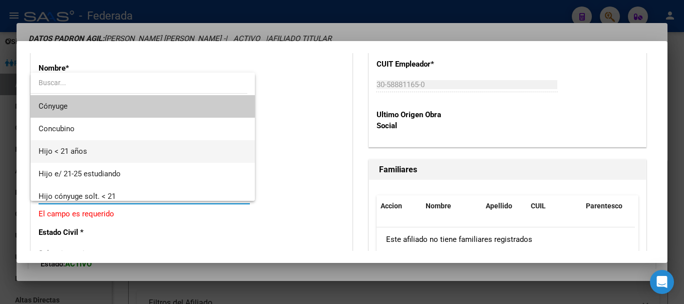
click at [90, 154] on span "Hijo < 21 años" at bounding box center [143, 151] width 208 height 23
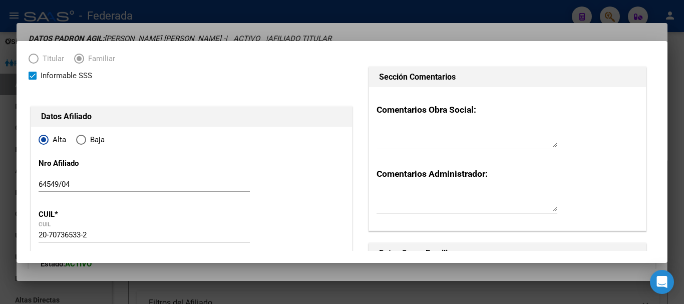
scroll to position [0, 0]
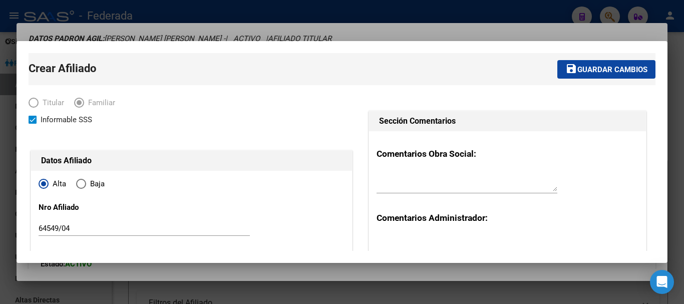
click at [581, 72] on span "Guardar cambios" at bounding box center [613, 69] width 70 height 9
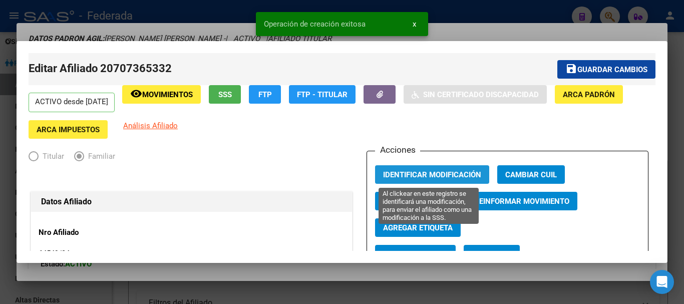
click at [412, 173] on span "Identificar Modificación" at bounding box center [432, 174] width 98 height 9
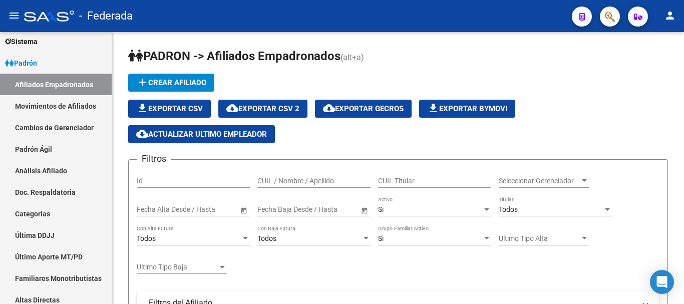
click at [611, 22] on icon "button" at bounding box center [610, 17] width 10 height 12
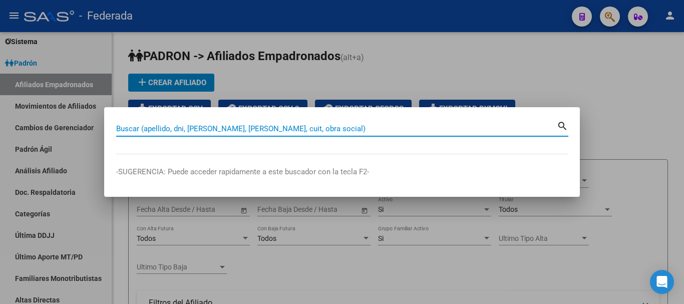
paste input "24-30899841-6"
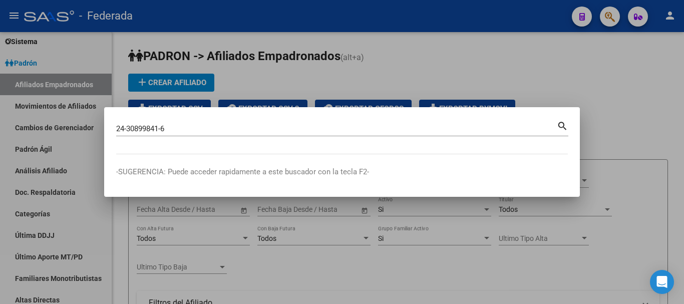
click at [562, 125] on mat-icon "search" at bounding box center [563, 125] width 12 height 12
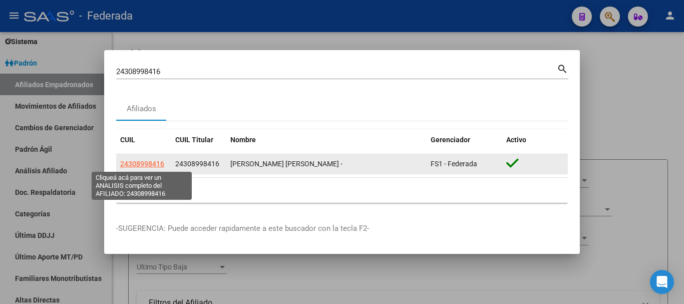
click at [148, 164] on span "24308998416" at bounding box center [142, 164] width 44 height 8
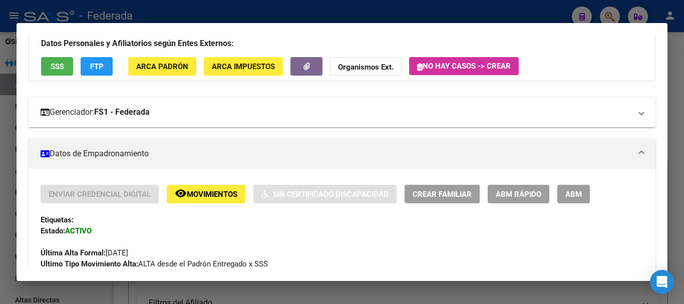
scroll to position [102, 0]
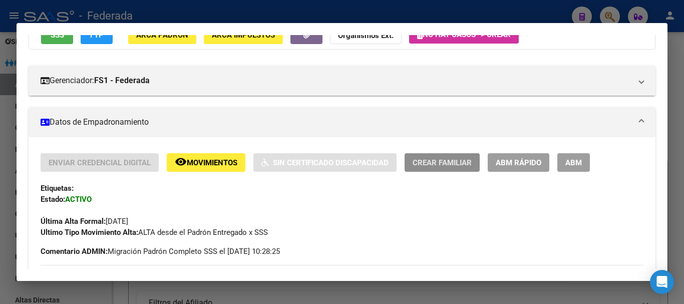
click at [426, 161] on span "Crear Familiar" at bounding box center [442, 162] width 59 height 9
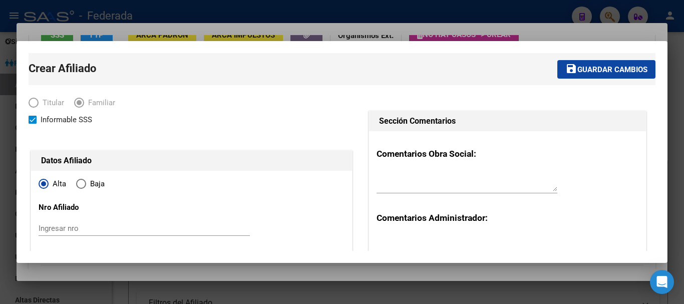
scroll to position [50, 0]
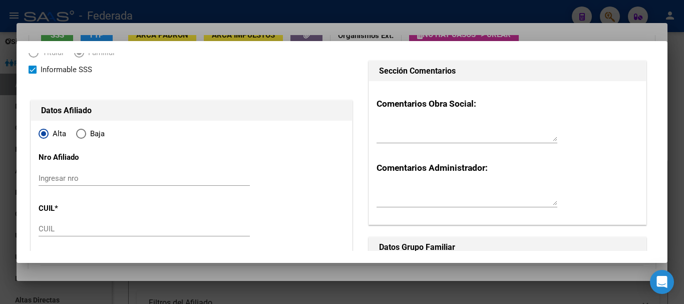
click at [60, 179] on input "Ingresar nro" at bounding box center [144, 178] width 211 height 9
click at [55, 229] on input "CUIL" at bounding box center [144, 228] width 211 height 9
paste input "20-70634073-5"
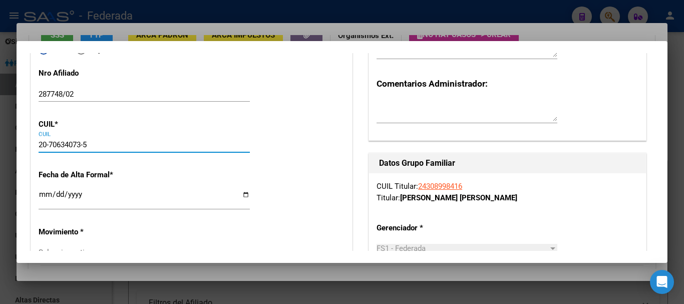
scroll to position [150, 0]
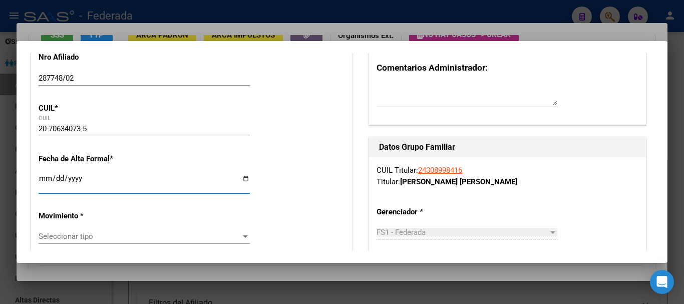
click at [44, 183] on input "Ingresar fecha" at bounding box center [144, 182] width 211 height 16
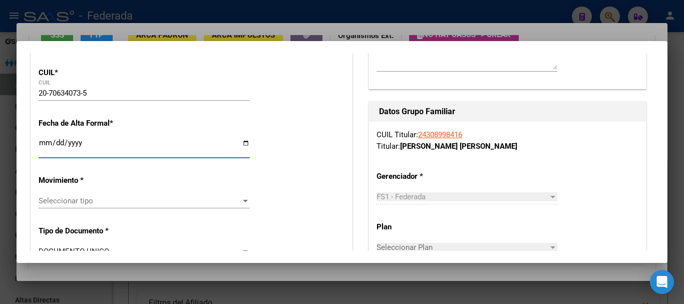
scroll to position [200, 0]
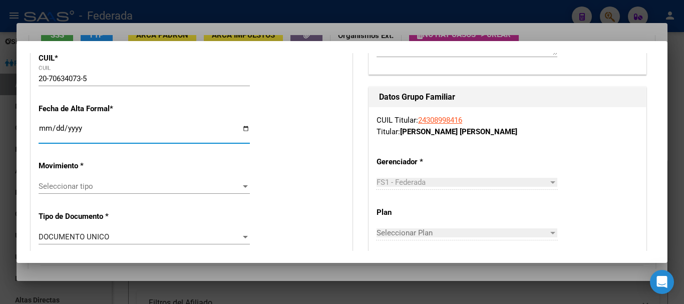
click at [94, 188] on span "Seleccionar tipo" at bounding box center [140, 186] width 202 height 9
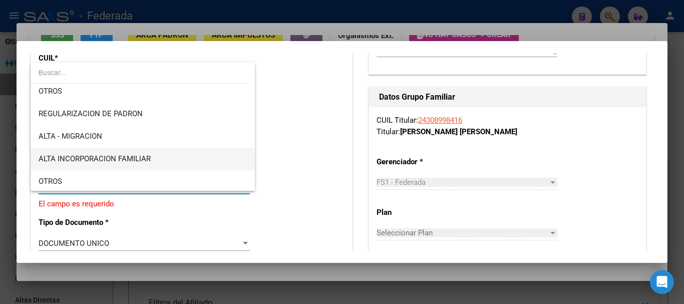
scroll to position [100, 0]
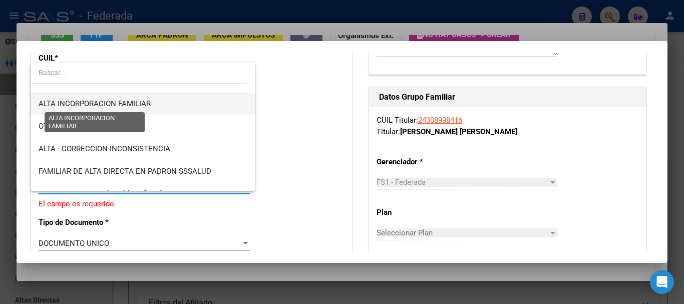
click at [127, 101] on span "ALTA INCORPORACION FAMILIAR" at bounding box center [95, 103] width 112 height 9
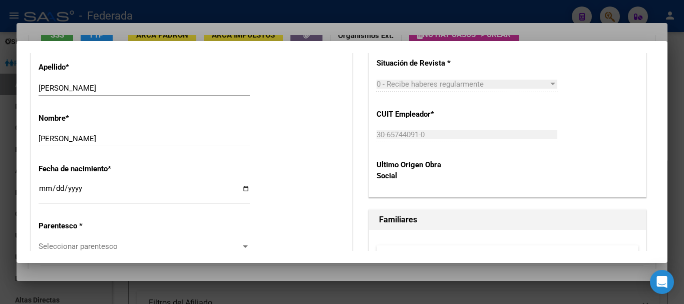
scroll to position [501, 0]
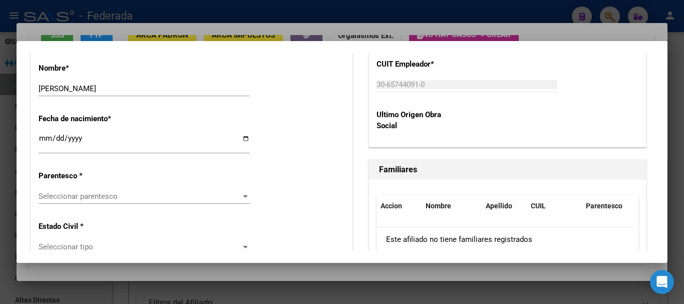
click at [108, 195] on span "Seleccionar parentesco" at bounding box center [140, 196] width 202 height 9
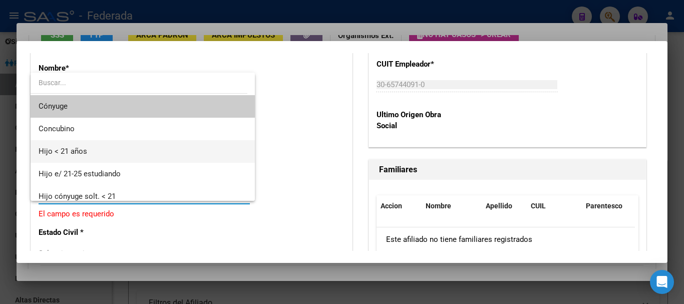
click at [95, 156] on span "Hijo < 21 años" at bounding box center [143, 151] width 208 height 23
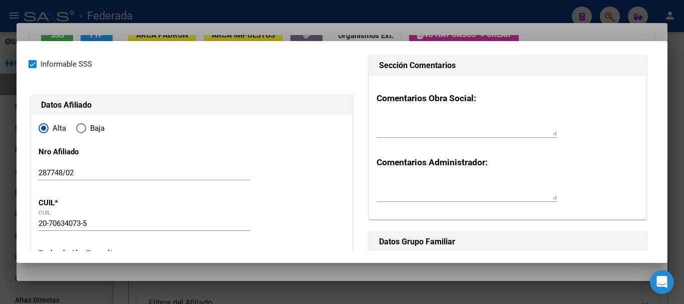
scroll to position [0, 0]
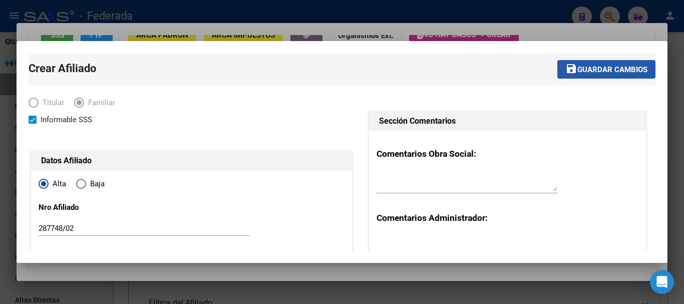
click at [602, 72] on span "Guardar cambios" at bounding box center [613, 69] width 70 height 9
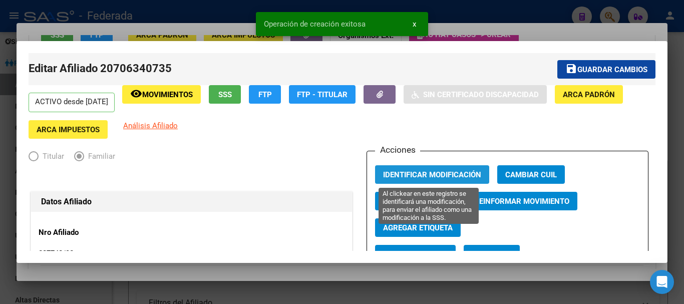
click at [409, 169] on button "Identificar Modificación" at bounding box center [432, 174] width 114 height 19
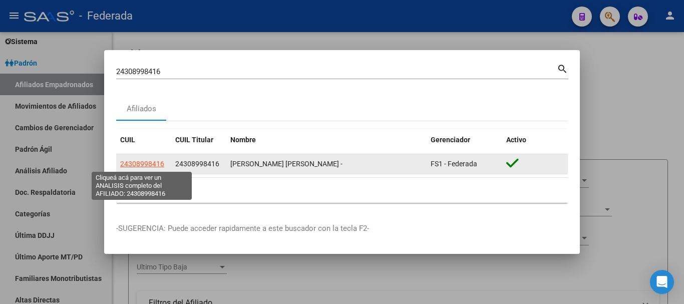
click at [148, 162] on span "24308998416" at bounding box center [142, 164] width 44 height 8
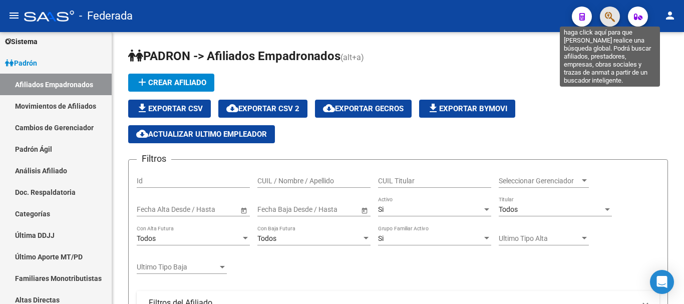
click at [609, 18] on icon "button" at bounding box center [610, 17] width 10 height 12
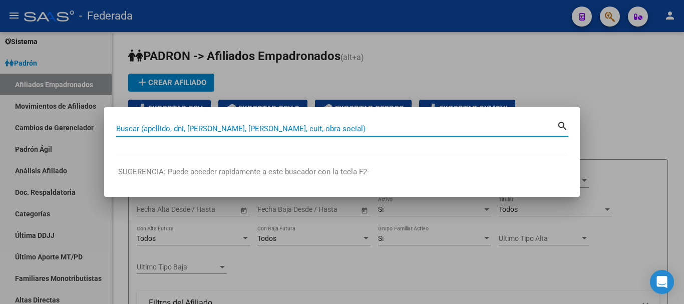
paste input "27-40921345-1"
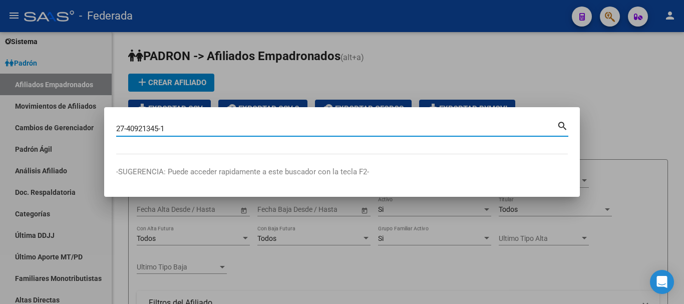
click at [563, 129] on mat-icon "search" at bounding box center [563, 125] width 12 height 12
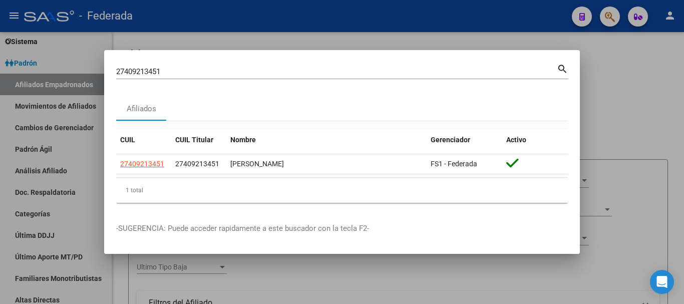
click at [559, 69] on mat-icon "search" at bounding box center [563, 68] width 12 height 12
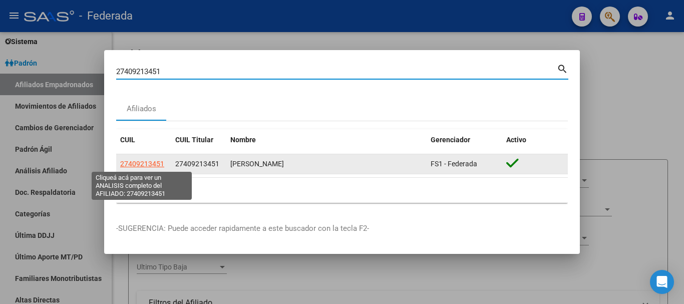
click at [155, 161] on span "27409213451" at bounding box center [142, 164] width 44 height 8
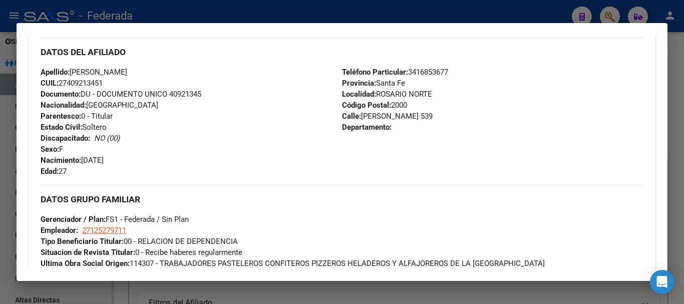
scroll to position [213, 0]
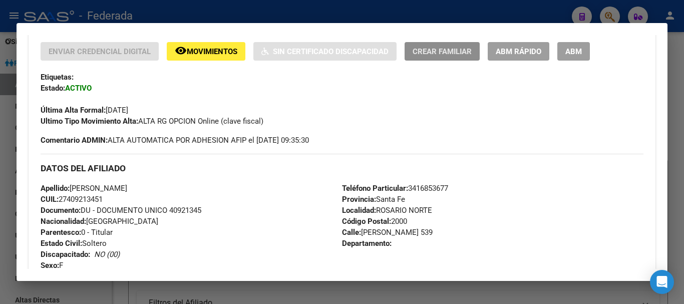
click at [443, 52] on span "Crear Familiar" at bounding box center [442, 51] width 59 height 9
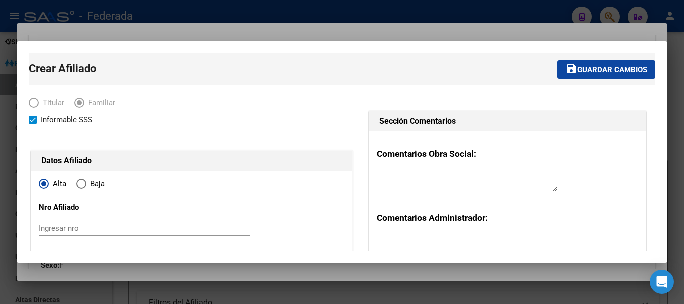
scroll to position [50, 0]
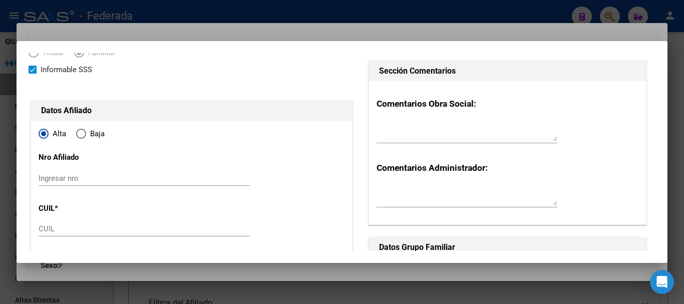
click at [59, 179] on input "Ingresar nro" at bounding box center [144, 178] width 211 height 9
click at [55, 233] on div "CUIL" at bounding box center [144, 228] width 211 height 15
paste input "20-58536294-9"
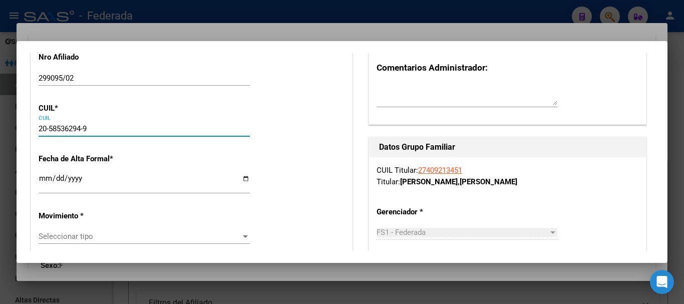
click at [44, 178] on input "Ingresar fecha" at bounding box center [144, 182] width 211 height 16
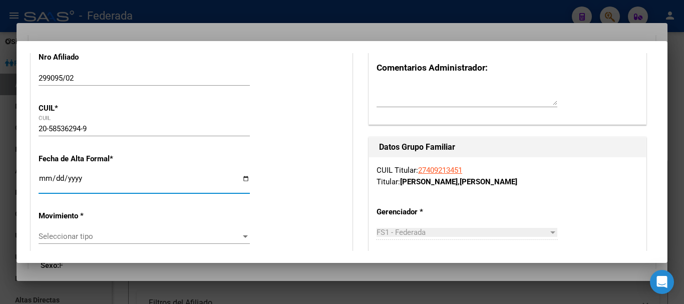
click at [61, 173] on div "[DATE] Ingresar fecha" at bounding box center [144, 183] width 211 height 22
click at [60, 175] on input "[DATE]" at bounding box center [144, 182] width 211 height 16
click at [58, 180] on input "[DATE]" at bounding box center [144, 182] width 211 height 16
click at [55, 232] on span "Seleccionar tipo" at bounding box center [140, 236] width 202 height 9
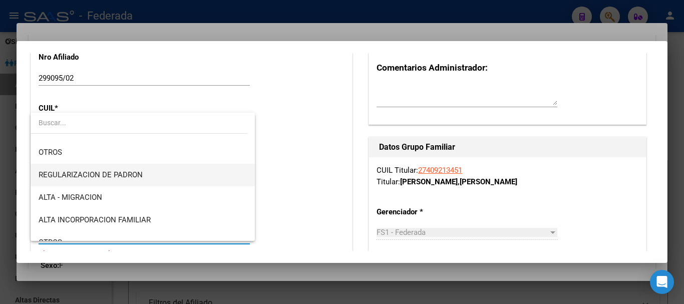
scroll to position [100, 0]
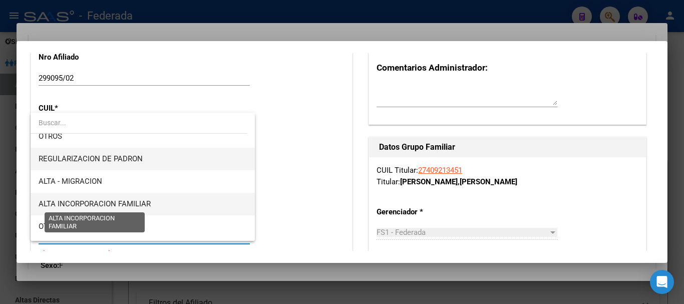
click at [128, 203] on span "ALTA INCORPORACION FAMILIAR" at bounding box center [95, 203] width 112 height 9
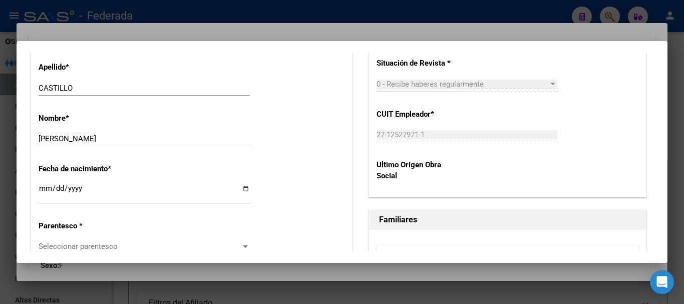
scroll to position [501, 0]
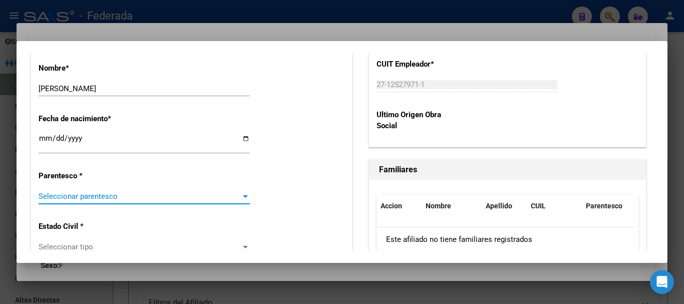
click at [127, 196] on span "Seleccionar parentesco" at bounding box center [140, 196] width 202 height 9
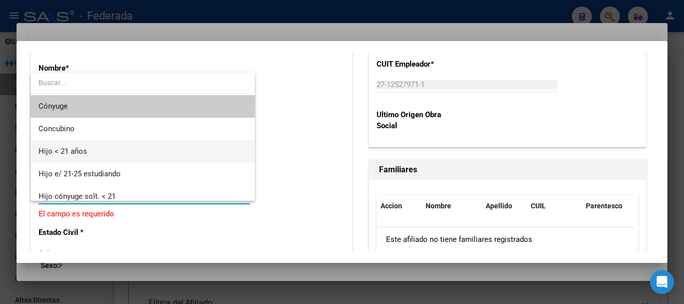
click at [105, 155] on span "Hijo < 21 años" at bounding box center [143, 151] width 208 height 23
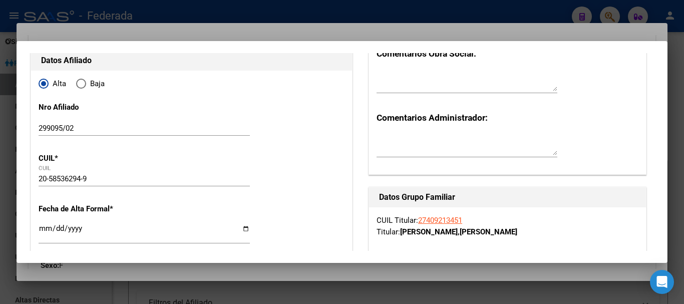
scroll to position [0, 0]
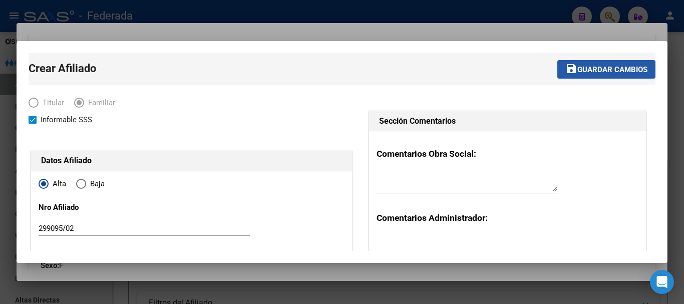
click at [619, 66] on span "Guardar cambios" at bounding box center [613, 69] width 70 height 9
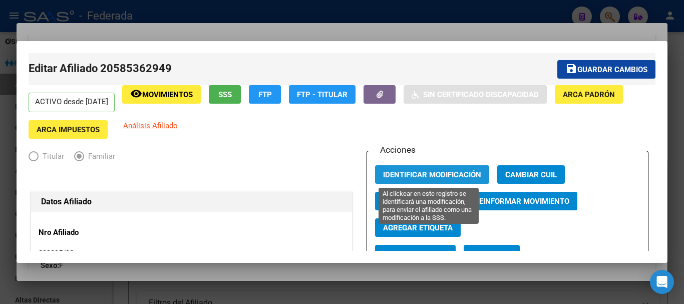
click at [429, 171] on span "Identificar Modificación" at bounding box center [432, 174] width 98 height 9
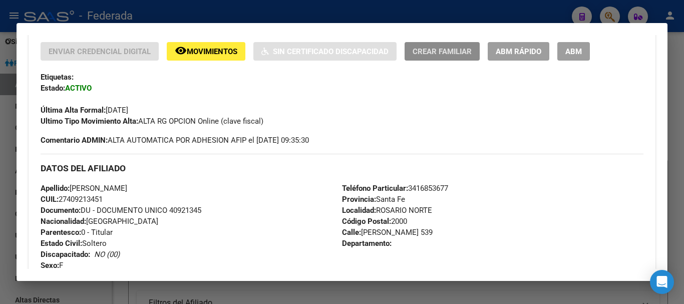
click at [450, 53] on span "Crear Familiar" at bounding box center [442, 51] width 59 height 9
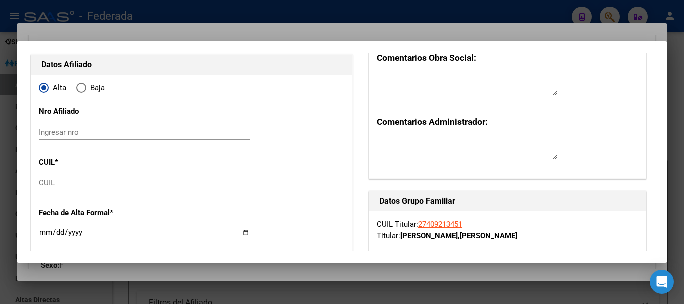
scroll to position [100, 0]
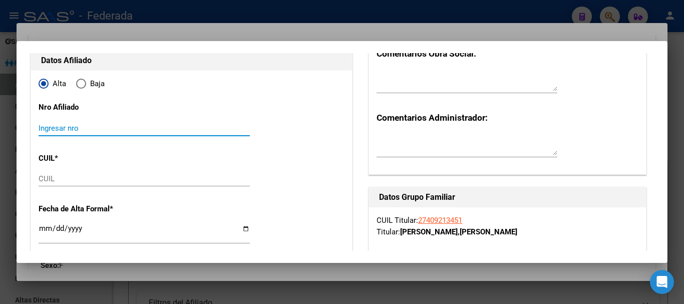
click at [46, 132] on input "Ingresar nro" at bounding box center [144, 128] width 211 height 9
click at [56, 182] on input "CUIL" at bounding box center [144, 178] width 211 height 9
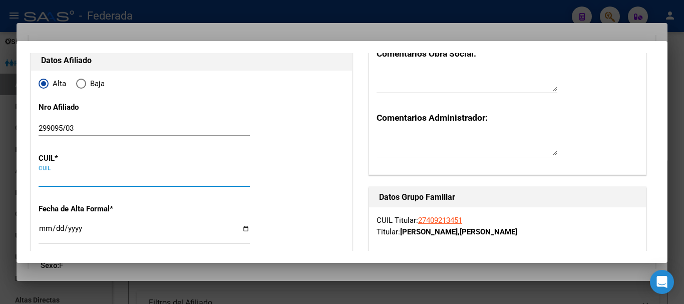
paste input "20-39247176-7"
click at [45, 230] on input "Ingresar fecha" at bounding box center [144, 232] width 211 height 16
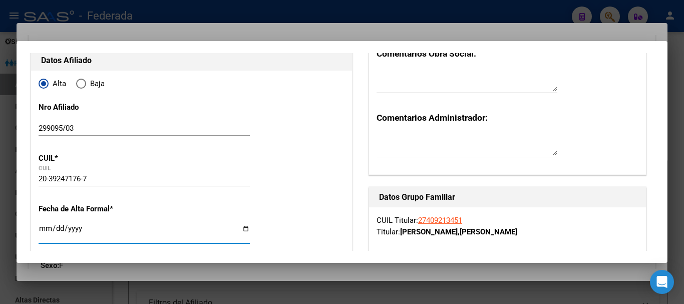
click at [193, 229] on input "[DATE]" at bounding box center [144, 232] width 211 height 16
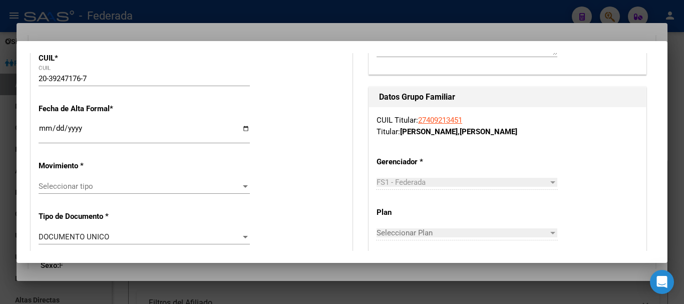
click at [105, 190] on span "Seleccionar tipo" at bounding box center [140, 186] width 202 height 9
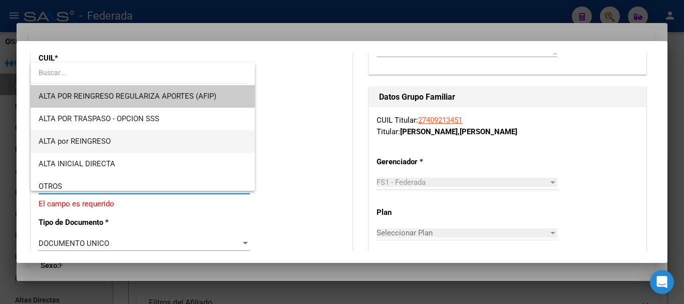
scroll to position [100, 0]
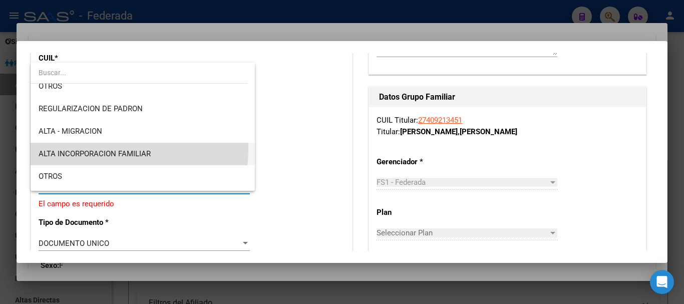
click at [116, 149] on span "ALTA INCORPORACION FAMILIAR" at bounding box center [143, 154] width 208 height 23
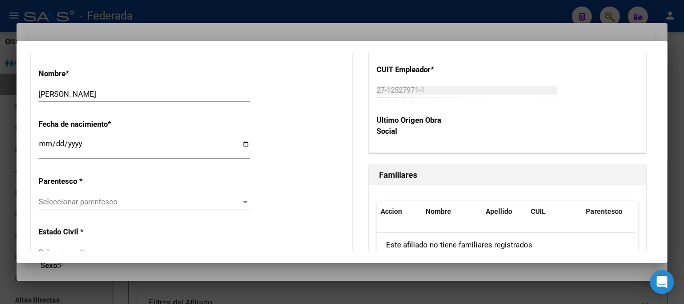
scroll to position [501, 0]
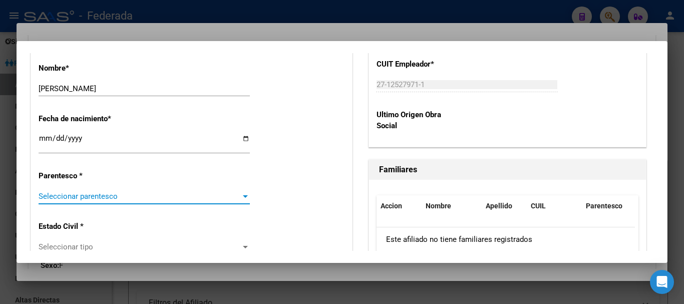
click at [87, 193] on span "Seleccionar parentesco" at bounding box center [140, 196] width 202 height 9
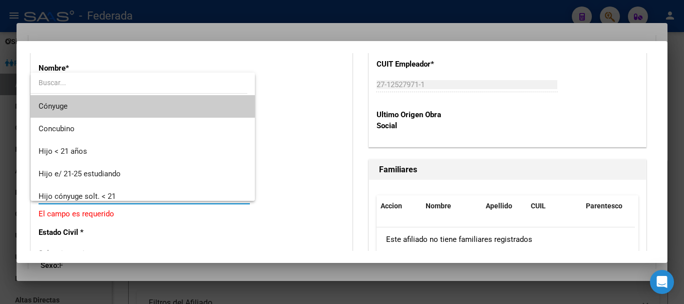
click at [73, 106] on span "Cónyuge" at bounding box center [143, 106] width 208 height 23
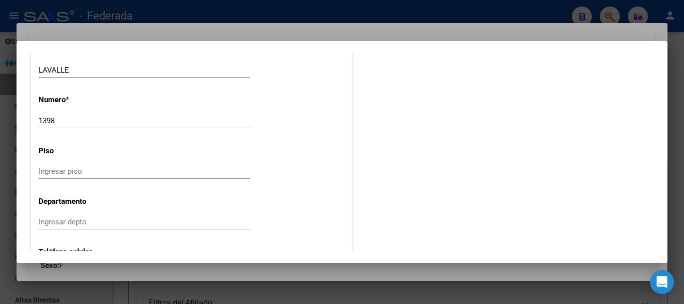
scroll to position [1377, 0]
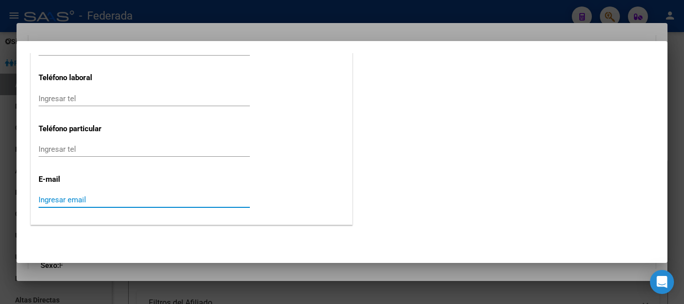
click at [47, 198] on input "Ingresar email" at bounding box center [144, 199] width 211 height 9
paste input "[EMAIL_ADDRESS][DOMAIN_NAME]"
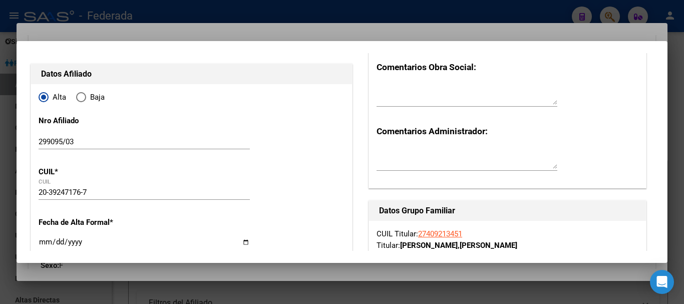
scroll to position [0, 0]
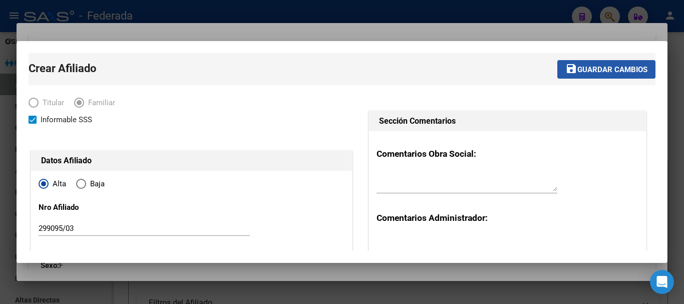
click at [609, 65] on span "Guardar cambios" at bounding box center [613, 69] width 70 height 9
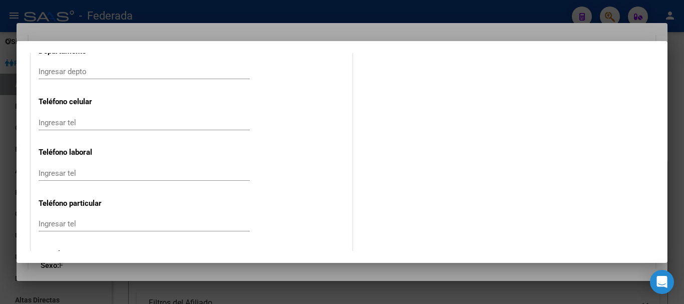
scroll to position [1383, 0]
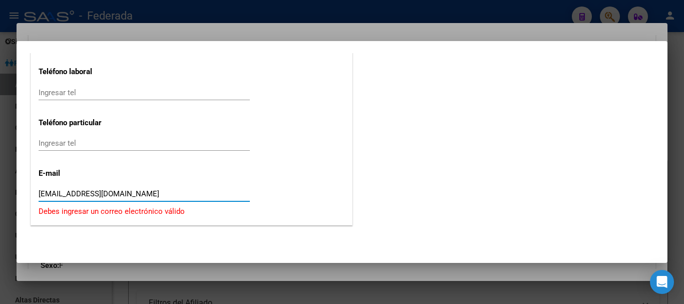
click at [94, 190] on input "[EMAIL_ADDRESS][DOMAIN_NAME]" at bounding box center [144, 193] width 211 height 9
click at [95, 190] on input "[EMAIL_ADDRESS][DOMAIN_NAME]" at bounding box center [144, 193] width 211 height 9
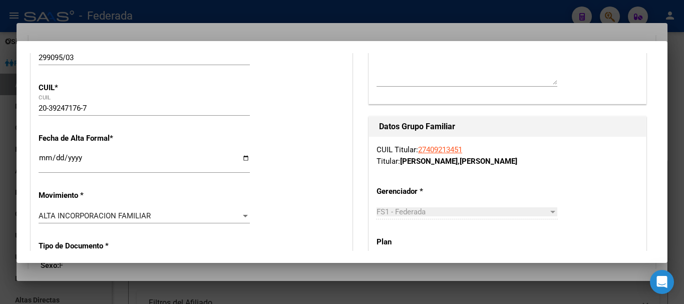
scroll to position [0, 0]
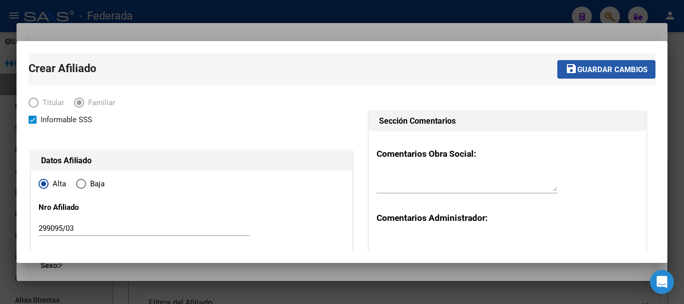
click at [630, 64] on button "save Guardar cambios" at bounding box center [607, 69] width 98 height 19
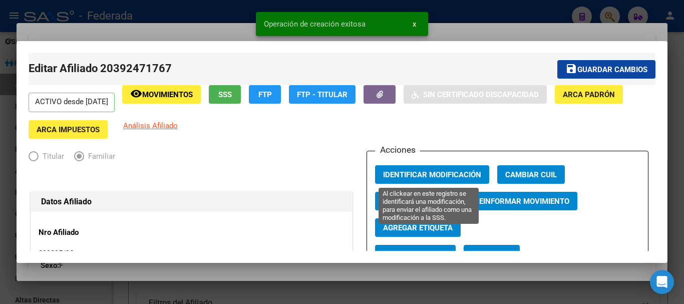
click at [411, 172] on span "Identificar Modificación" at bounding box center [432, 174] width 98 height 9
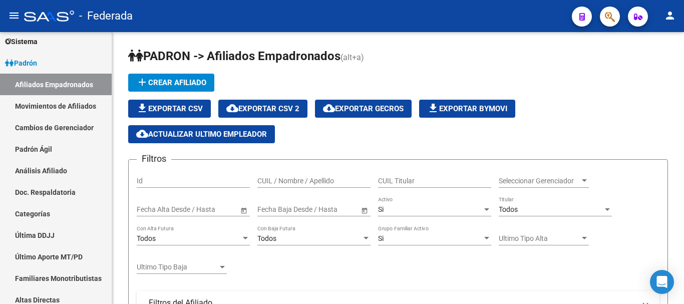
click at [612, 24] on span "button" at bounding box center [610, 17] width 10 height 21
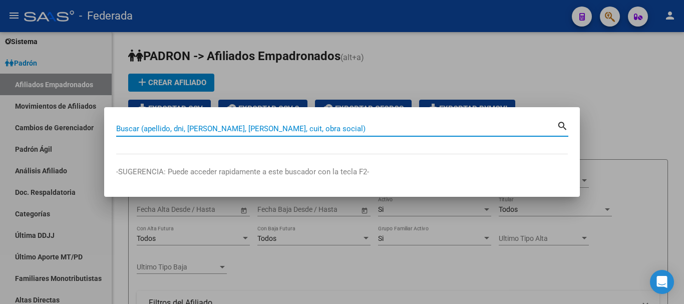
paste input "27-30285623-6"
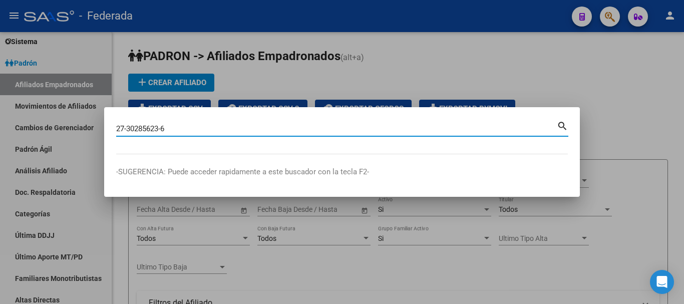
click at [565, 124] on mat-icon "search" at bounding box center [563, 125] width 12 height 12
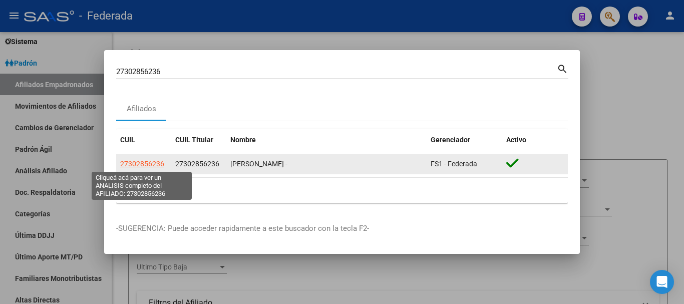
click at [151, 162] on span "27302856236" at bounding box center [142, 164] width 44 height 8
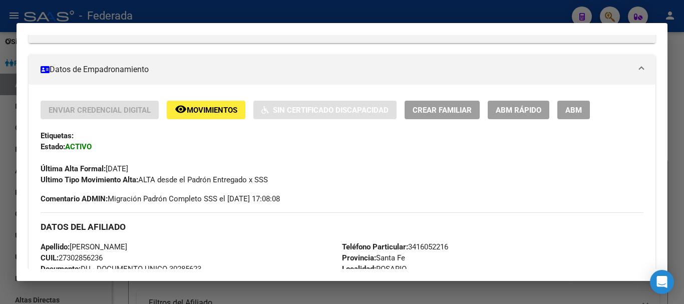
scroll to position [150, 0]
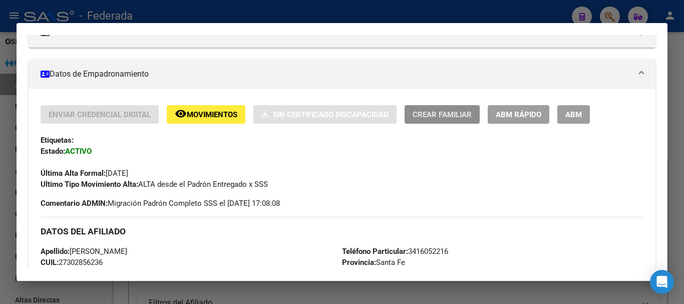
click at [453, 116] on span "Crear Familiar" at bounding box center [442, 114] width 59 height 9
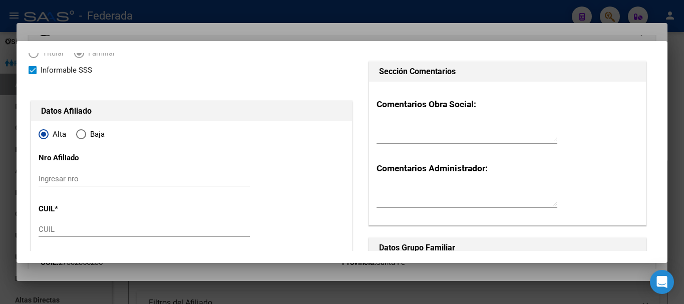
scroll to position [50, 0]
click at [64, 182] on input "Ingresar nro" at bounding box center [144, 178] width 211 height 9
click at [56, 228] on input "CUIL" at bounding box center [144, 228] width 211 height 9
paste input "27-58911335-2"
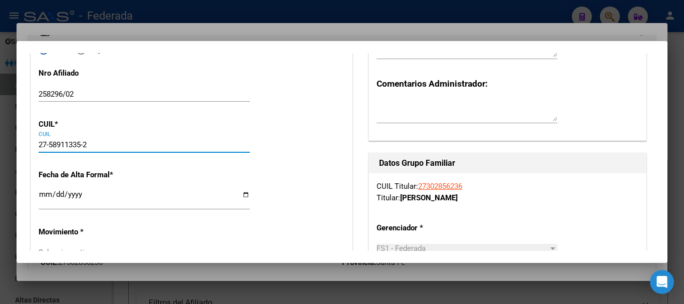
scroll to position [150, 0]
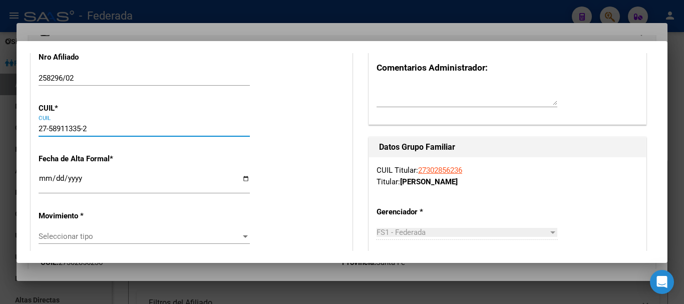
click at [44, 180] on input "Ingresar fecha" at bounding box center [144, 182] width 211 height 16
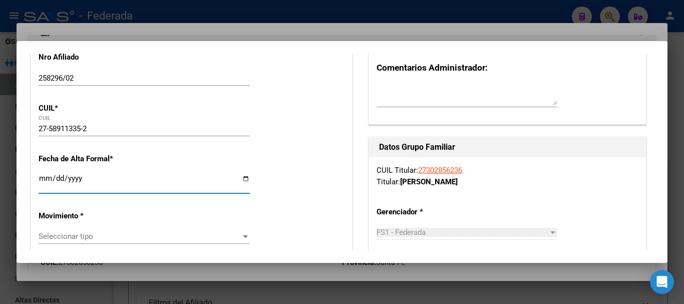
click at [67, 233] on span "Seleccionar tipo" at bounding box center [140, 236] width 202 height 9
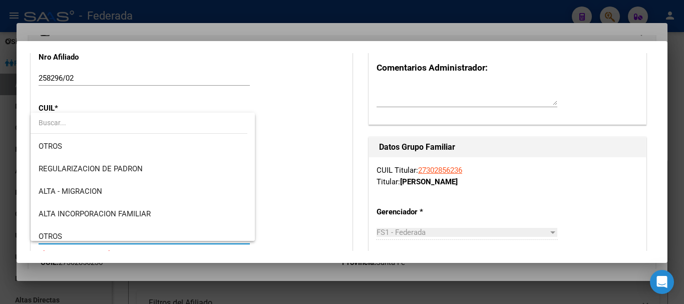
scroll to position [100, 0]
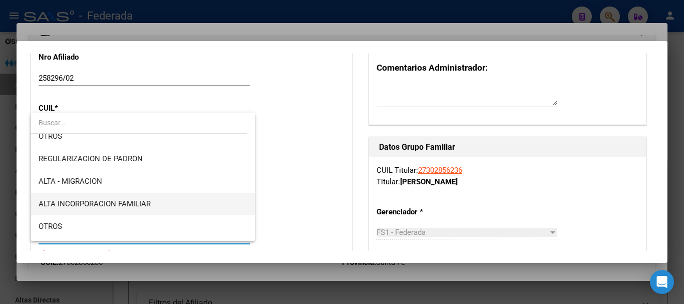
click at [121, 198] on span "ALTA INCORPORACION FAMILIAR" at bounding box center [143, 204] width 208 height 23
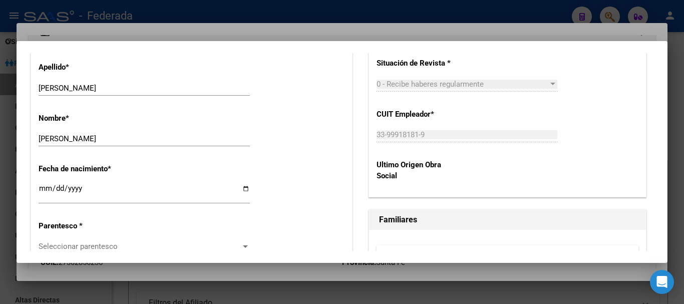
scroll to position [501, 0]
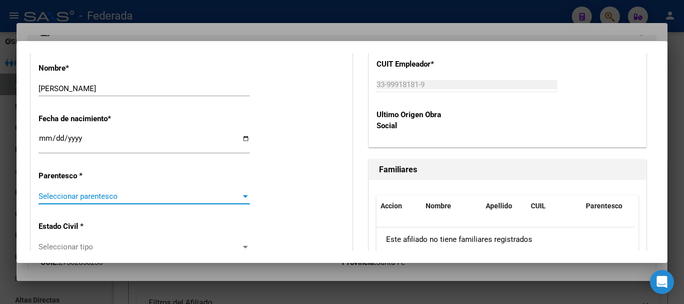
click at [97, 197] on span "Seleccionar parentesco" at bounding box center [140, 196] width 202 height 9
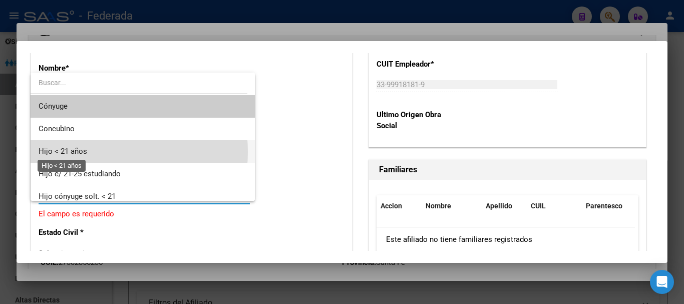
click at [85, 152] on span "Hijo < 21 años" at bounding box center [63, 151] width 49 height 9
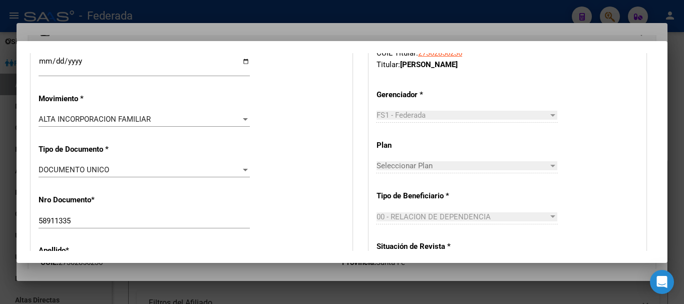
scroll to position [0, 0]
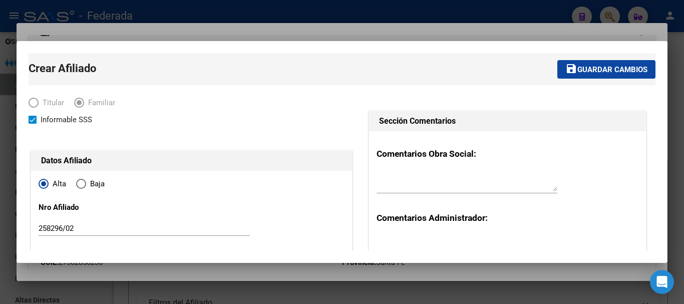
click at [623, 67] on span "Guardar cambios" at bounding box center [613, 69] width 70 height 9
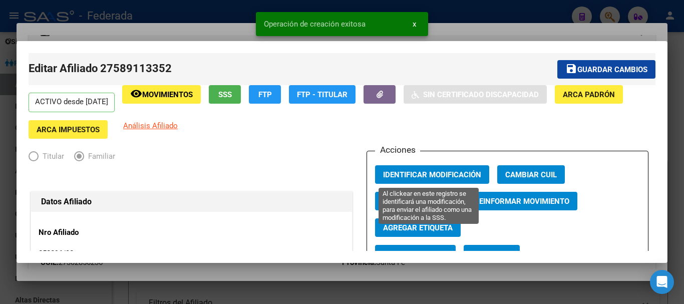
click at [424, 168] on button "Identificar Modificación" at bounding box center [432, 174] width 114 height 19
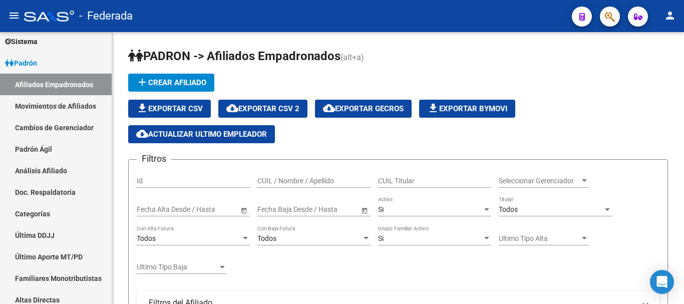
click at [610, 22] on icon "button" at bounding box center [610, 17] width 10 height 12
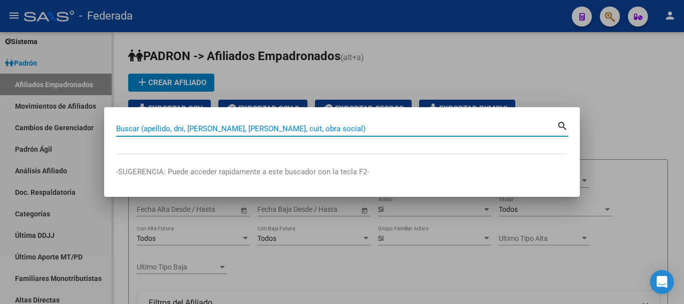
paste input "27-58911335-2"
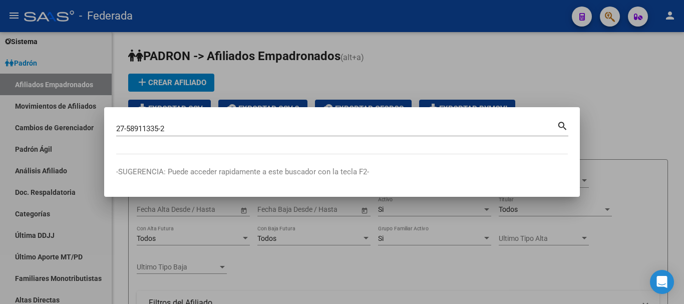
click at [561, 126] on mat-icon "search" at bounding box center [563, 125] width 12 height 12
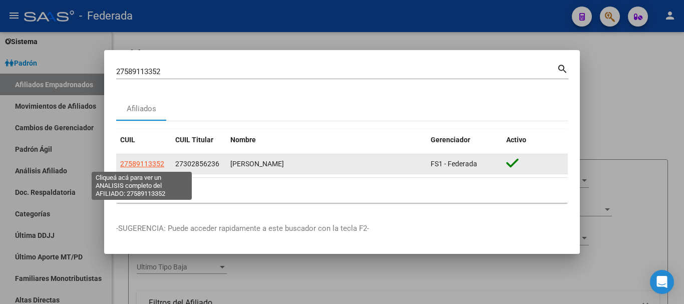
click at [143, 160] on span "27589113352" at bounding box center [142, 164] width 44 height 8
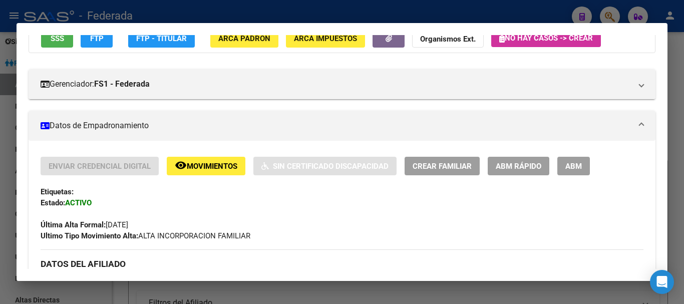
scroll to position [100, 0]
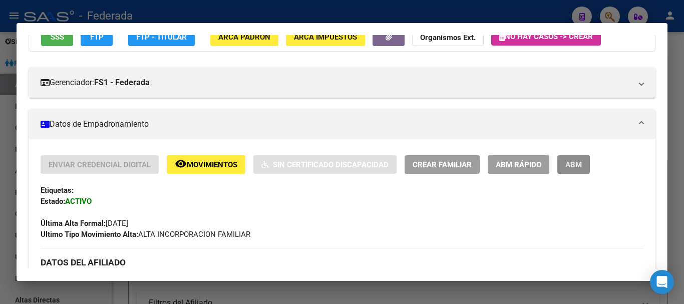
click at [570, 163] on span "ABM" at bounding box center [574, 164] width 17 height 9
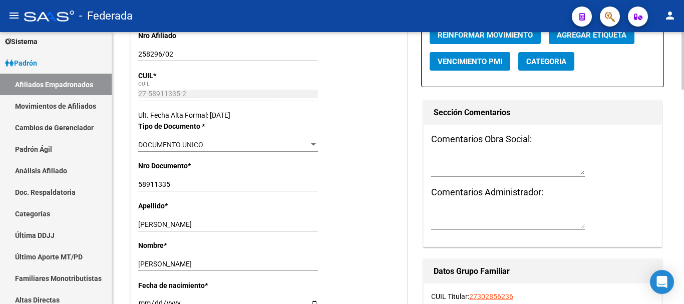
scroll to position [166, 0]
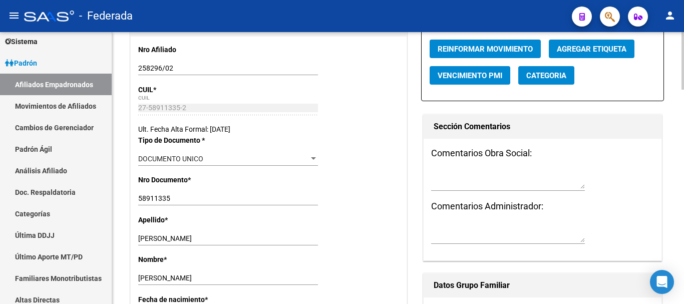
click at [166, 126] on div "Ult. Fecha Alta Formal: [DATE]" at bounding box center [268, 129] width 261 height 11
click at [184, 127] on div "Ult. Fecha Alta Formal: [DATE]" at bounding box center [268, 129] width 261 height 11
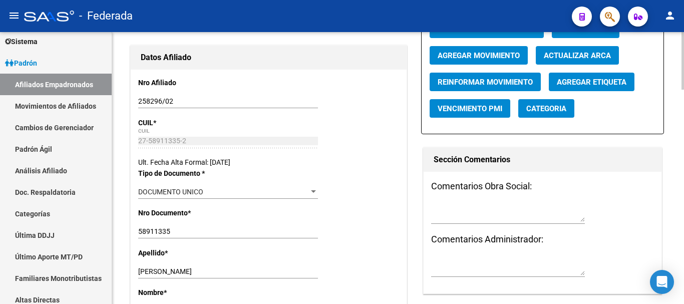
scroll to position [116, 0]
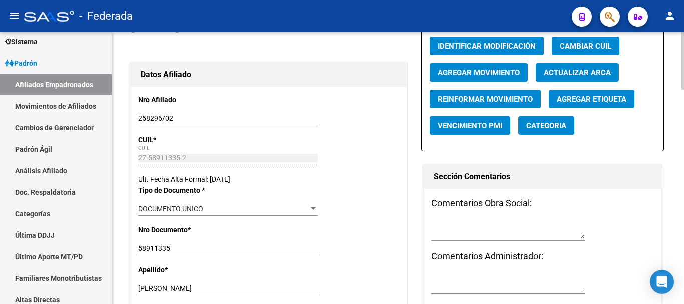
click at [198, 177] on div "Ult. Fecha Alta Formal: [DATE]" at bounding box center [268, 179] width 261 height 11
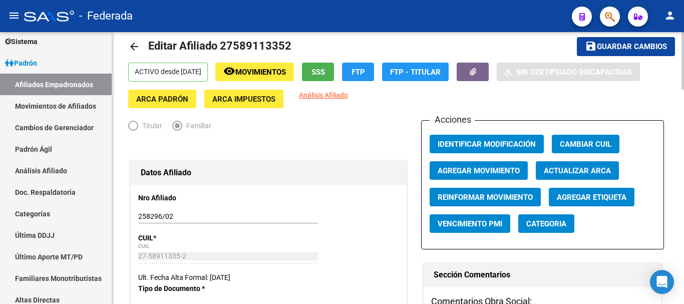
scroll to position [0, 0]
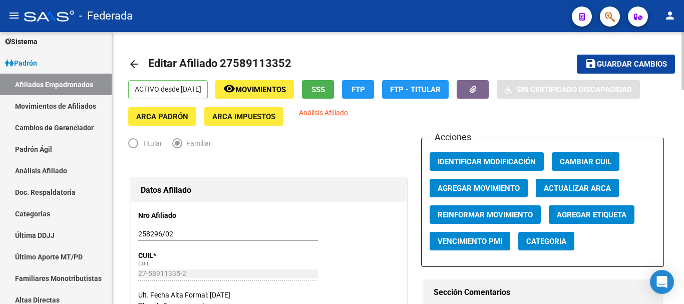
click at [365, 89] on span "FTP" at bounding box center [359, 89] width 14 height 9
click at [290, 158] on div at bounding box center [268, 165] width 281 height 22
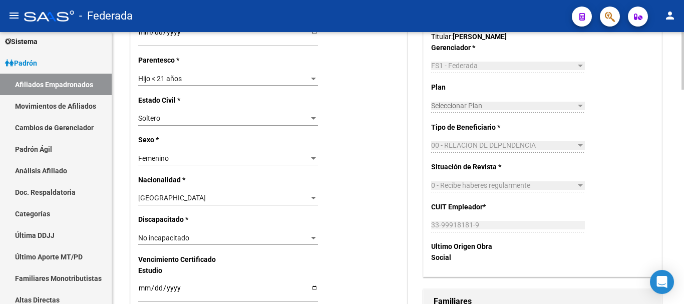
scroll to position [351, 0]
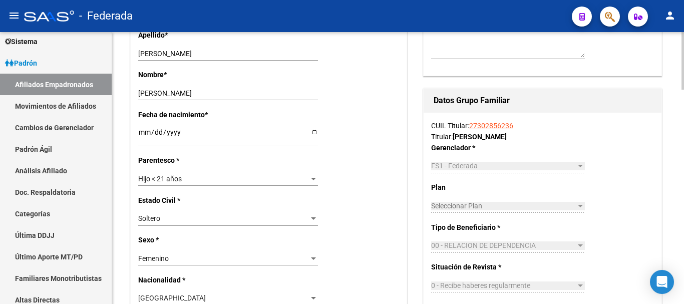
click at [484, 125] on link "27302856236" at bounding box center [491, 126] width 44 height 8
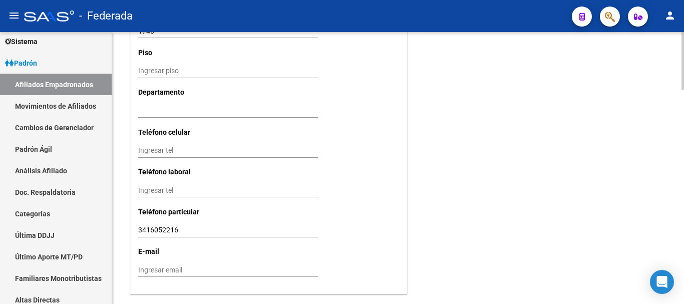
scroll to position [867, 0]
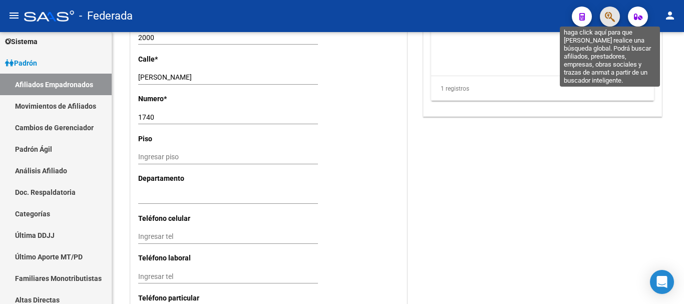
click at [614, 13] on icon "button" at bounding box center [610, 17] width 10 height 12
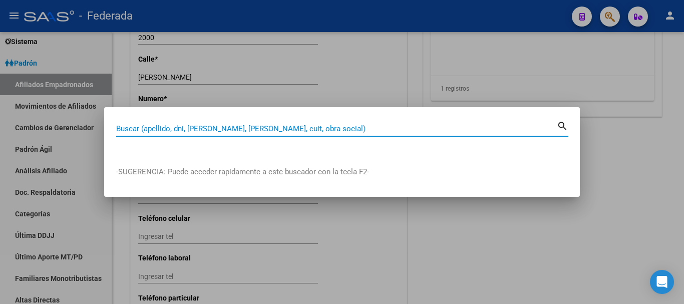
paste input "27-30285623-6"
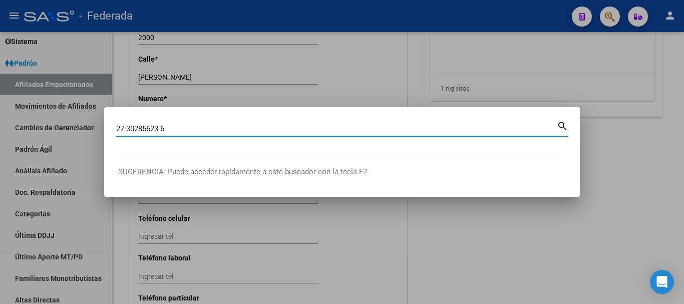
click at [564, 126] on mat-icon "search" at bounding box center [563, 125] width 12 height 12
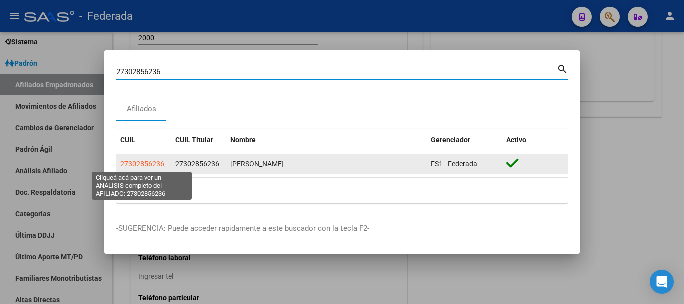
click at [147, 163] on span "27302856236" at bounding box center [142, 164] width 44 height 8
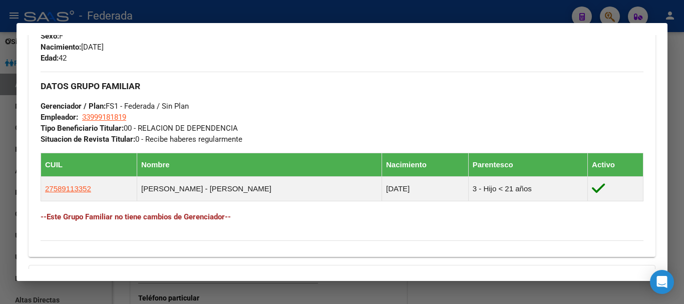
scroll to position [451, 0]
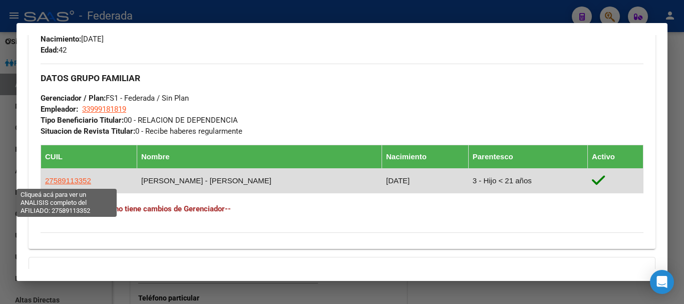
click at [60, 181] on span "27589113352" at bounding box center [68, 180] width 46 height 9
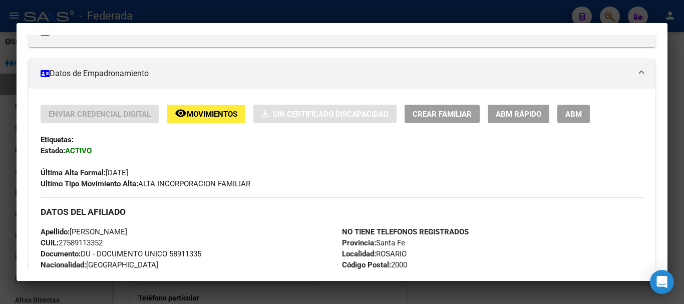
scroll to position [150, 0]
click at [518, 113] on span "ABM Rápido" at bounding box center [519, 114] width 46 height 9
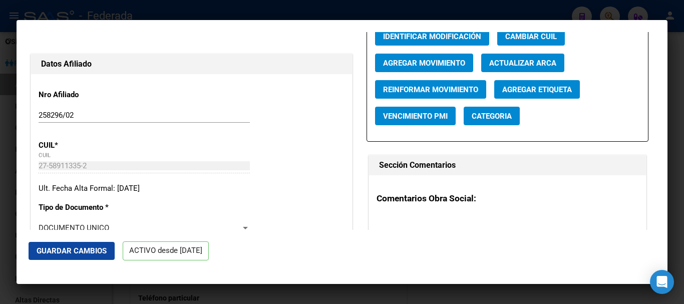
scroll to position [100, 0]
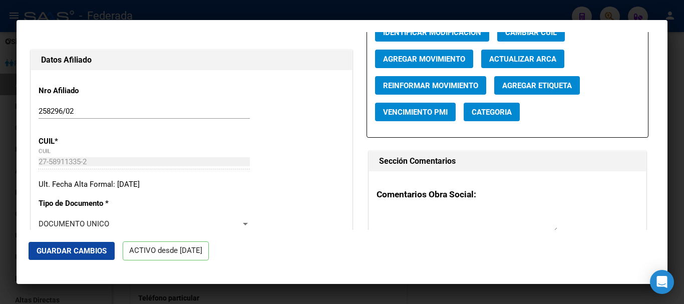
click at [115, 183] on div "Ult. Fecha Alta Formal: [DATE]" at bounding box center [192, 185] width 306 height 12
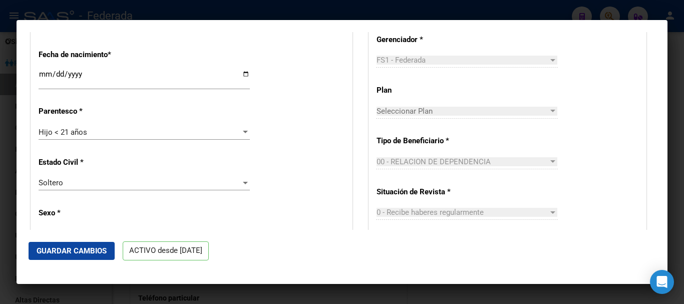
scroll to position [451, 0]
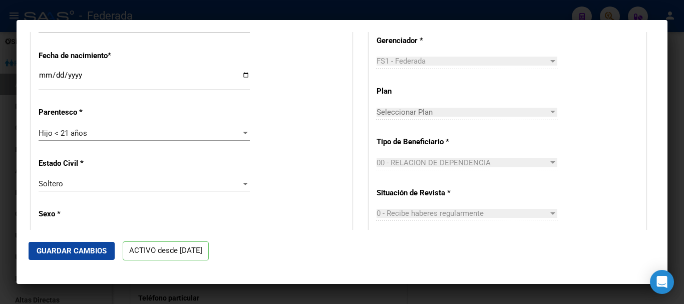
click at [178, 252] on p "ACTIVO desde [DATE]" at bounding box center [166, 251] width 86 height 20
click at [188, 251] on p "ACTIVO desde [DATE]" at bounding box center [166, 251] width 86 height 20
click at [200, 254] on p "ACTIVO desde [DATE]" at bounding box center [166, 251] width 86 height 20
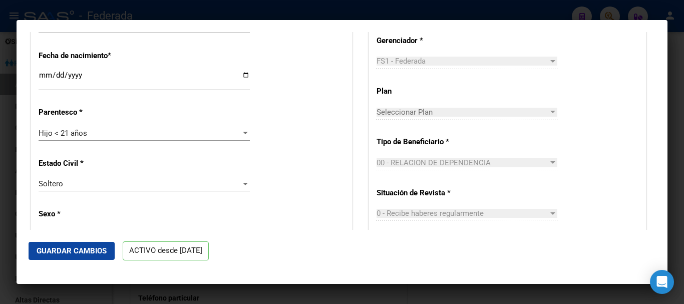
click at [200, 254] on p "ACTIVO desde [DATE]" at bounding box center [166, 251] width 86 height 20
click at [186, 250] on p "ACTIVO desde [DATE]" at bounding box center [166, 251] width 86 height 20
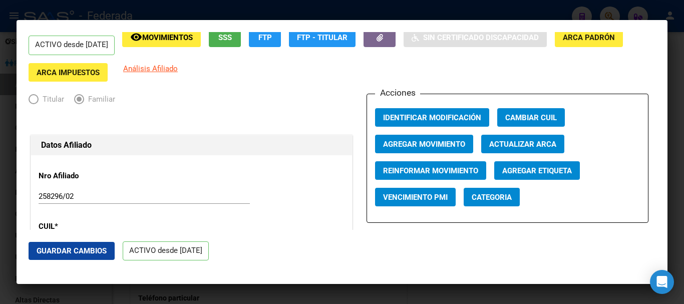
scroll to position [0, 0]
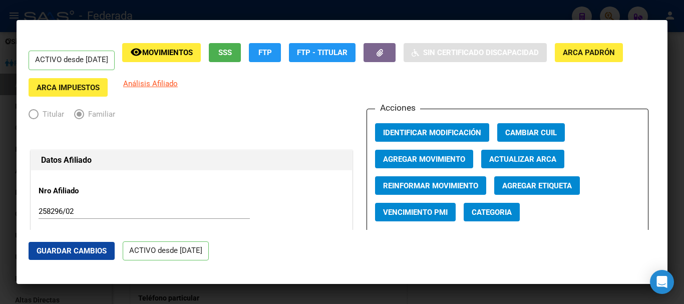
click at [115, 65] on p "ACTIVO desde [DATE]" at bounding box center [72, 61] width 86 height 20
click at [169, 52] on span "Movimientos" at bounding box center [167, 53] width 51 height 9
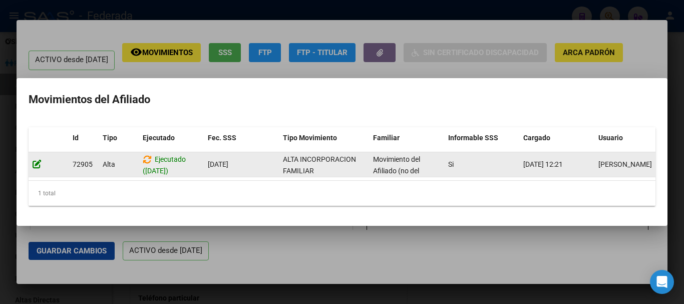
click at [37, 162] on icon at bounding box center [37, 164] width 9 height 10
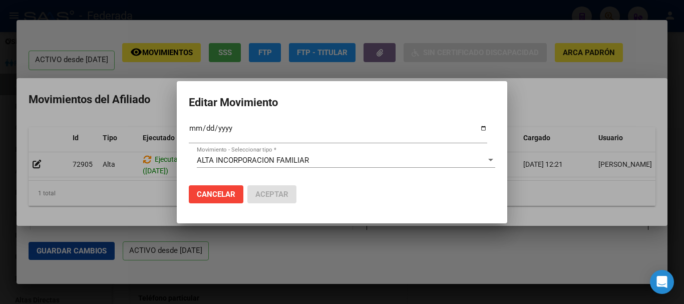
click at [203, 124] on div "[DATE] Fec. Formal SSS *" at bounding box center [338, 133] width 299 height 22
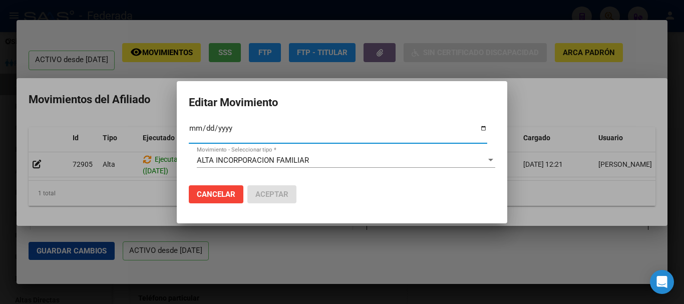
click at [209, 127] on input "[DATE]" at bounding box center [338, 132] width 299 height 16
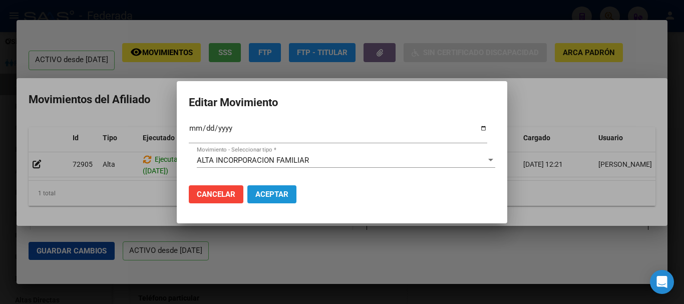
click at [274, 193] on span "Aceptar" at bounding box center [272, 194] width 33 height 9
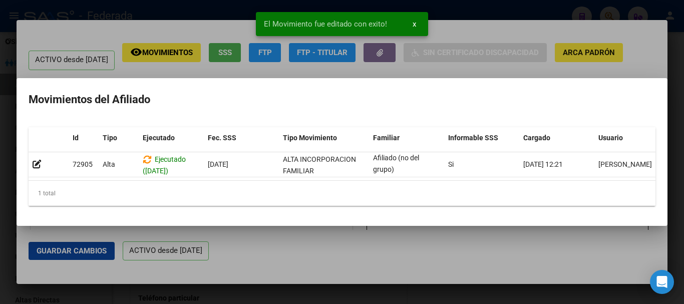
scroll to position [0, 14]
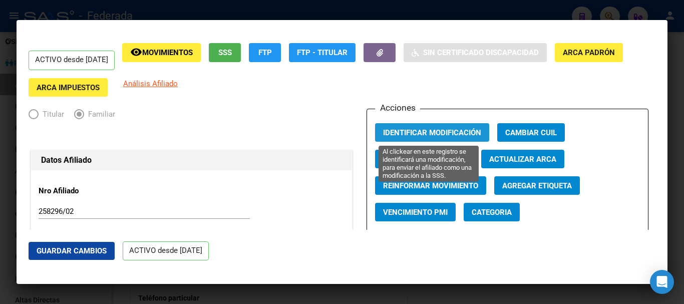
click at [413, 130] on span "Identificar Modificación" at bounding box center [432, 132] width 98 height 9
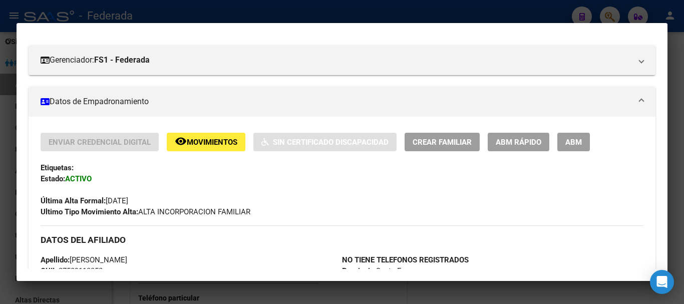
scroll to position [115, 0]
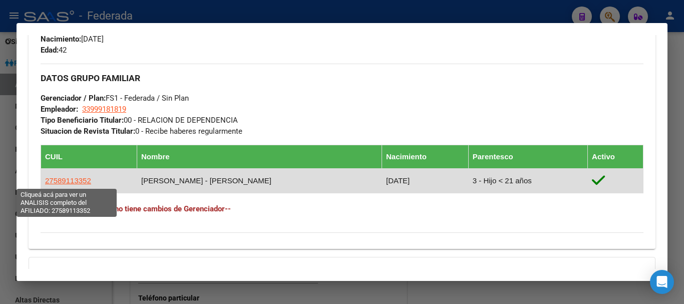
click at [75, 178] on span "27589113352" at bounding box center [68, 180] width 46 height 9
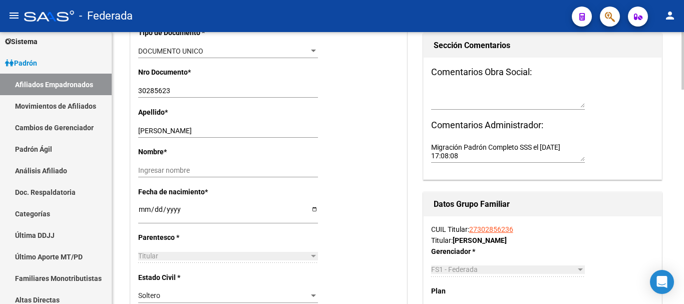
scroll to position [266, 0]
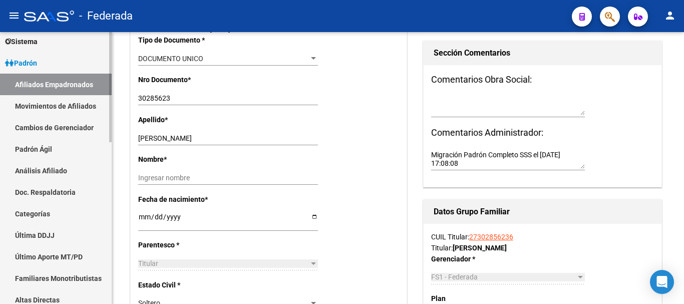
click at [45, 84] on link "Afiliados Empadronados" at bounding box center [56, 85] width 112 height 22
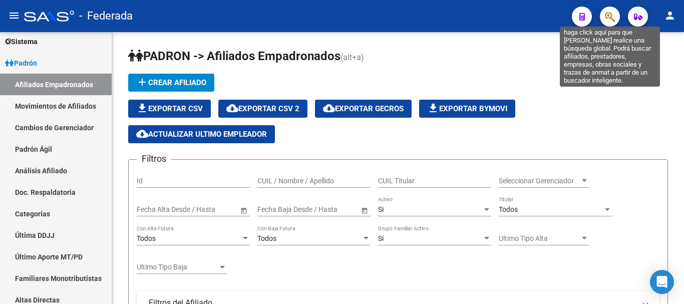
click at [608, 17] on icon "button" at bounding box center [610, 17] width 10 height 12
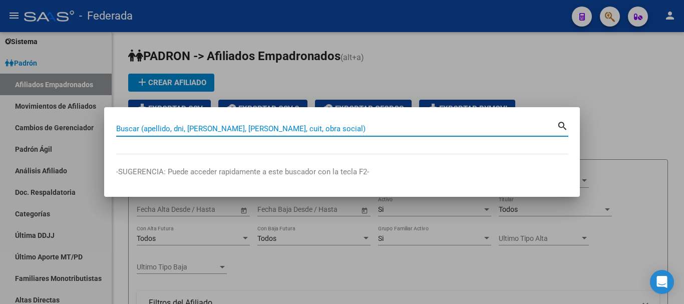
paste input "20-42327396-9"
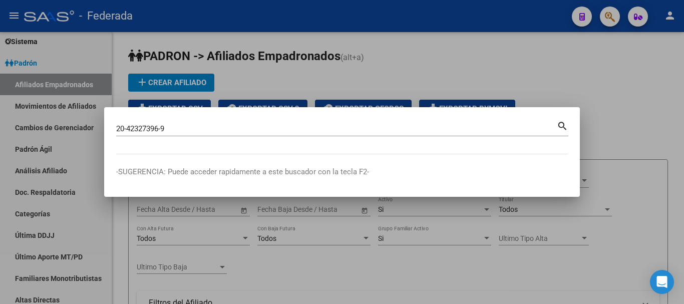
click at [562, 126] on mat-icon "search" at bounding box center [563, 125] width 12 height 12
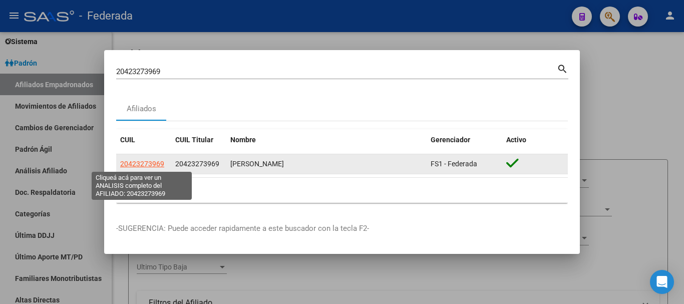
click at [149, 163] on span "20423273969" at bounding box center [142, 164] width 44 height 8
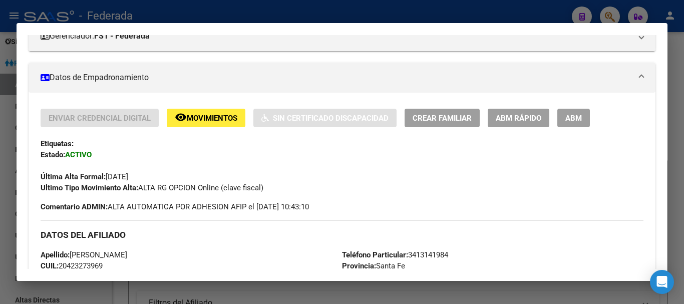
scroll to position [113, 0]
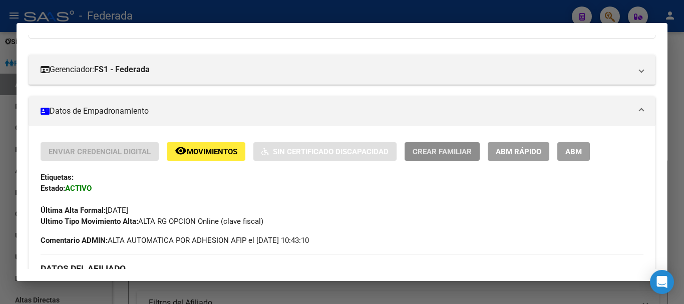
click at [432, 152] on span "Crear Familiar" at bounding box center [442, 151] width 59 height 9
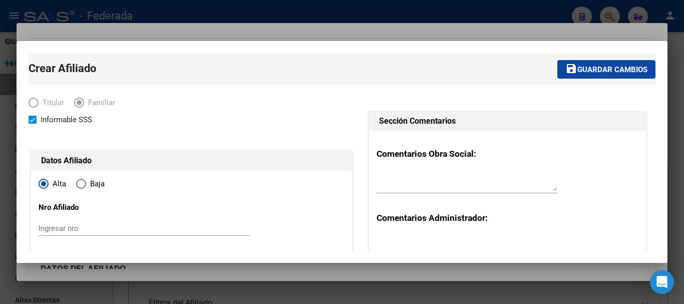
scroll to position [50, 0]
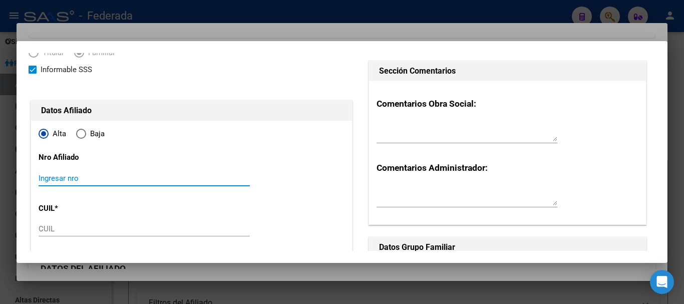
click at [50, 179] on input "Ingresar nro" at bounding box center [144, 178] width 211 height 9
click at [45, 227] on input "CUIL" at bounding box center [144, 228] width 211 height 9
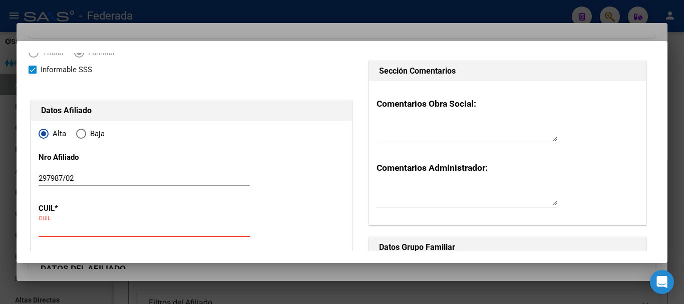
paste input "27-39093290-7"
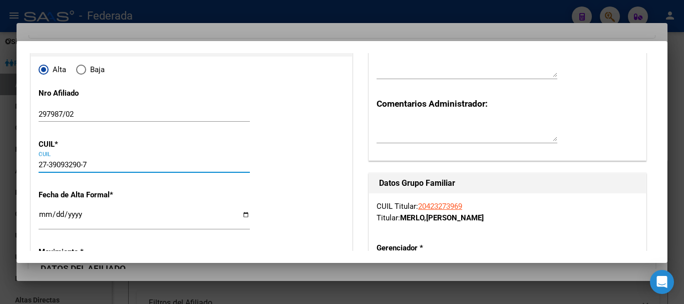
scroll to position [150, 0]
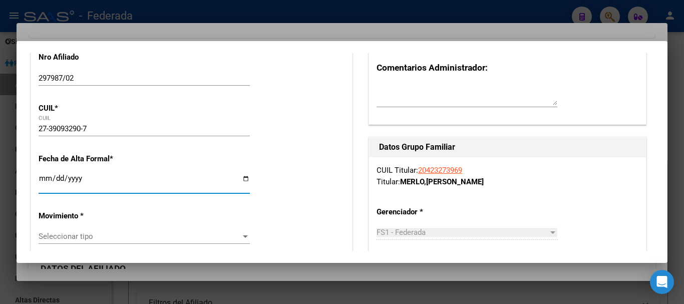
click at [41, 180] on input "Ingresar fecha" at bounding box center [144, 182] width 211 height 16
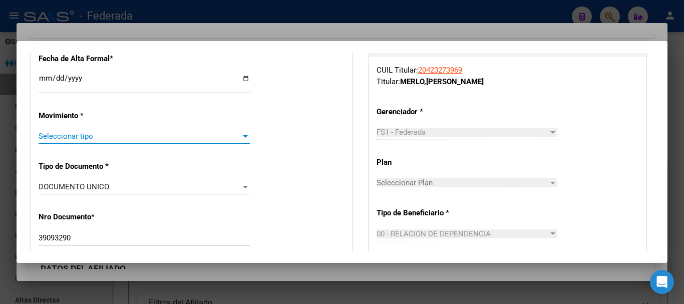
click at [59, 138] on span "Seleccionar tipo" at bounding box center [140, 136] width 202 height 9
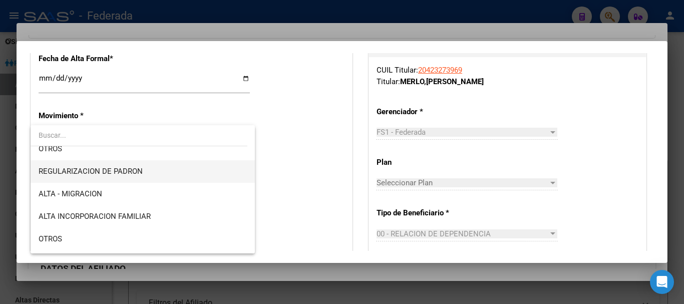
scroll to position [150, 0]
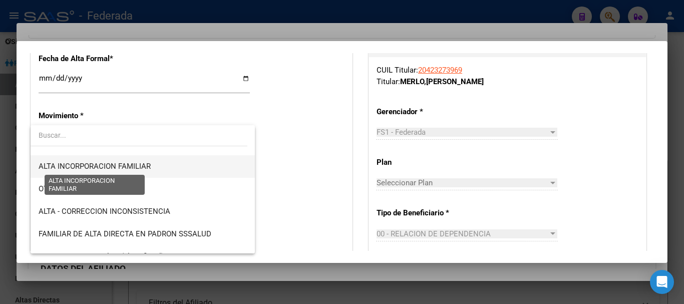
click at [97, 170] on span "ALTA INCORPORACION FAMILIAR" at bounding box center [95, 166] width 112 height 9
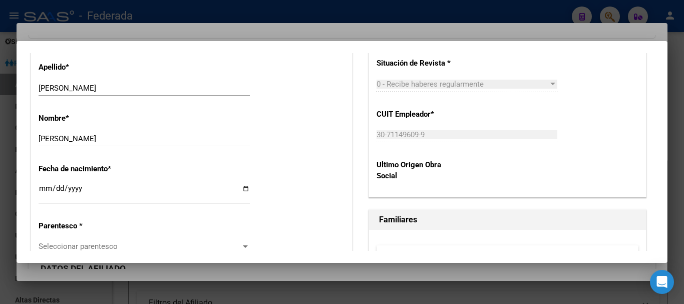
scroll to position [501, 0]
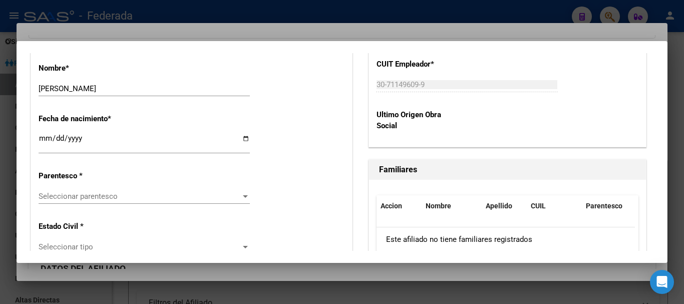
click at [84, 192] on span "Seleccionar parentesco" at bounding box center [140, 196] width 202 height 9
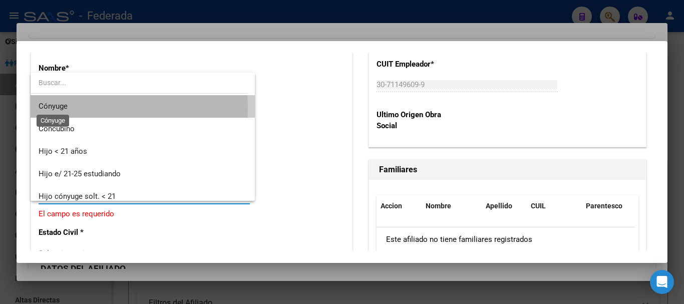
click at [67, 107] on span "Cónyuge" at bounding box center [53, 106] width 29 height 9
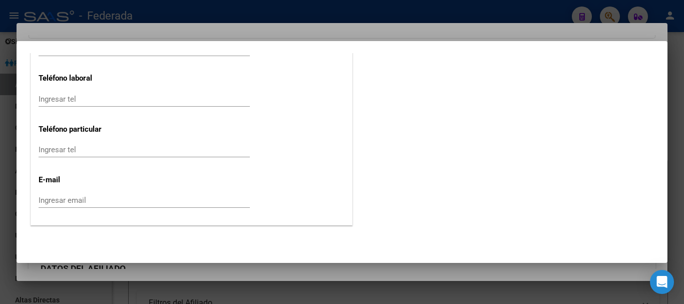
scroll to position [1377, 0]
click at [62, 202] on input "Ingresar email" at bounding box center [144, 199] width 211 height 9
paste input "[EMAIL_ADDRESS][DOMAIN_NAME]"
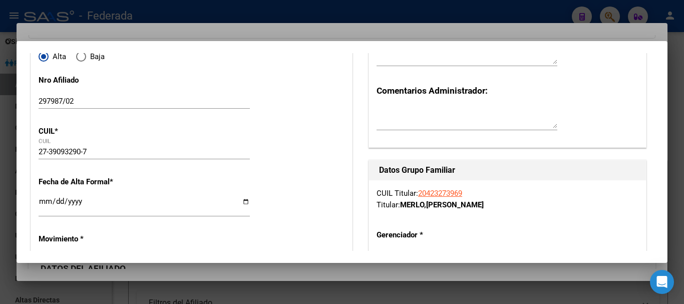
scroll to position [0, 0]
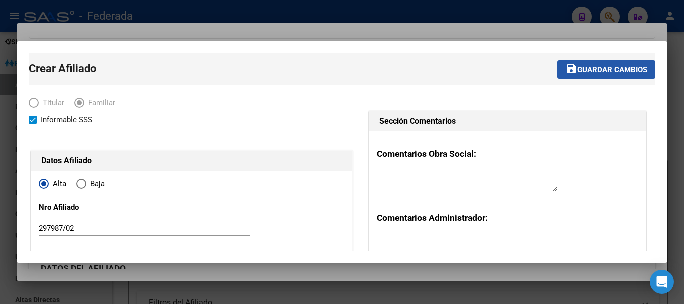
click at [605, 71] on span "Guardar cambios" at bounding box center [613, 69] width 70 height 9
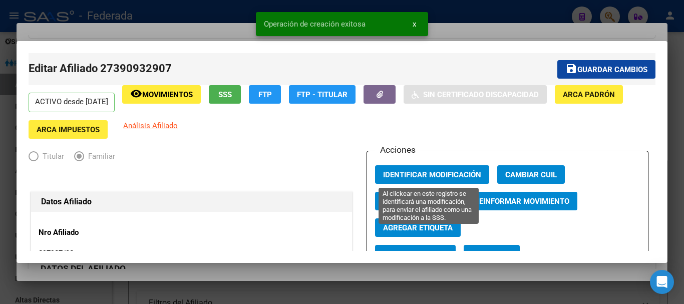
click at [424, 172] on span "Identificar Modificación" at bounding box center [432, 174] width 98 height 9
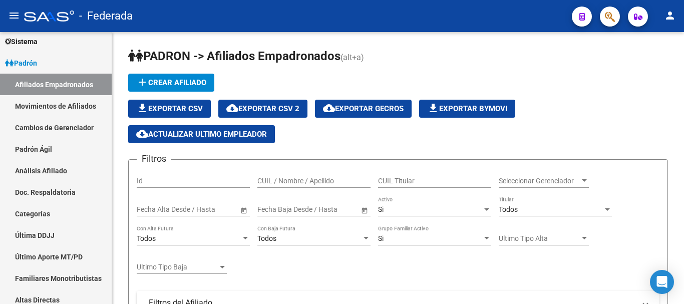
click at [608, 20] on icon "button" at bounding box center [610, 17] width 10 height 12
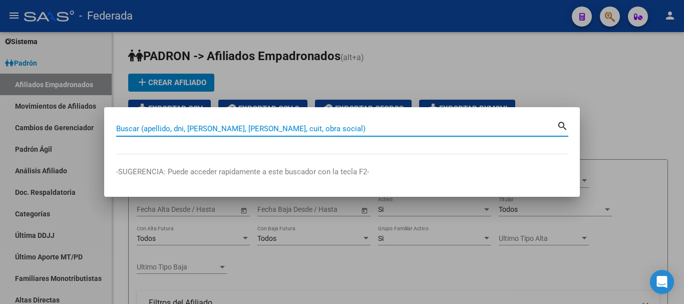
paste input "27-37617037-9"
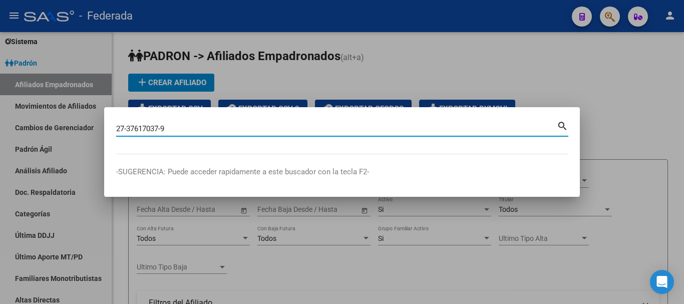
click at [561, 125] on mat-icon "search" at bounding box center [563, 125] width 12 height 12
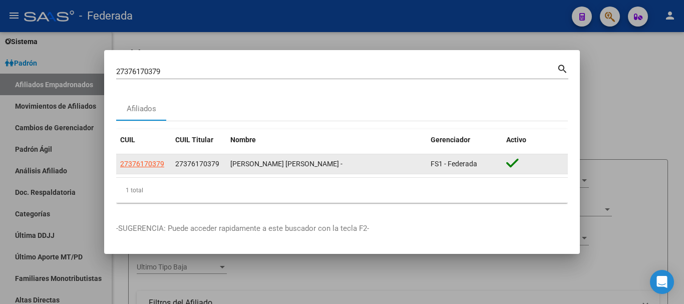
click at [150, 159] on app-link-go-to "27376170379" at bounding box center [142, 164] width 44 height 12
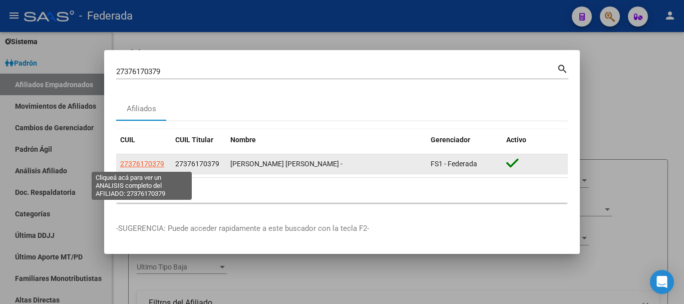
click at [149, 164] on span "27376170379" at bounding box center [142, 164] width 44 height 8
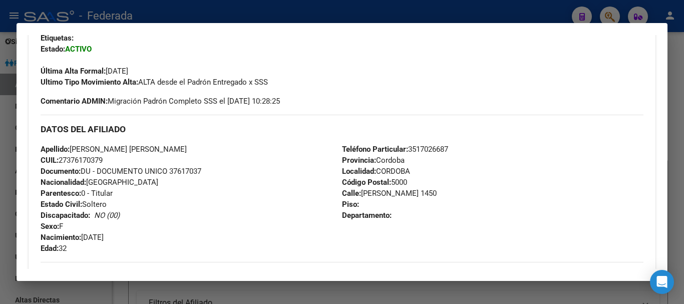
scroll to position [52, 0]
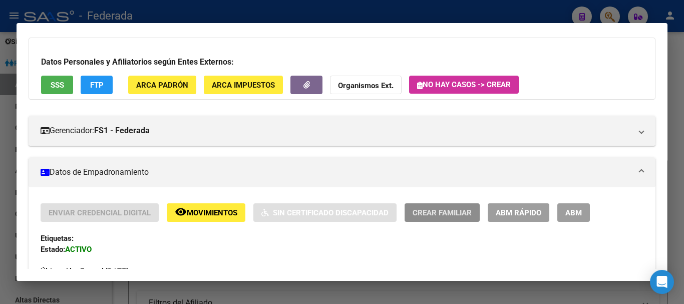
click at [462, 212] on span "Crear Familiar" at bounding box center [442, 212] width 59 height 9
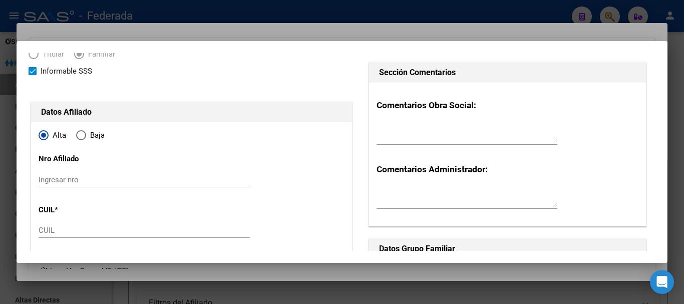
scroll to position [50, 0]
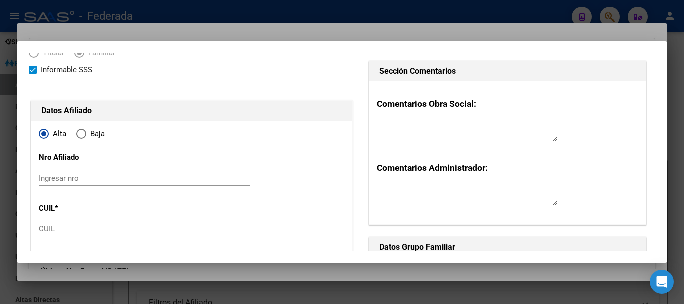
click at [64, 179] on input "Ingresar nro" at bounding box center [144, 178] width 211 height 9
click at [56, 227] on input "CUIL" at bounding box center [144, 228] width 211 height 9
paste input "27-70800719-1"
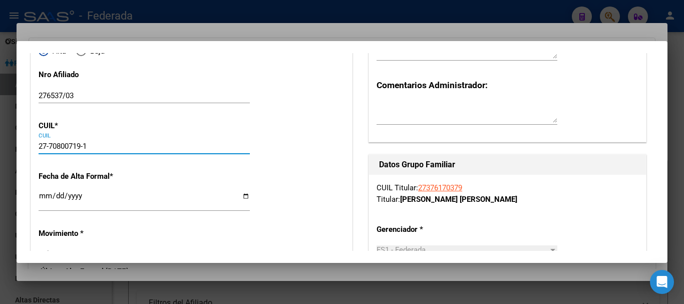
scroll to position [150, 0]
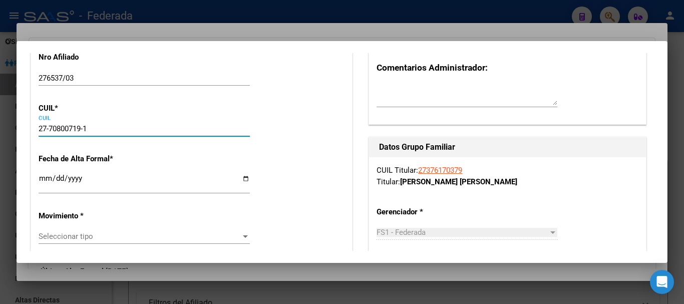
click at [45, 176] on input "Ingresar fecha" at bounding box center [144, 182] width 211 height 16
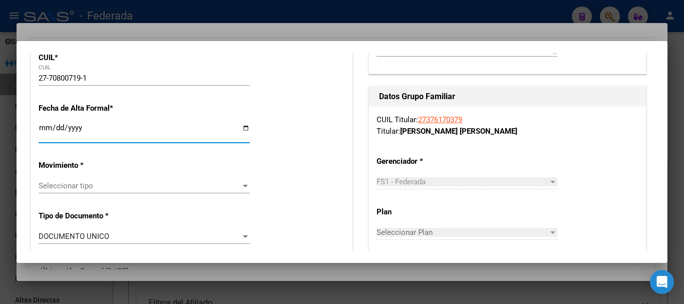
scroll to position [251, 0]
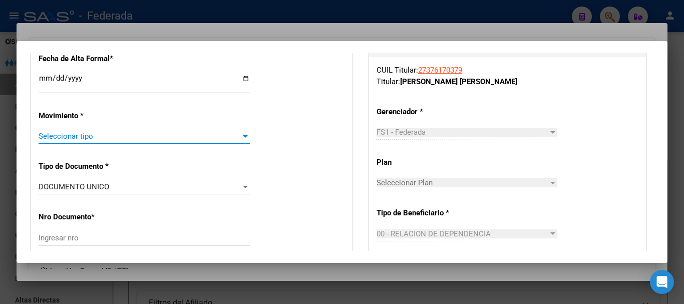
click at [110, 138] on span "Seleccionar tipo" at bounding box center [140, 136] width 202 height 9
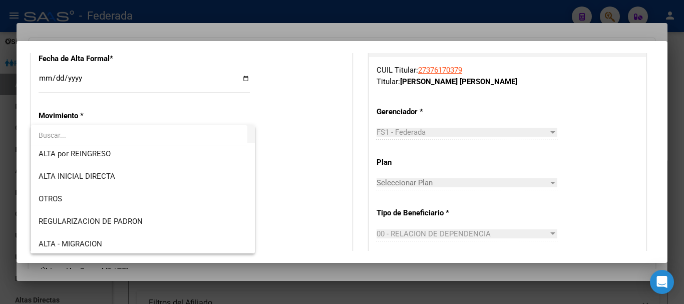
scroll to position [100, 0]
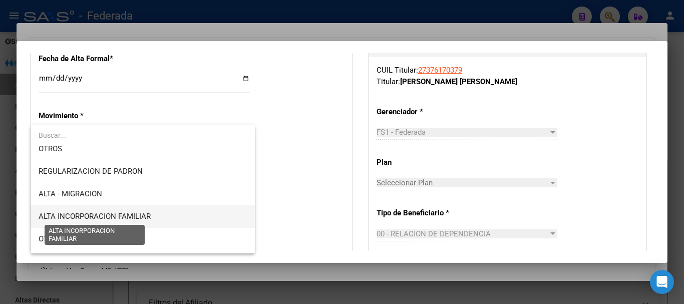
click at [124, 213] on span "ALTA INCORPORACION FAMILIAR" at bounding box center [95, 216] width 112 height 9
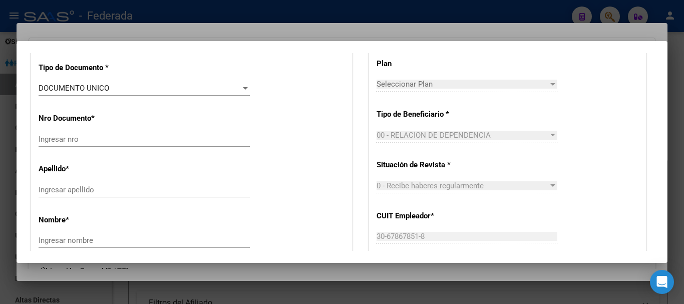
scroll to position [301, 0]
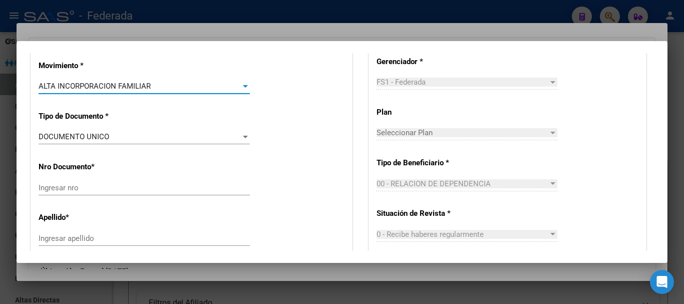
click at [87, 187] on input "Ingresar nro" at bounding box center [144, 187] width 211 height 9
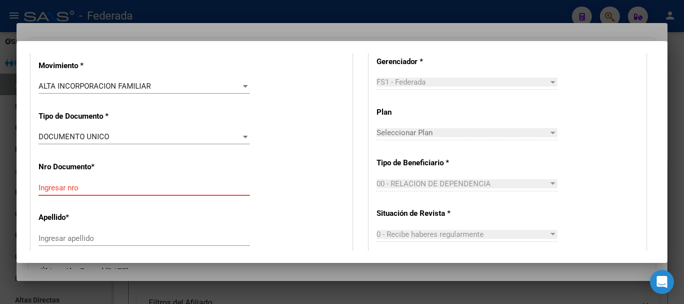
paste input "70800719"
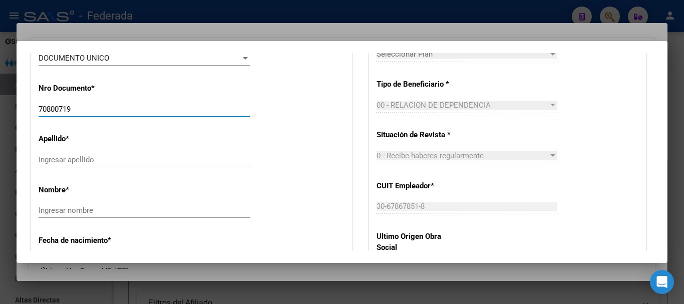
scroll to position [401, 0]
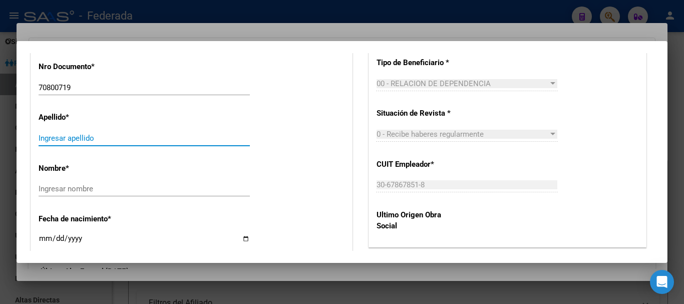
click at [60, 140] on input "Ingresar apellido" at bounding box center [144, 138] width 211 height 9
paste input "[PERSON_NAME]"
click at [110, 140] on input "[PERSON_NAME]" at bounding box center [144, 138] width 211 height 9
click at [54, 188] on input "Ingresar nombre" at bounding box center [144, 188] width 211 height 9
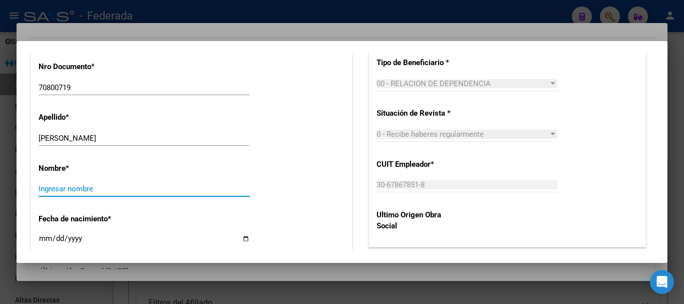
paste input "[PERSON_NAME]"
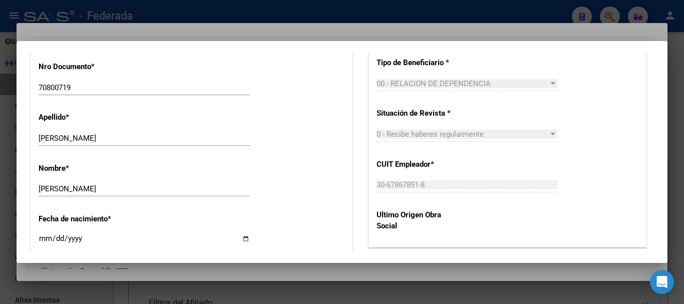
scroll to position [451, 0]
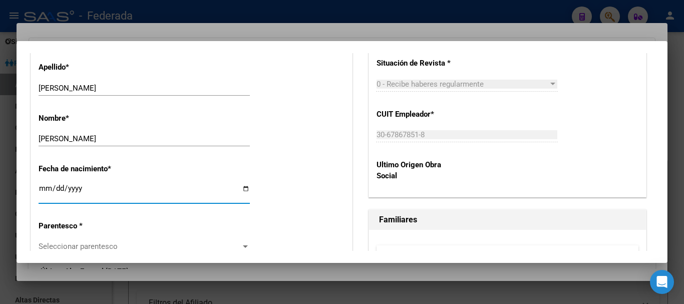
click at [45, 190] on input "Ingresar fecha" at bounding box center [144, 192] width 211 height 16
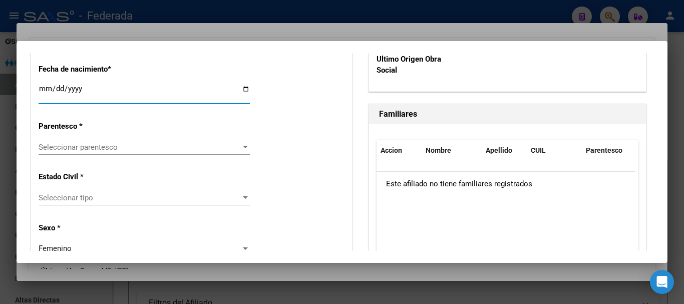
scroll to position [558, 0]
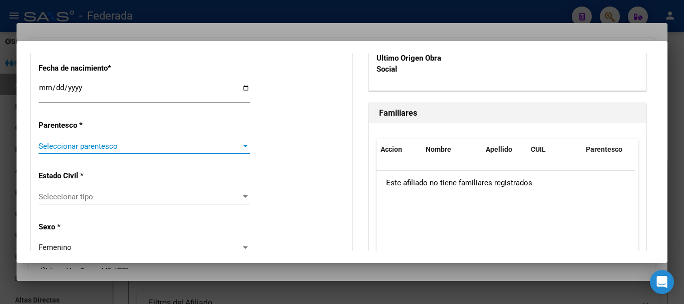
click at [85, 143] on span "Seleccionar parentesco" at bounding box center [140, 146] width 202 height 9
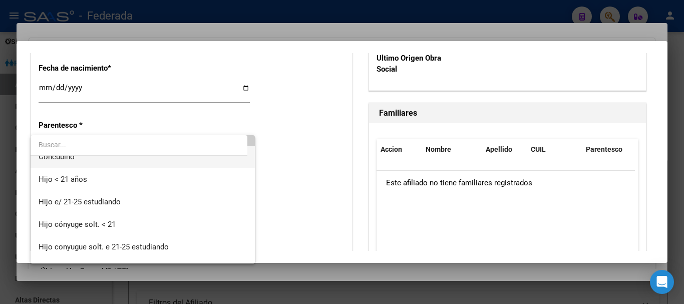
scroll to position [50, 0]
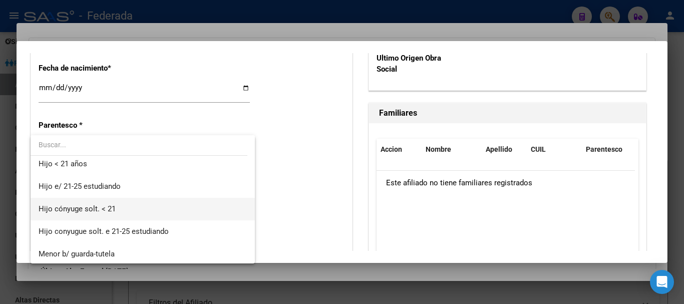
click at [120, 209] on span "Hijo cónyuge solt. < 21" at bounding box center [143, 209] width 208 height 23
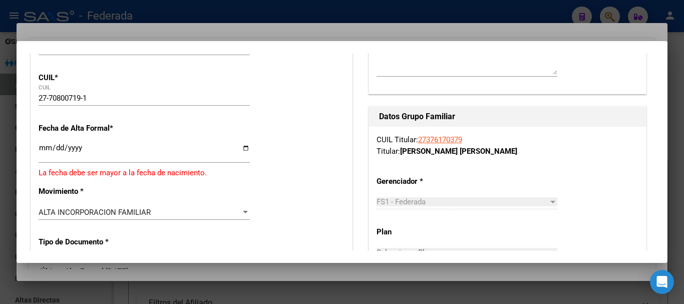
scroll to position [231, 0]
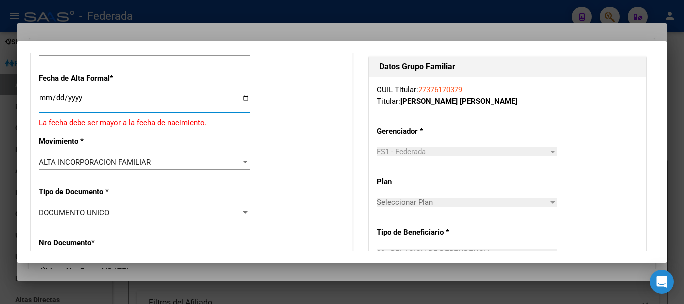
click at [77, 94] on input "[DATE]" at bounding box center [144, 102] width 211 height 16
click at [44, 95] on input "[DATE]" at bounding box center [144, 102] width 211 height 16
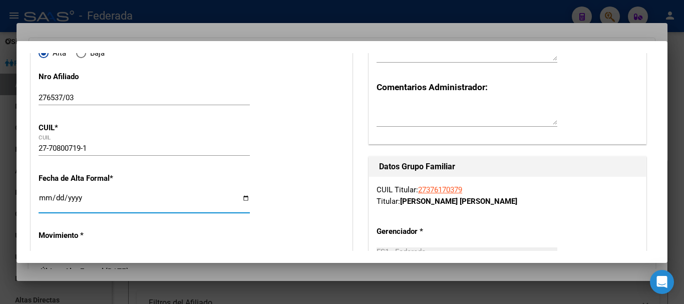
scroll to position [0, 0]
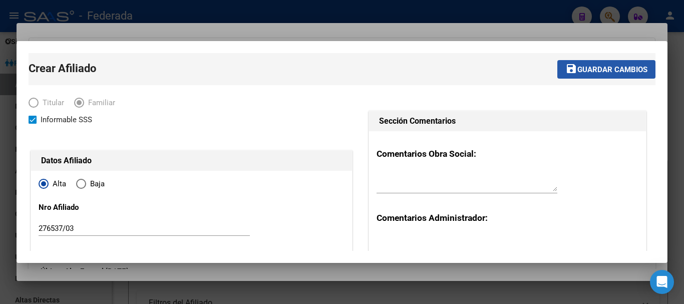
click at [593, 69] on span "Guardar cambios" at bounding box center [613, 69] width 70 height 9
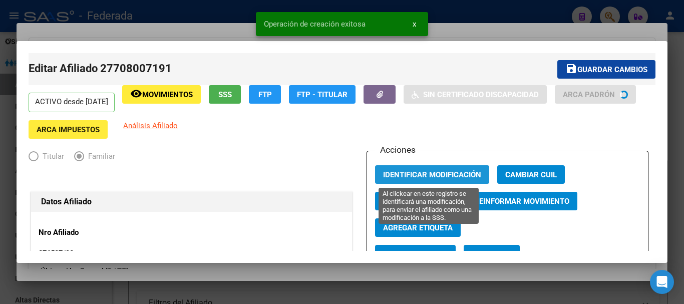
click at [421, 174] on span "Identificar Modificación" at bounding box center [432, 174] width 98 height 9
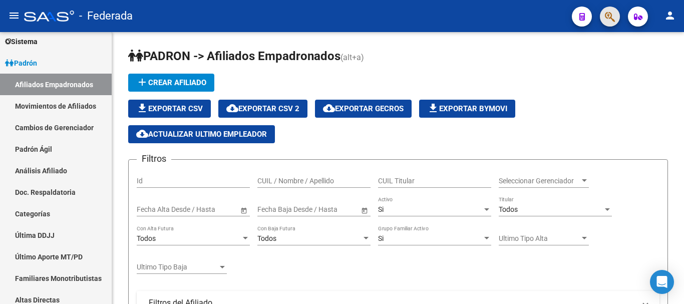
click at [605, 18] on button "button" at bounding box center [610, 17] width 20 height 20
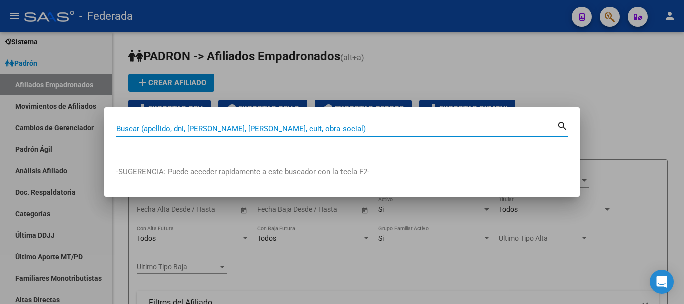
paste input "20-38987013-8"
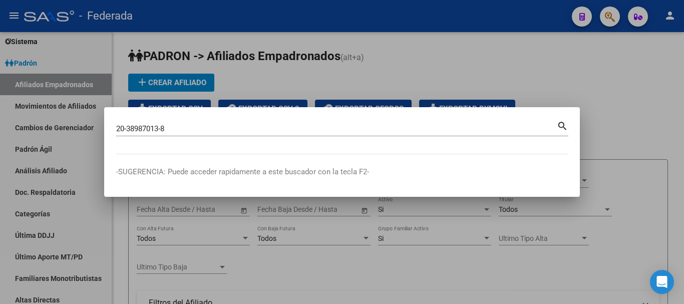
click at [562, 128] on mat-icon "search" at bounding box center [563, 125] width 12 height 12
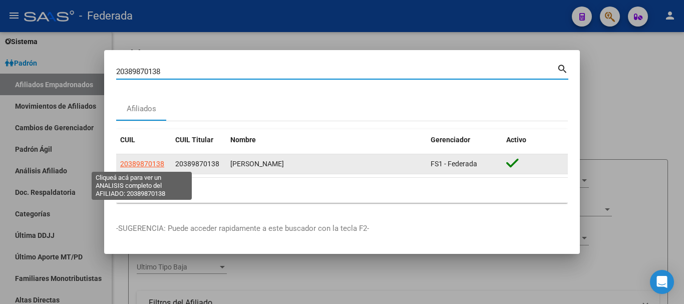
click at [144, 162] on span "20389870138" at bounding box center [142, 164] width 44 height 8
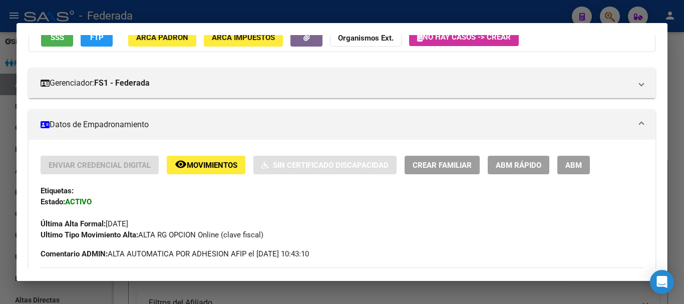
scroll to position [100, 0]
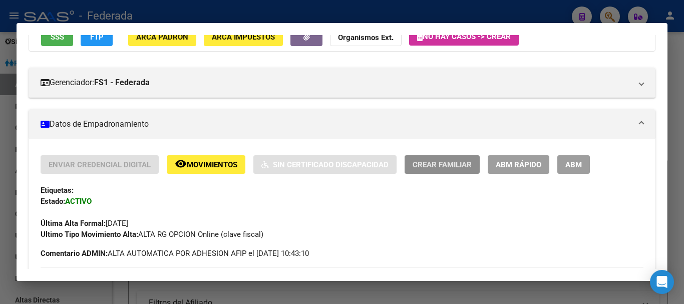
click at [447, 165] on span "Crear Familiar" at bounding box center [442, 164] width 59 height 9
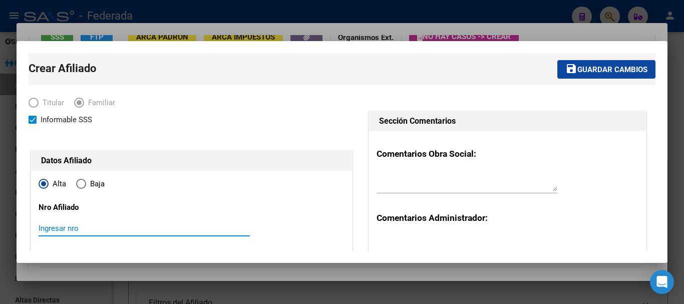
click at [62, 230] on input "Ingresar nro" at bounding box center [144, 228] width 211 height 9
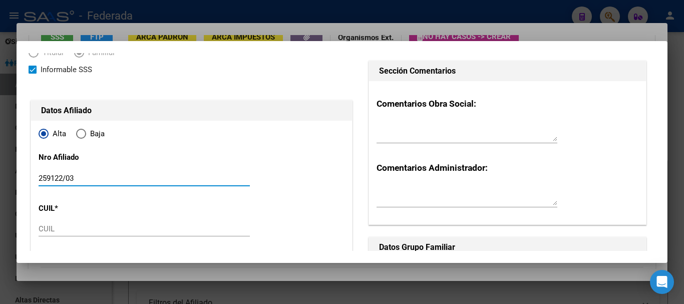
click at [51, 225] on input "CUIL" at bounding box center [144, 228] width 211 height 9
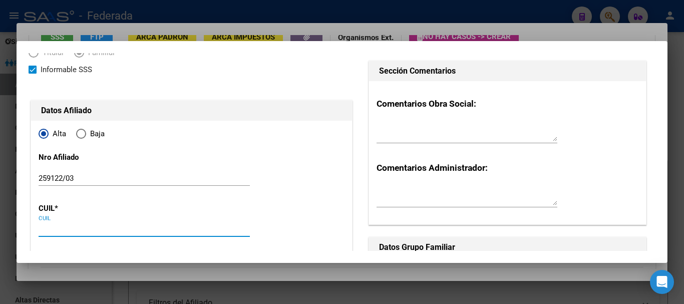
paste input "27-70634840-4"
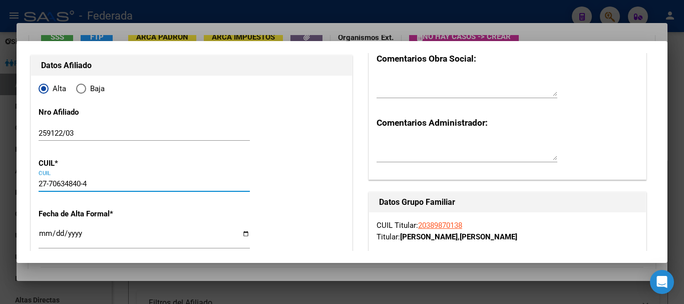
scroll to position [150, 0]
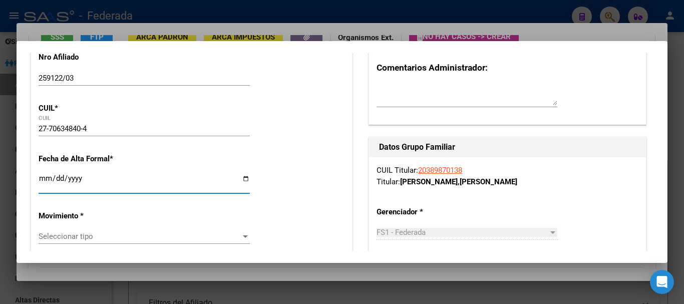
click at [46, 176] on input "Ingresar fecha" at bounding box center [144, 182] width 211 height 16
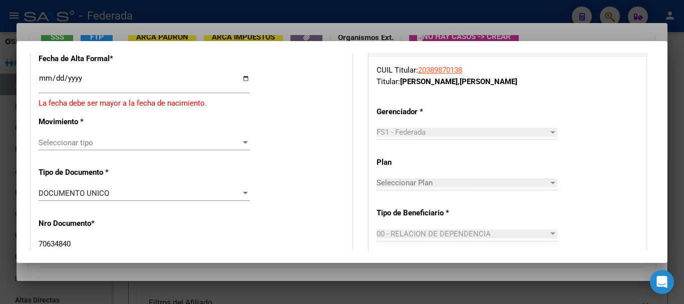
scroll to position [200, 0]
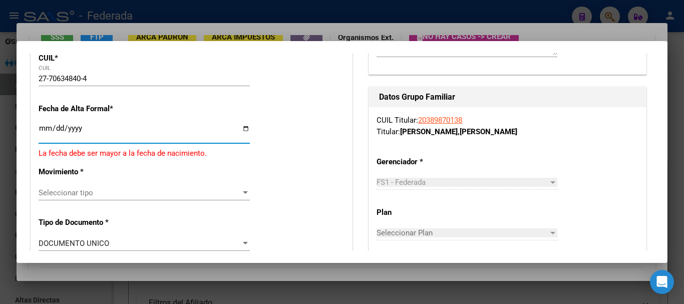
click at [44, 132] on input "[DATE]" at bounding box center [144, 132] width 211 height 16
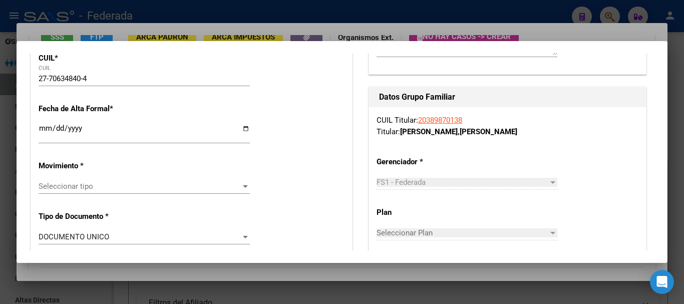
click at [66, 181] on div "Seleccionar tipo Seleccionar tipo" at bounding box center [144, 186] width 211 height 15
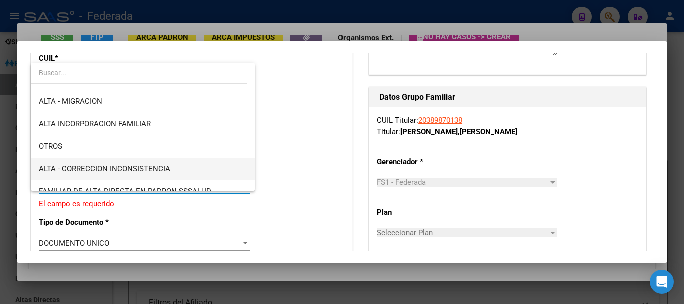
scroll to position [150, 0]
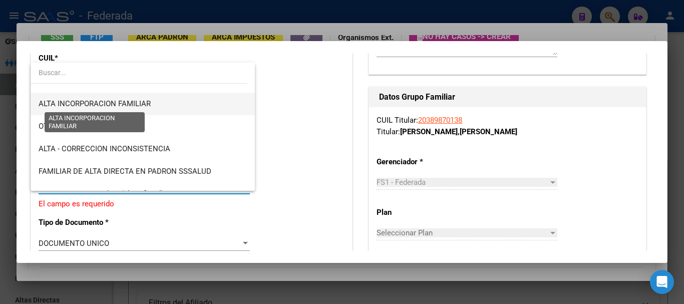
click at [113, 103] on span "ALTA INCORPORACION FAMILIAR" at bounding box center [95, 103] width 112 height 9
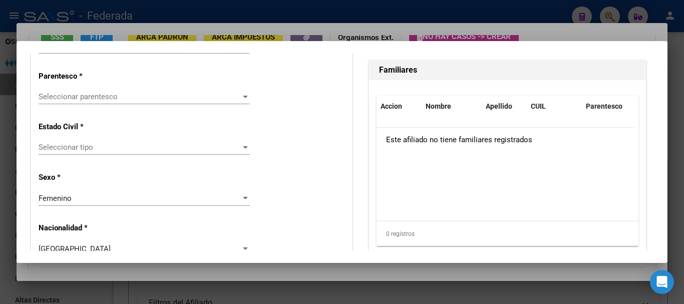
scroll to position [601, 0]
click at [83, 97] on span "Seleccionar parentesco" at bounding box center [140, 96] width 202 height 9
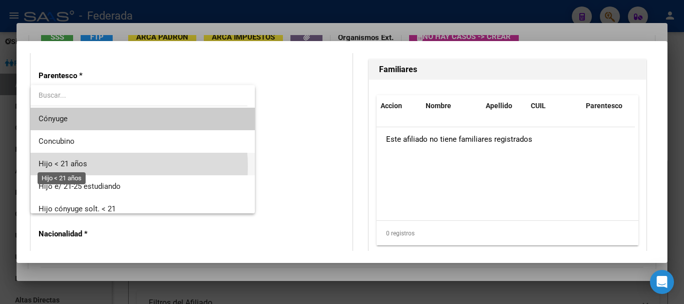
click at [83, 166] on span "Hijo < 21 años" at bounding box center [63, 163] width 49 height 9
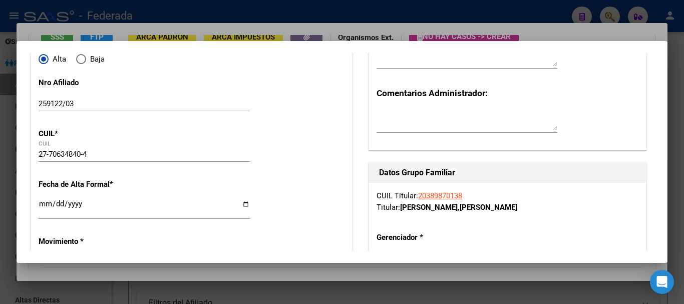
scroll to position [0, 0]
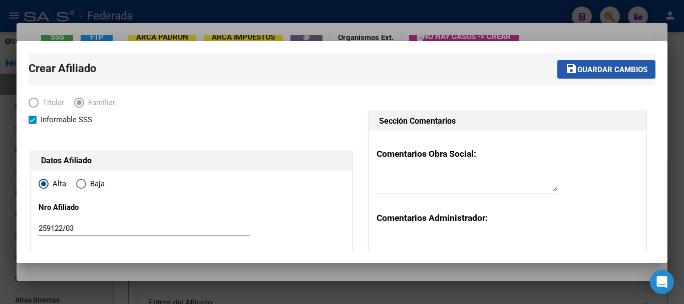
click at [595, 65] on span "save Guardar cambios" at bounding box center [607, 69] width 82 height 9
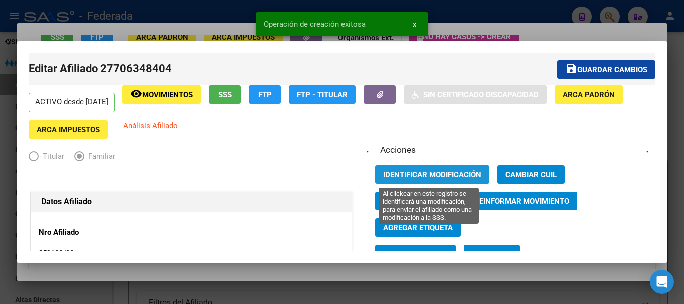
click at [421, 171] on span "Identificar Modificación" at bounding box center [432, 174] width 98 height 9
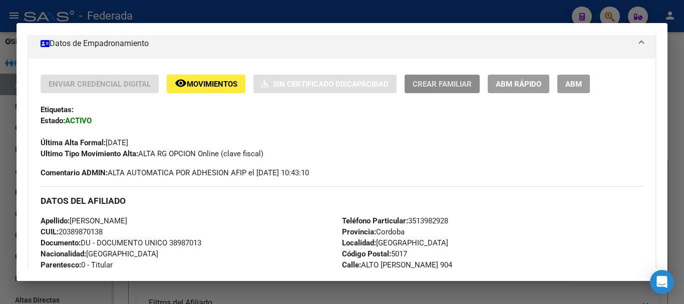
scroll to position [163, 0]
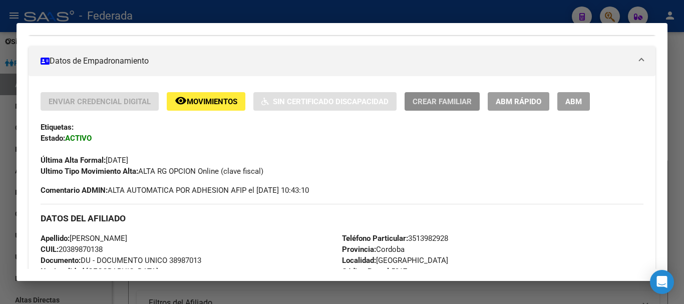
click at [434, 104] on span "Crear Familiar" at bounding box center [442, 101] width 59 height 9
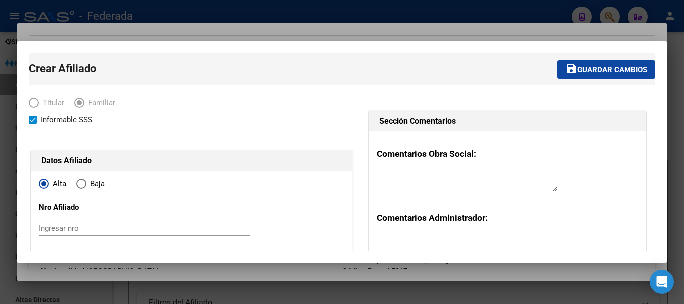
scroll to position [50, 0]
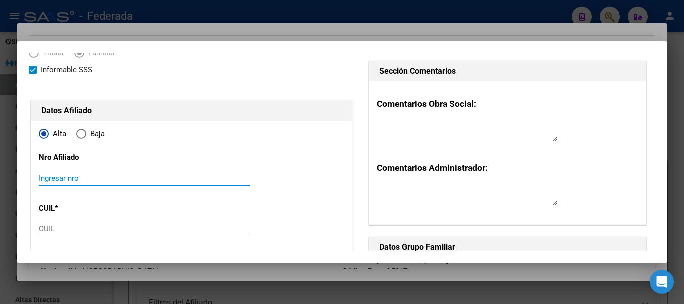
click at [53, 174] on input "Ingresar nro" at bounding box center [144, 178] width 211 height 9
click at [56, 226] on input "CUIL" at bounding box center [144, 228] width 211 height 9
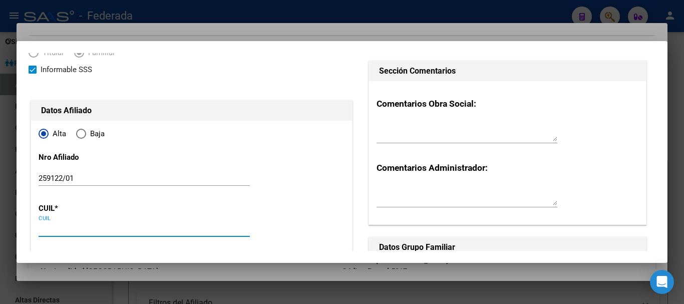
paste input "27-39446174-7"
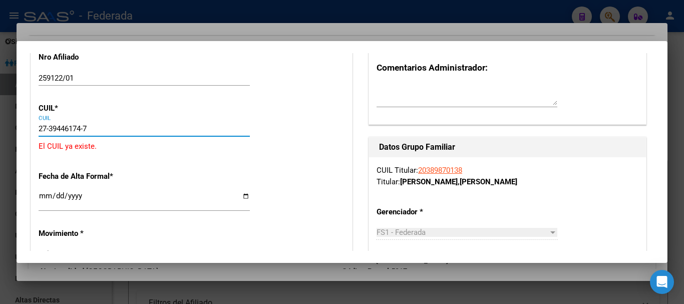
scroll to position [100, 0]
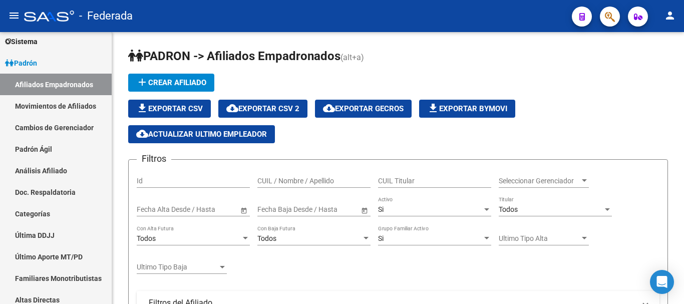
click at [612, 25] on span "button" at bounding box center [610, 17] width 10 height 21
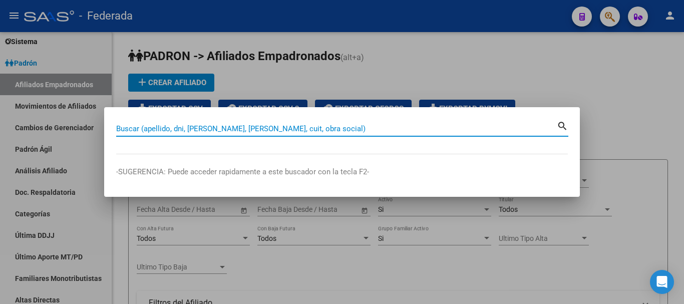
paste input "20-38987013-8"
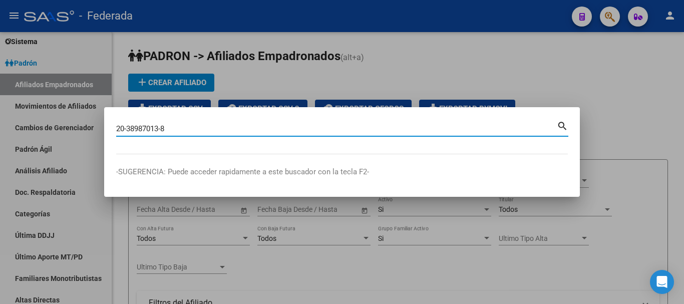
click at [559, 127] on mat-icon "search" at bounding box center [563, 125] width 12 height 12
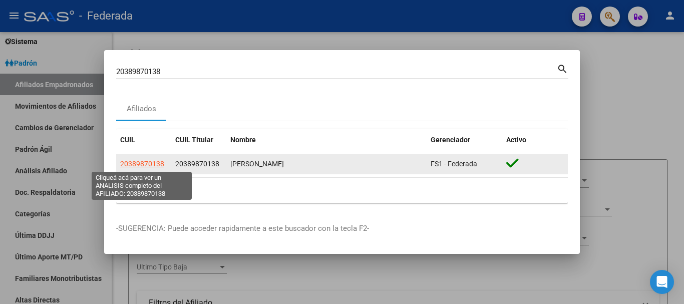
click at [146, 163] on span "20389870138" at bounding box center [142, 164] width 44 height 8
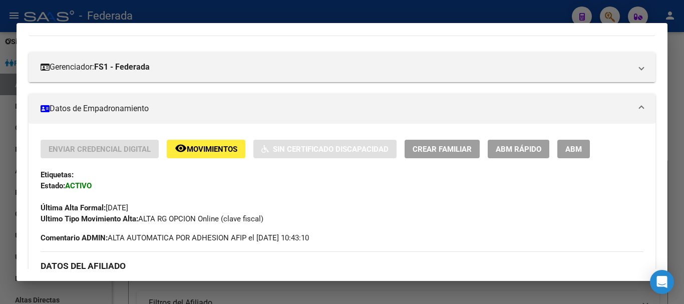
scroll to position [0, 0]
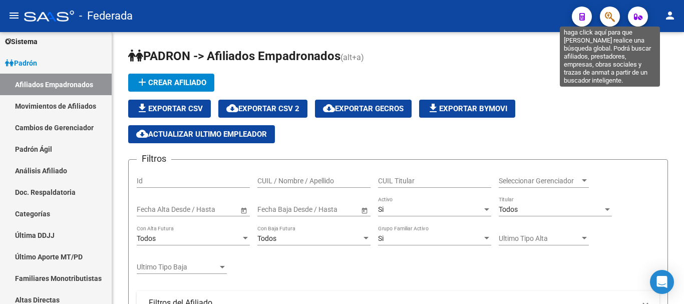
click at [611, 18] on icon "button" at bounding box center [610, 17] width 10 height 12
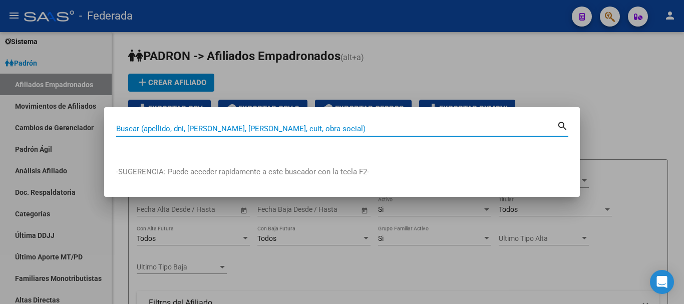
paste input "20-37653956-4"
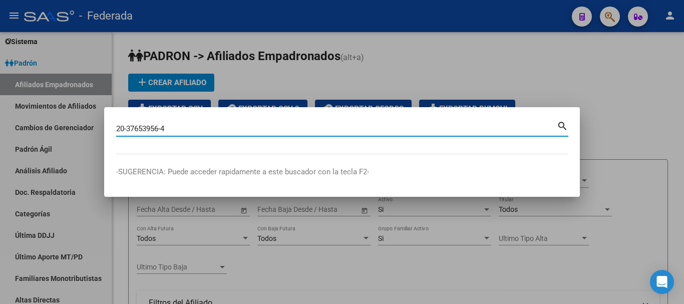
click at [561, 127] on mat-icon "search" at bounding box center [563, 125] width 12 height 12
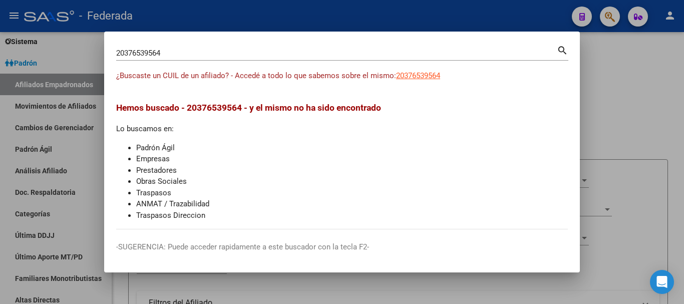
click at [560, 52] on mat-icon "search" at bounding box center [563, 50] width 12 height 12
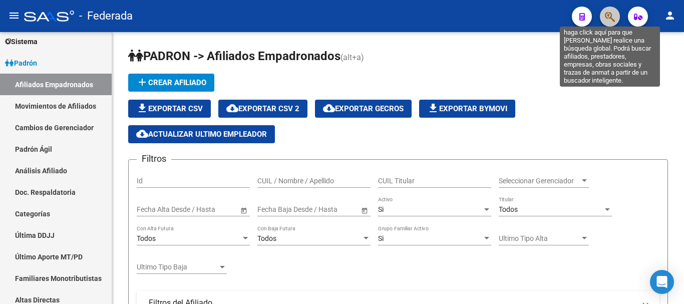
click at [615, 15] on icon "button" at bounding box center [610, 17] width 10 height 12
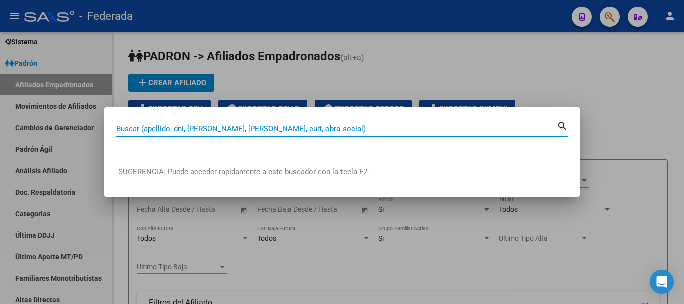
paste input "20-37653956-4"
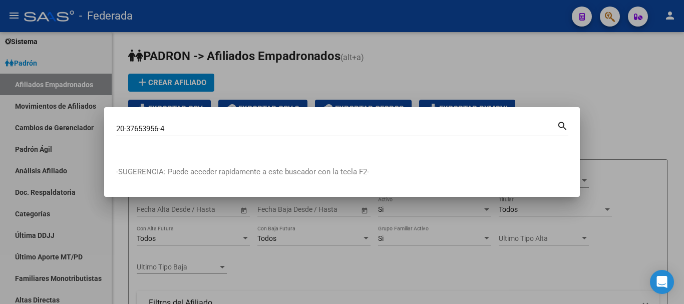
click at [560, 130] on mat-icon "search" at bounding box center [563, 125] width 12 height 12
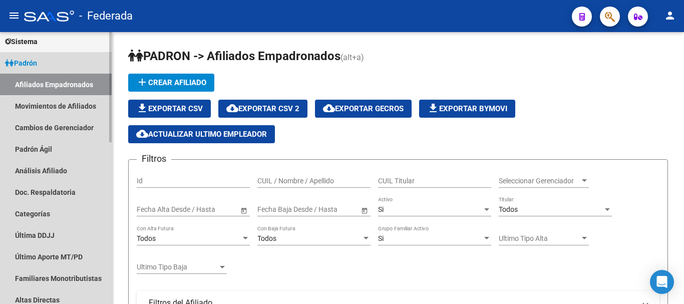
click at [57, 83] on link "Afiliados Empadronados" at bounding box center [56, 85] width 112 height 22
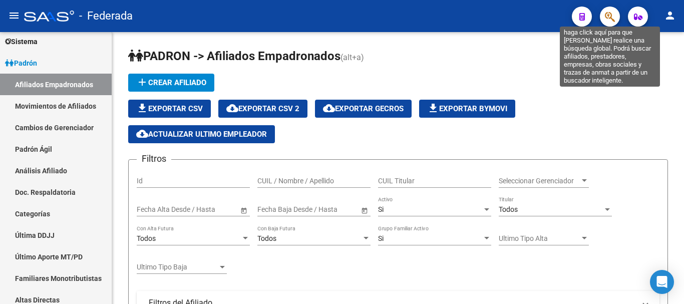
click at [607, 19] on icon "button" at bounding box center [610, 17] width 10 height 12
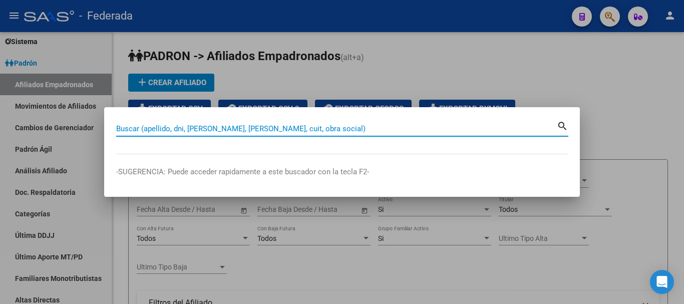
paste input "20-37653956-4"
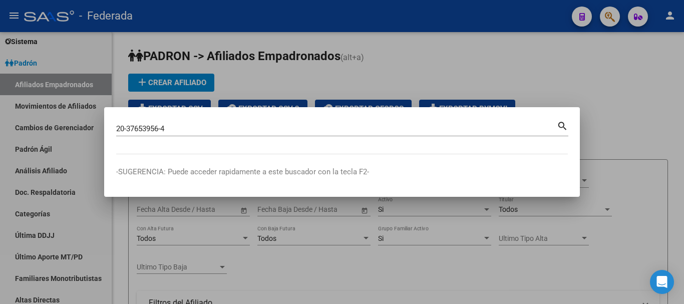
click at [560, 125] on mat-icon "search" at bounding box center [563, 125] width 12 height 12
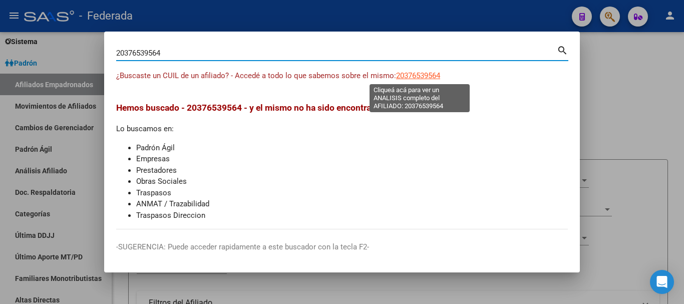
click at [407, 72] on span "20376539564" at bounding box center [418, 75] width 44 height 9
